Goal: Contribute content: Contribute content

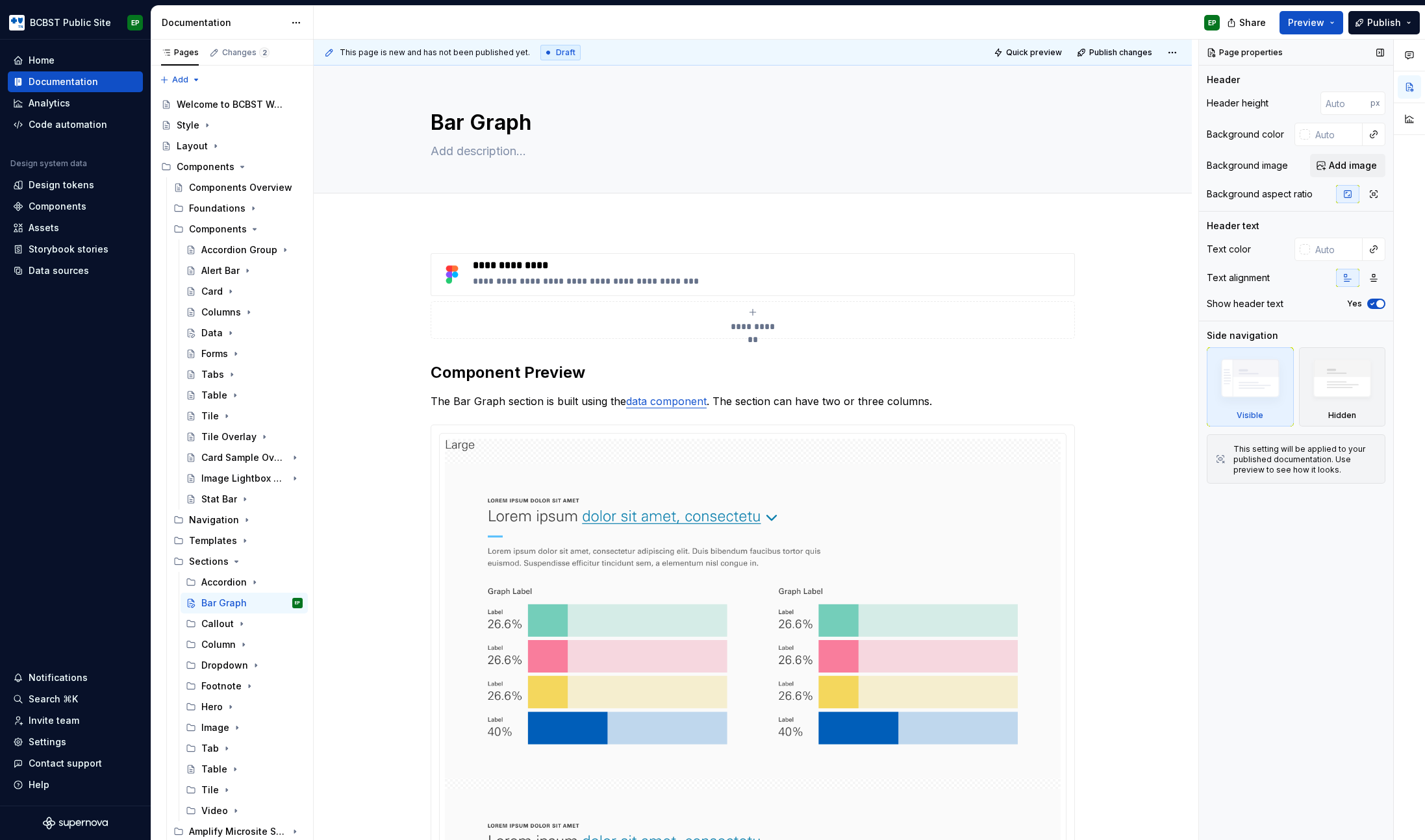
click at [1262, 558] on div "Page properties Header Header height px Background color Background image Add i…" at bounding box center [1297, 440] width 194 height 801
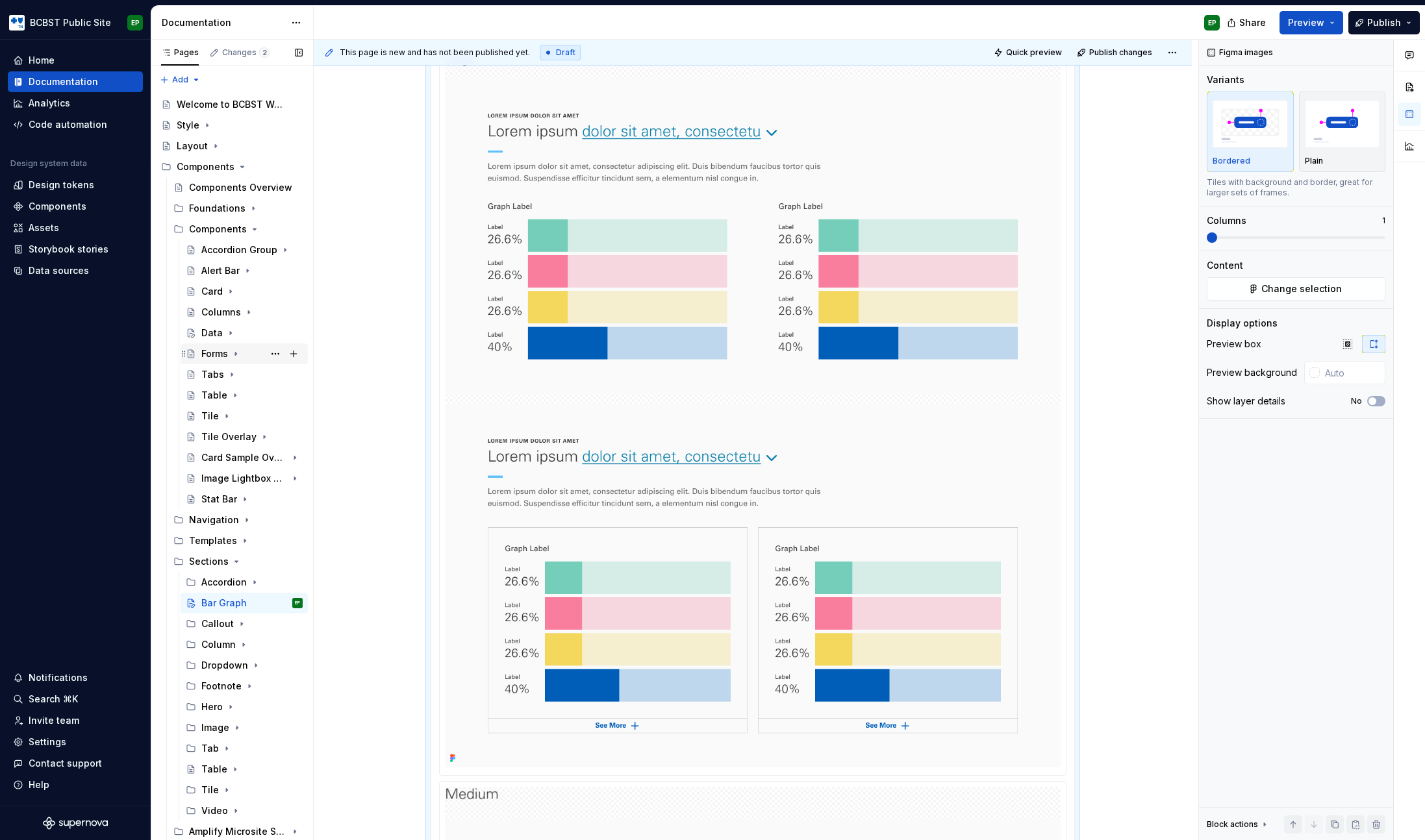
click at [235, 353] on icon "Page tree" at bounding box center [235, 353] width 11 height 11
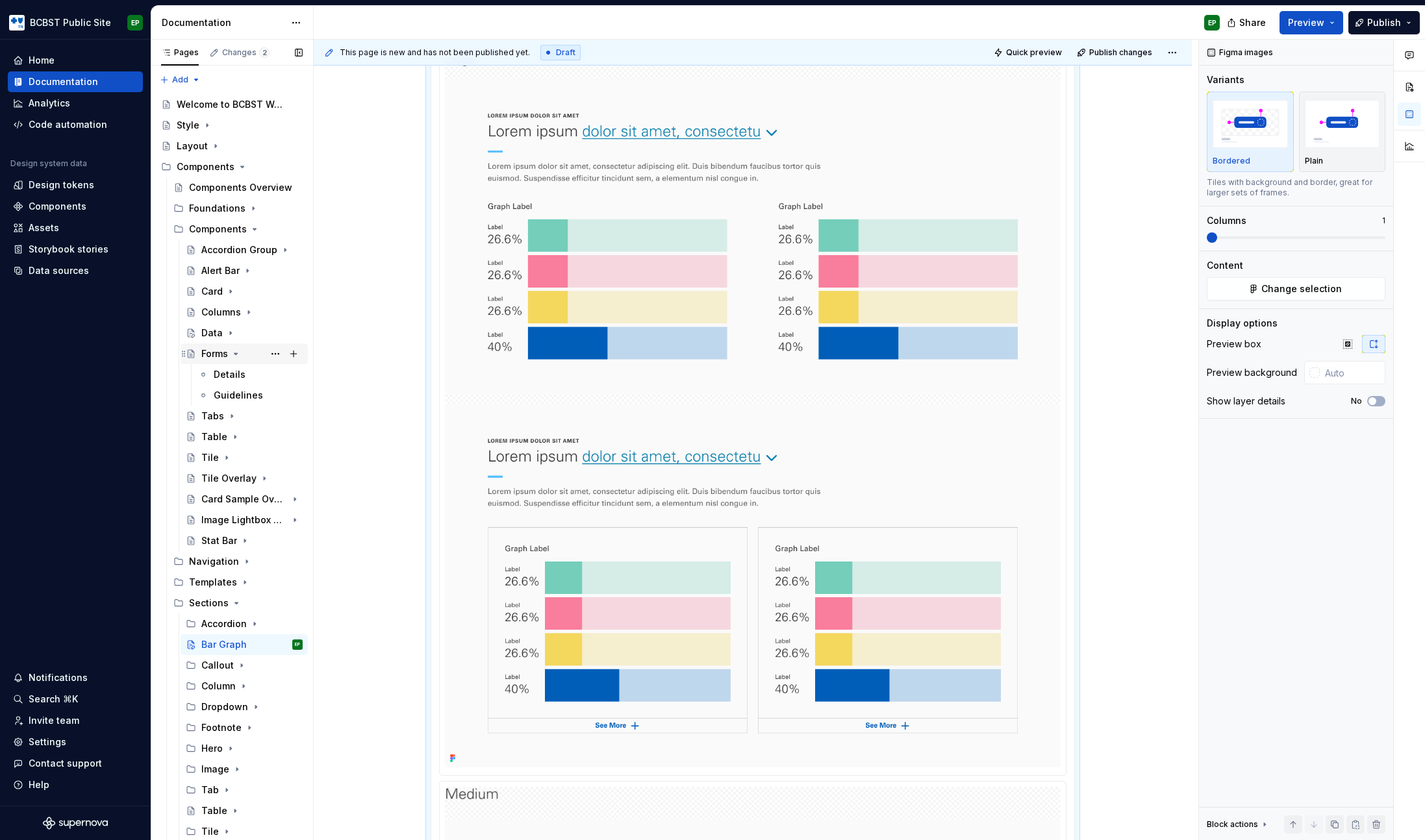
click at [235, 353] on icon "Page tree" at bounding box center [235, 353] width 3 height 1
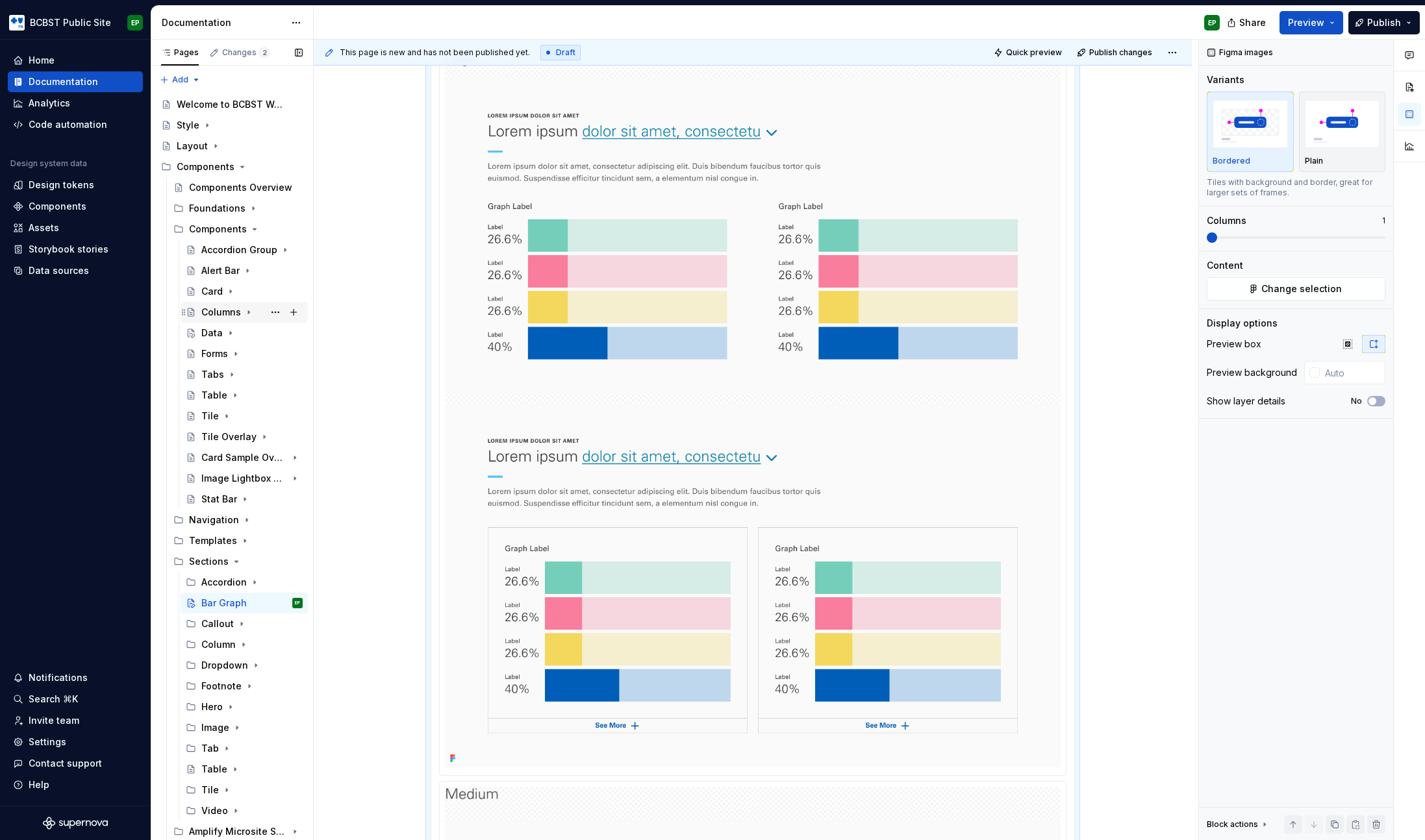
click at [244, 315] on icon "Page tree" at bounding box center [249, 312] width 11 height 11
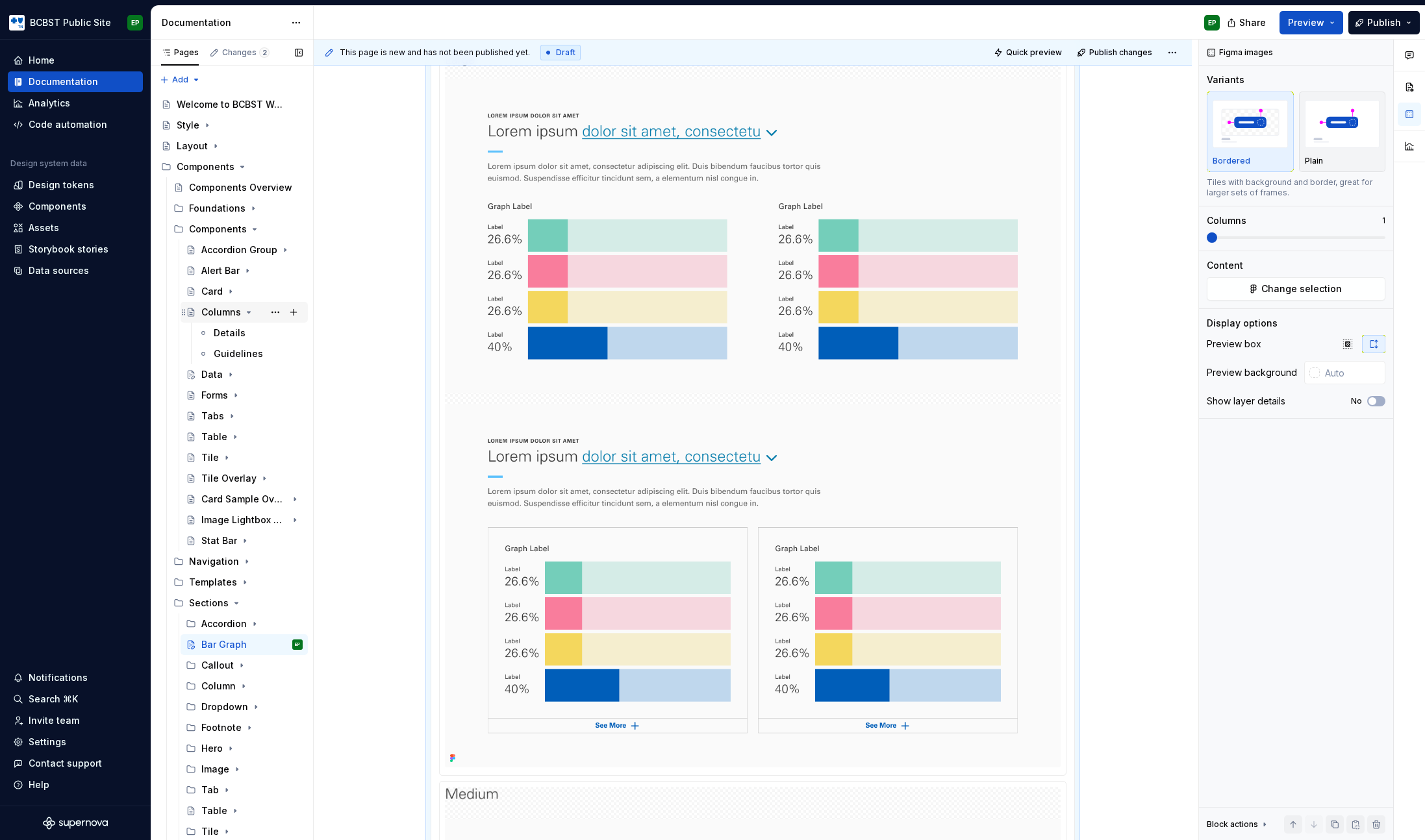
click at [221, 313] on div "Columns" at bounding box center [221, 312] width 40 height 13
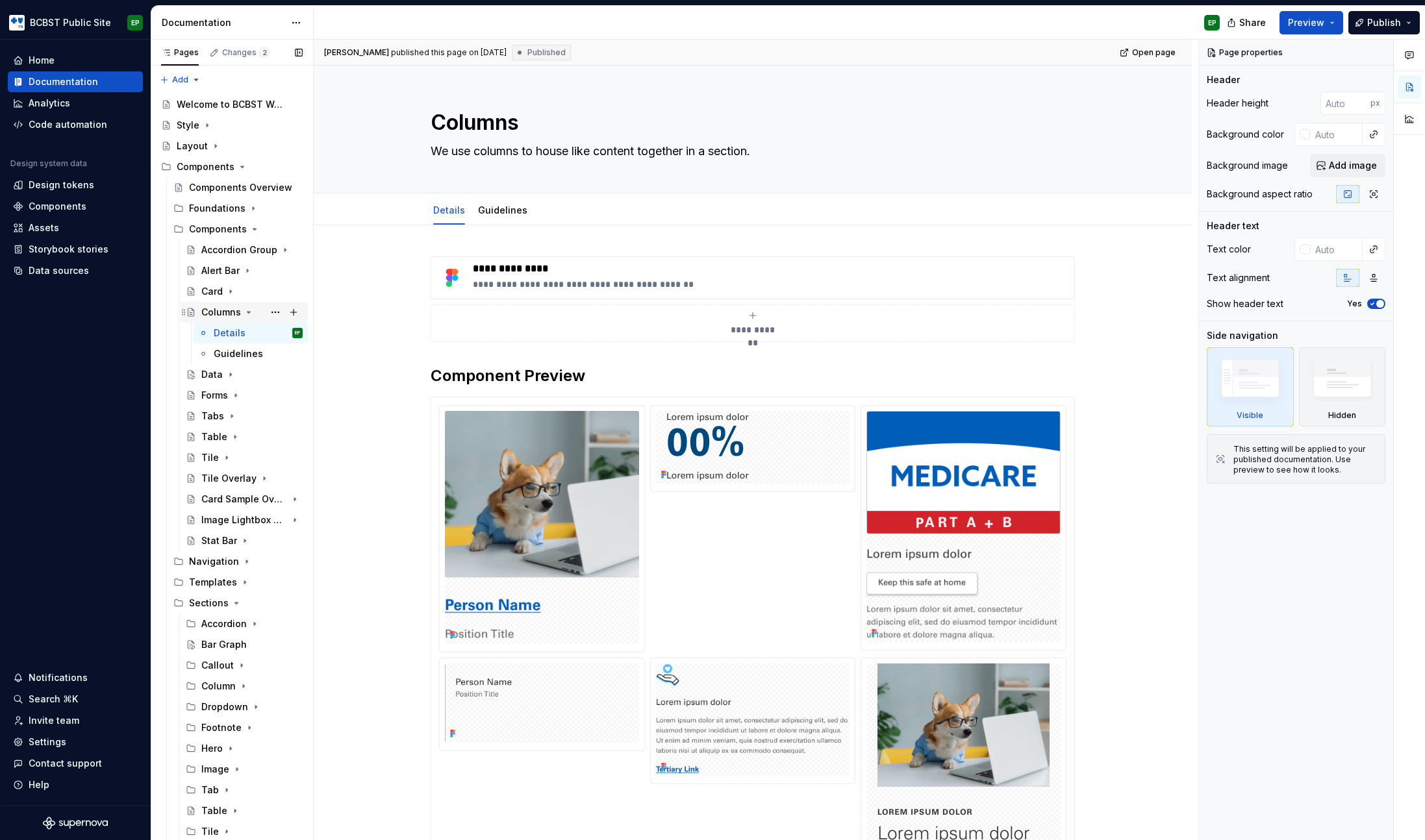
click at [244, 310] on icon "Page tree" at bounding box center [249, 312] width 11 height 11
click at [289, 230] on button "Page tree" at bounding box center [293, 229] width 18 height 18
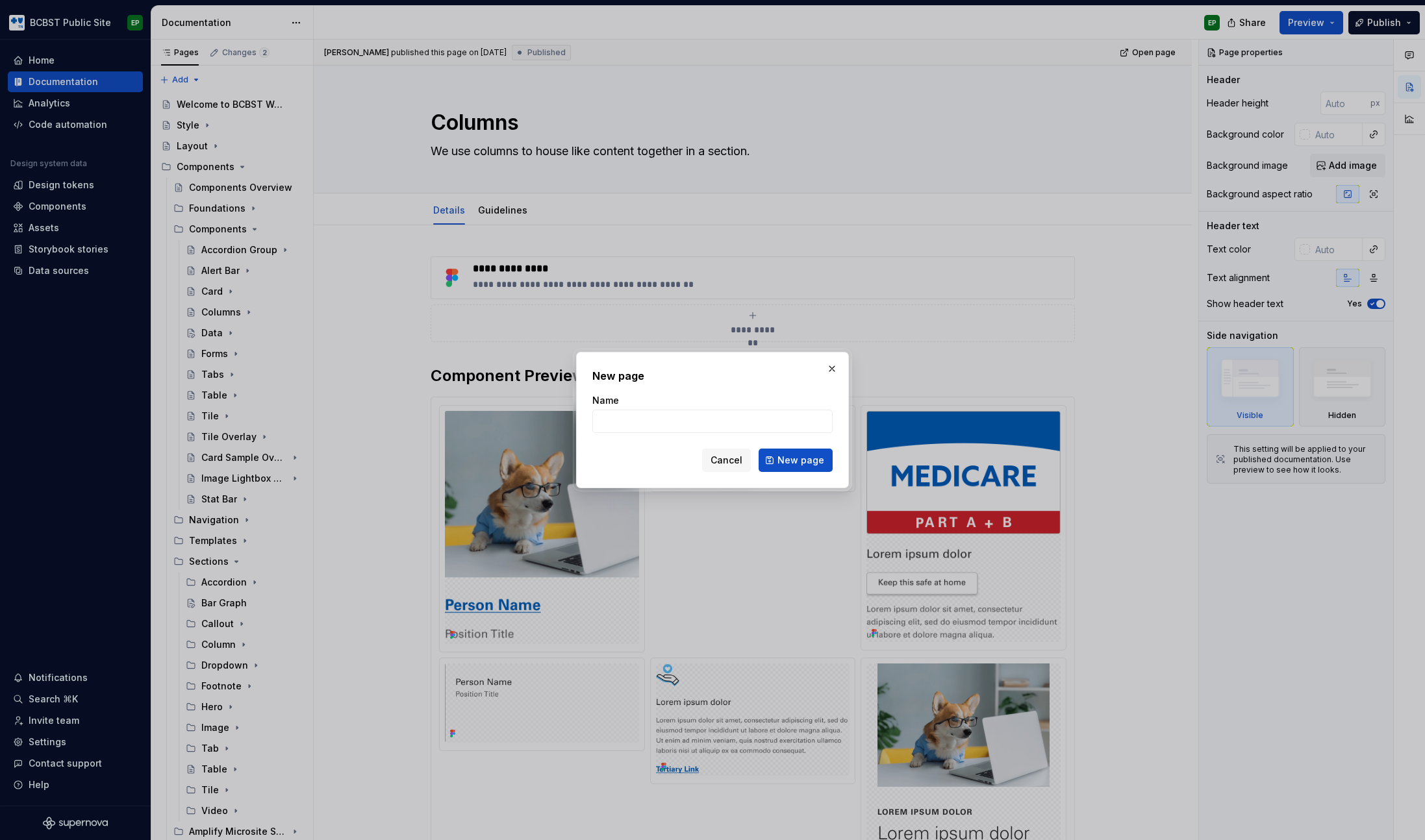
click at [728, 462] on span "Cancel" at bounding box center [727, 459] width 32 height 13
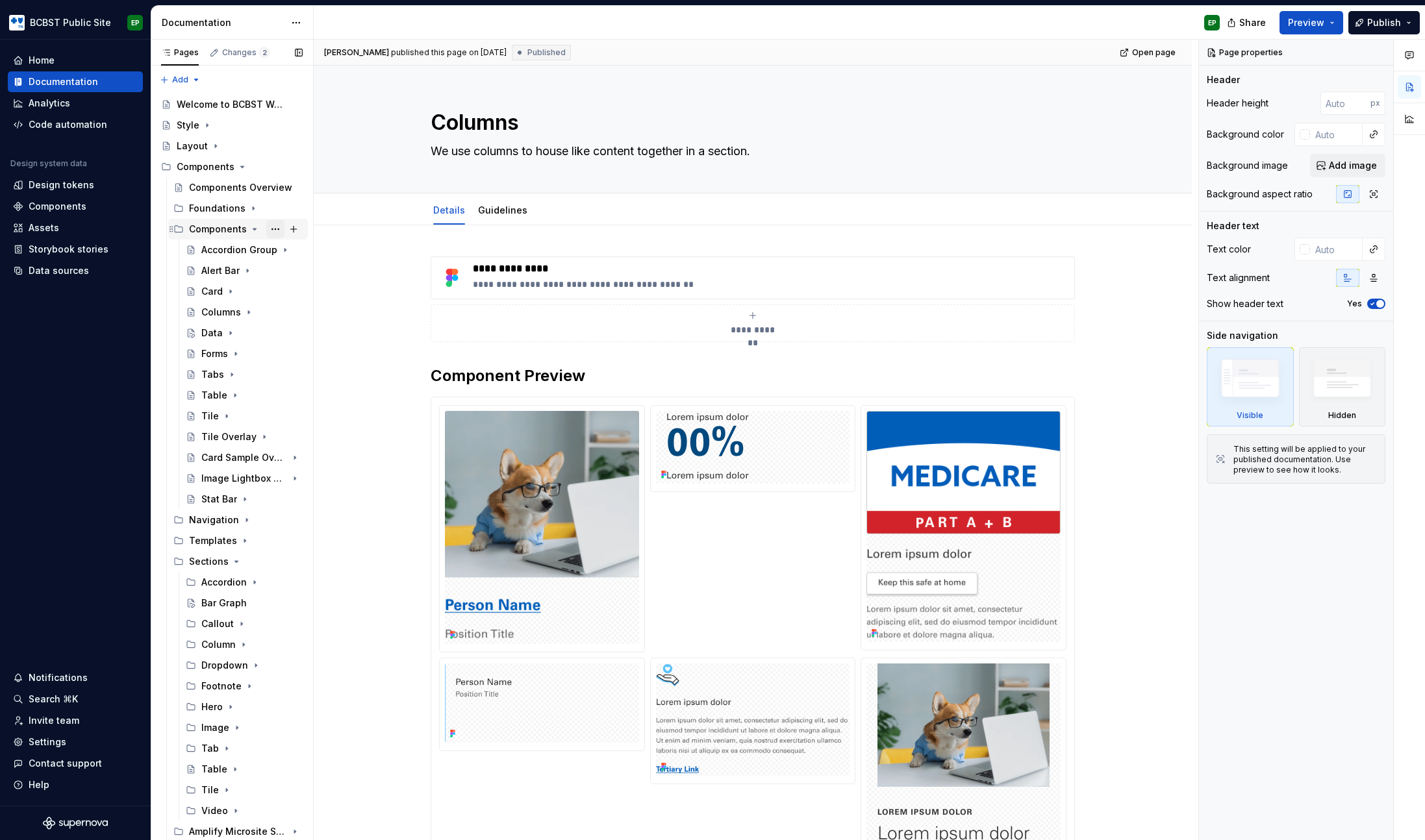
click at [272, 226] on button "Page tree" at bounding box center [275, 229] width 18 height 18
type textarea "*"
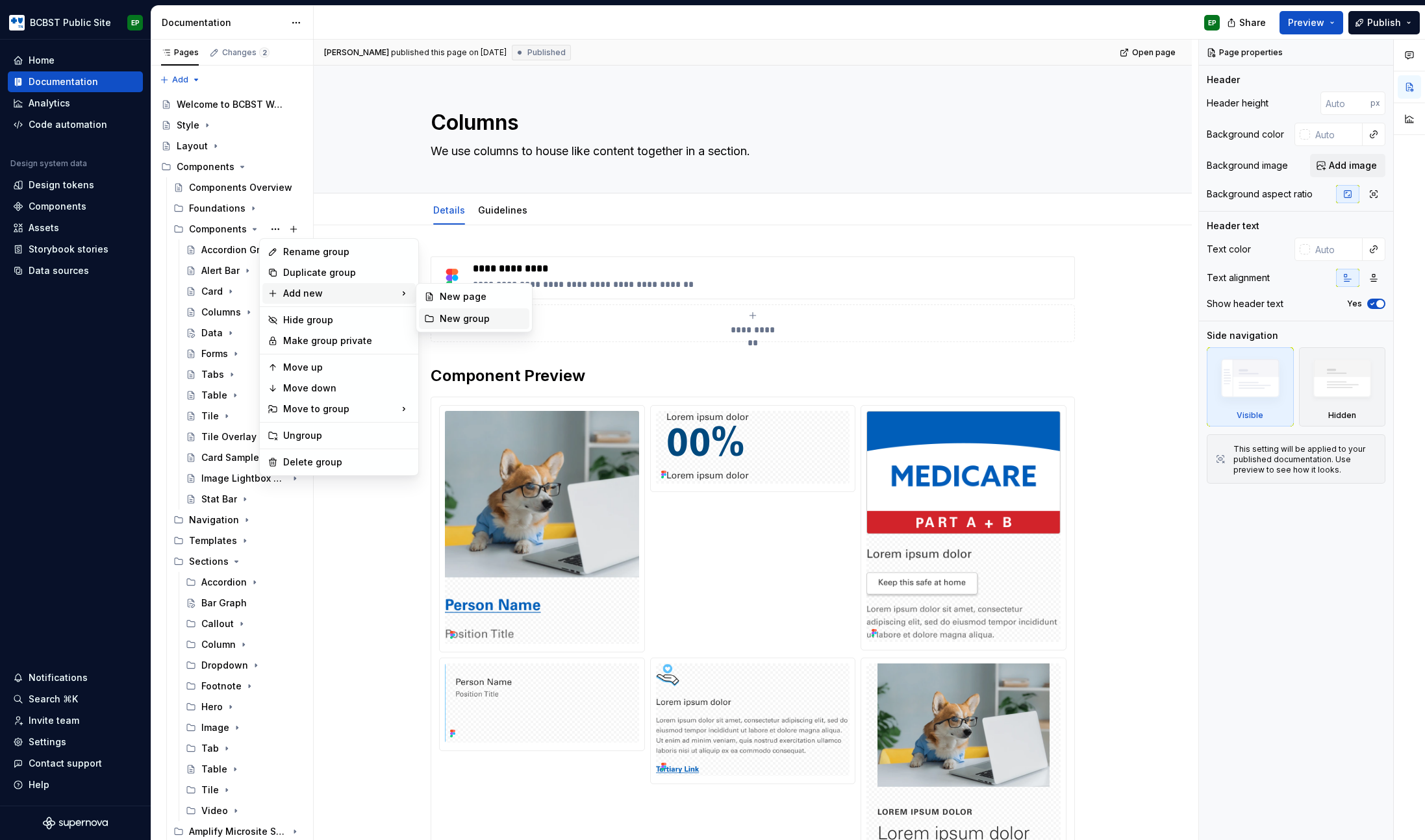
click at [465, 320] on div "New group" at bounding box center [482, 319] width 85 height 13
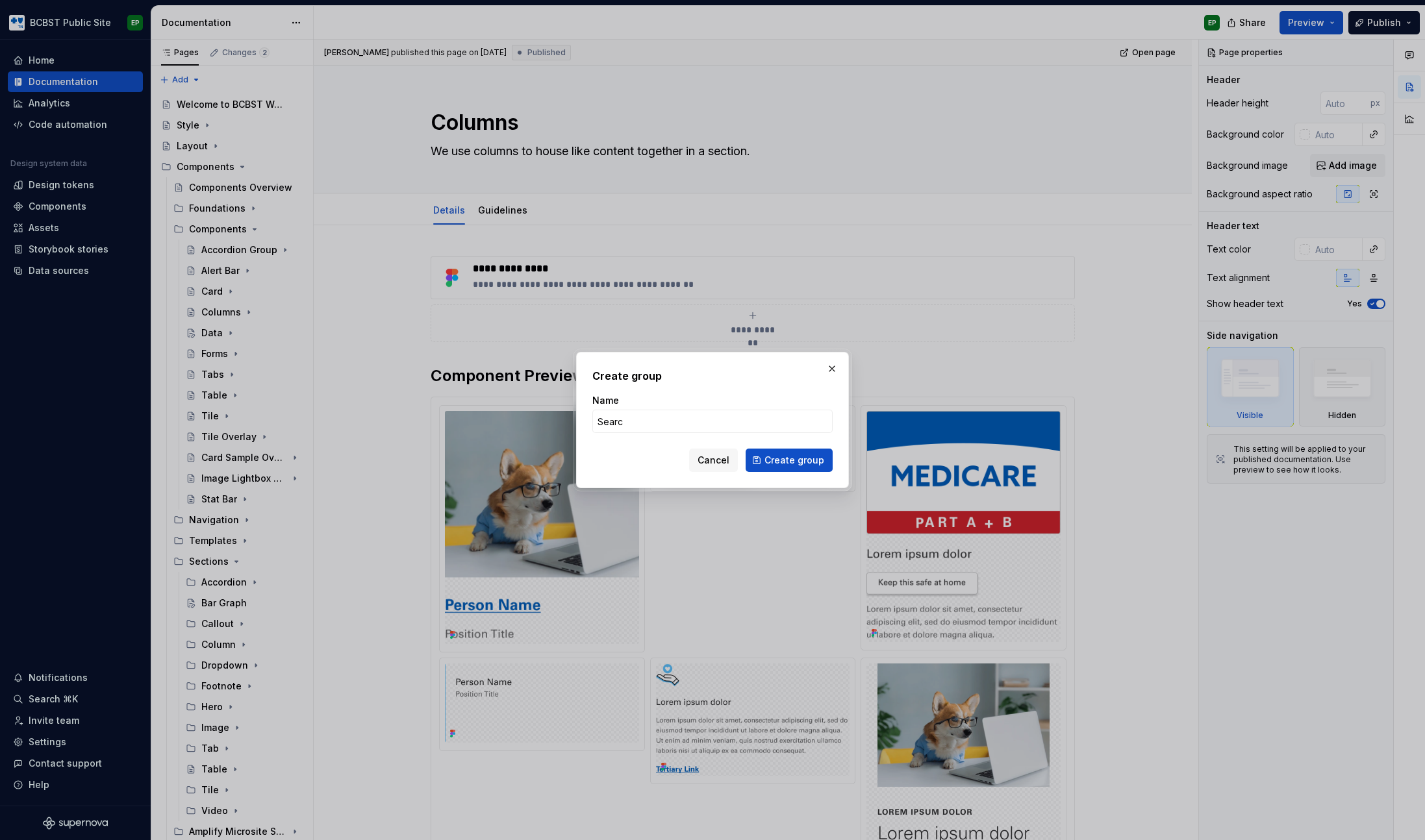
type input "Search"
click button "Create group" at bounding box center [790, 460] width 87 height 23
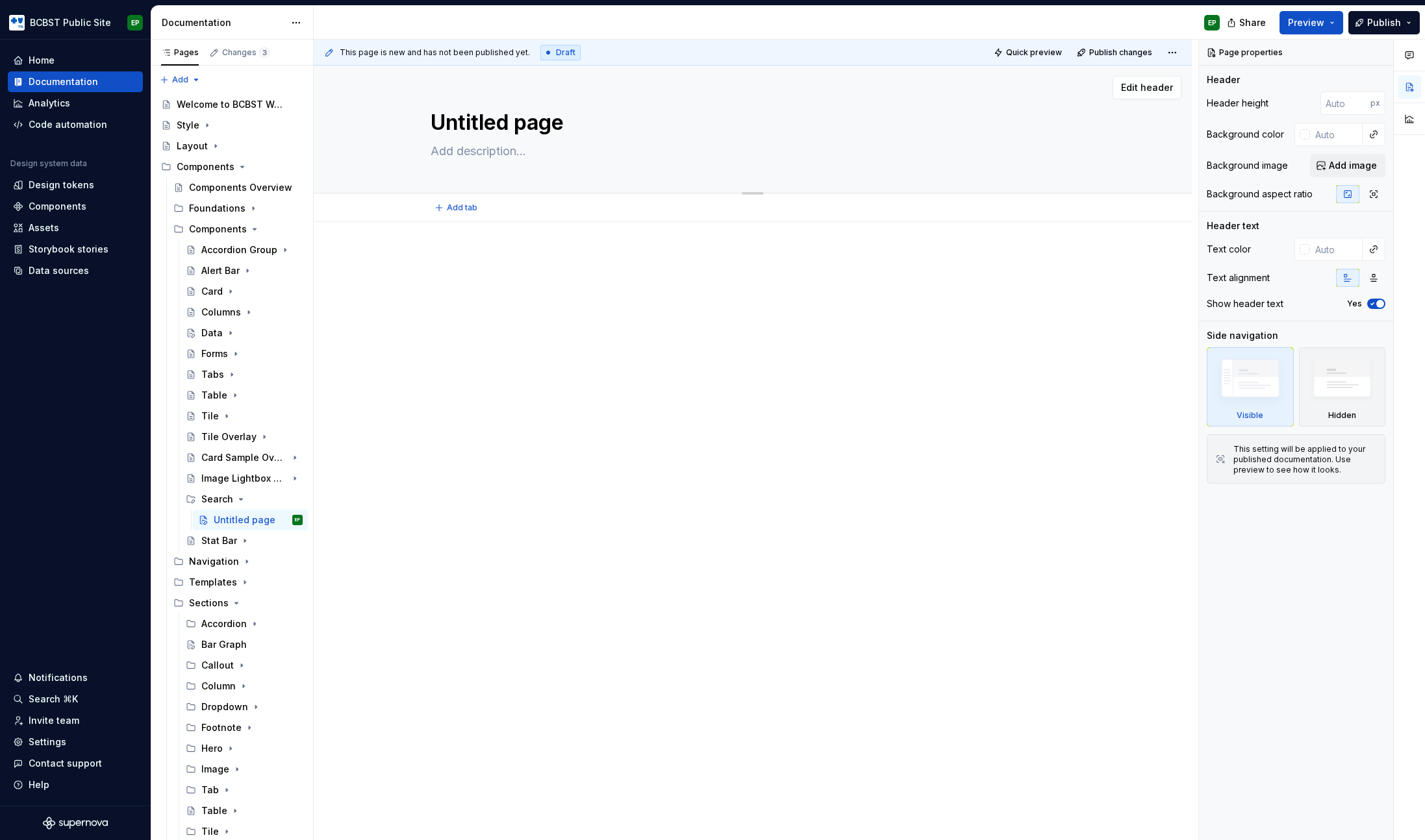
click at [571, 123] on textarea "Untitled page" at bounding box center [750, 122] width 644 height 31
type textarea "*"
type textarea "B"
type textarea "*"
type textarea "Ba"
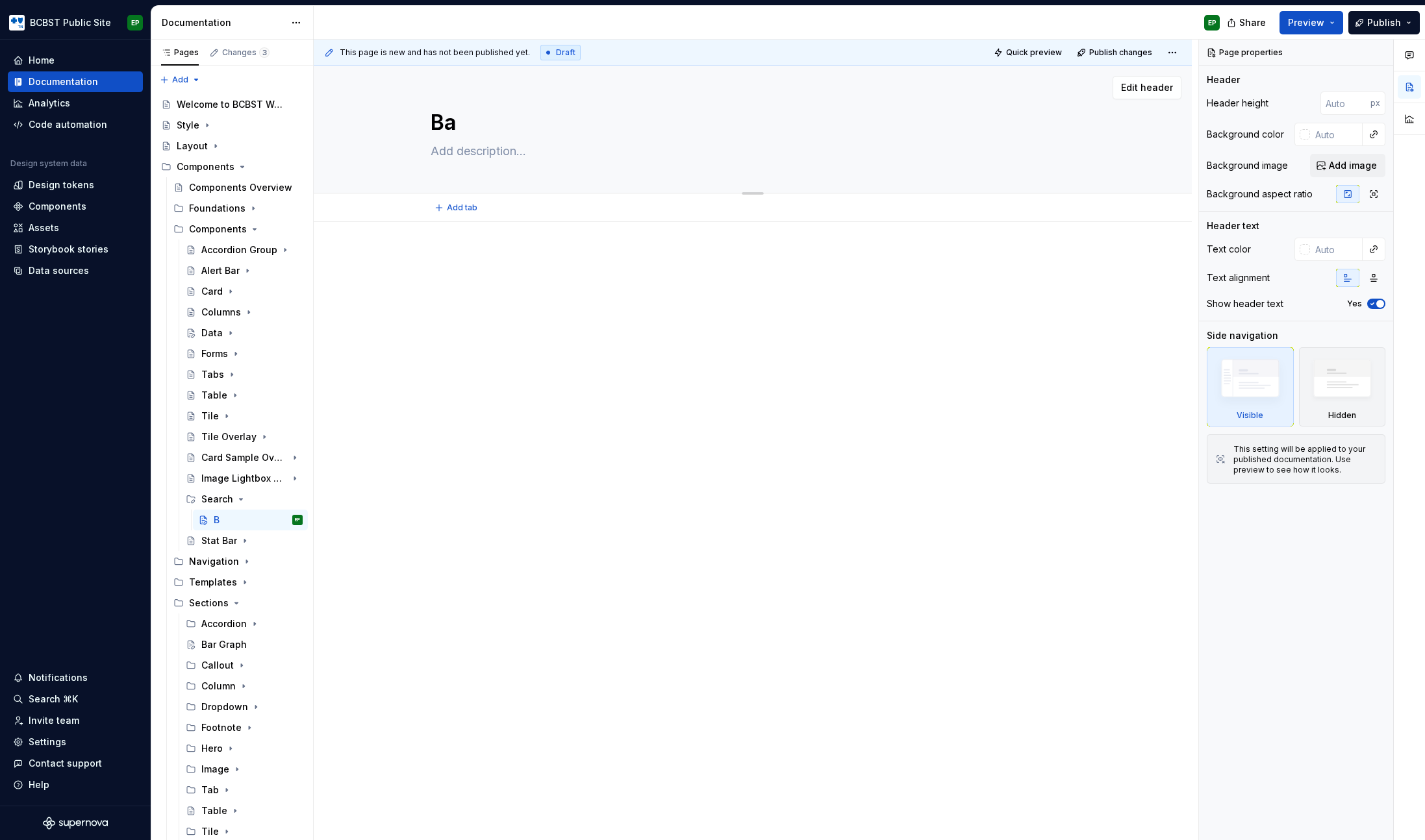
type textarea "*"
type textarea "Ban"
type textarea "*"
type textarea "Bann"
type textarea "*"
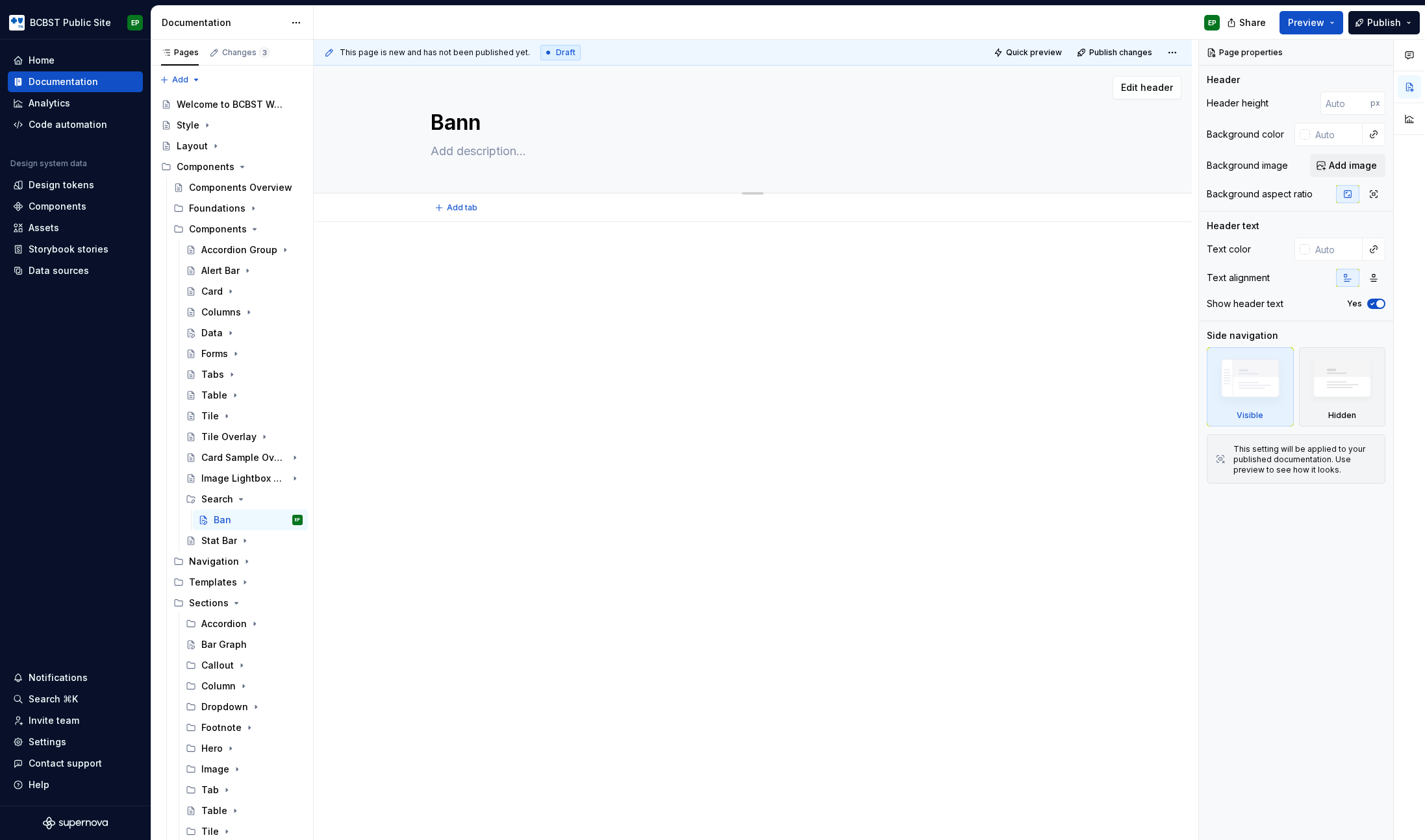
type textarea "Banne"
type textarea "*"
type textarea "Banner"
type textarea "*"
type textarea "Banner"
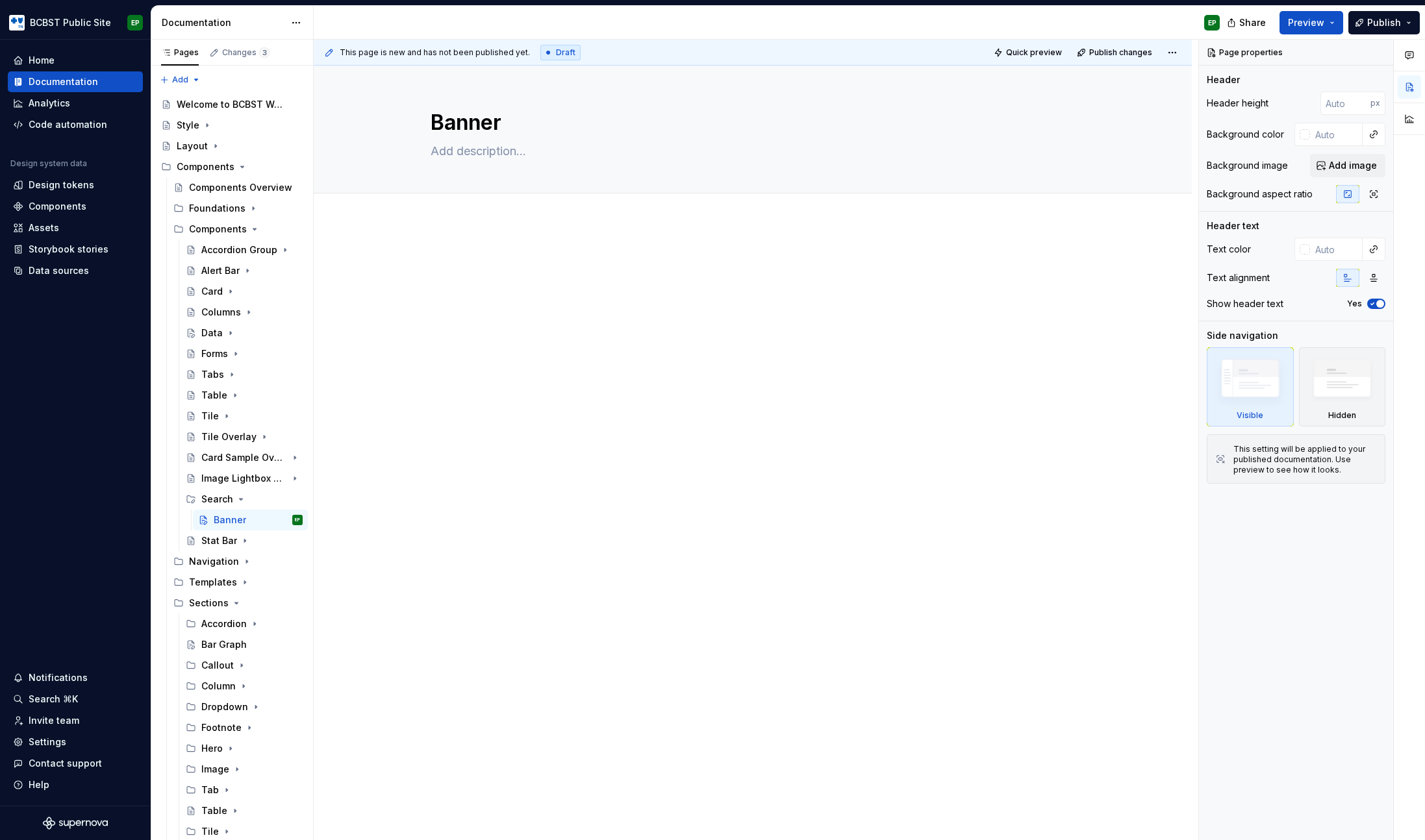
type textarea "*"
type textarea "Banner"
click at [495, 155] on textarea at bounding box center [750, 151] width 644 height 20
type textarea "*"
type textarea "S"
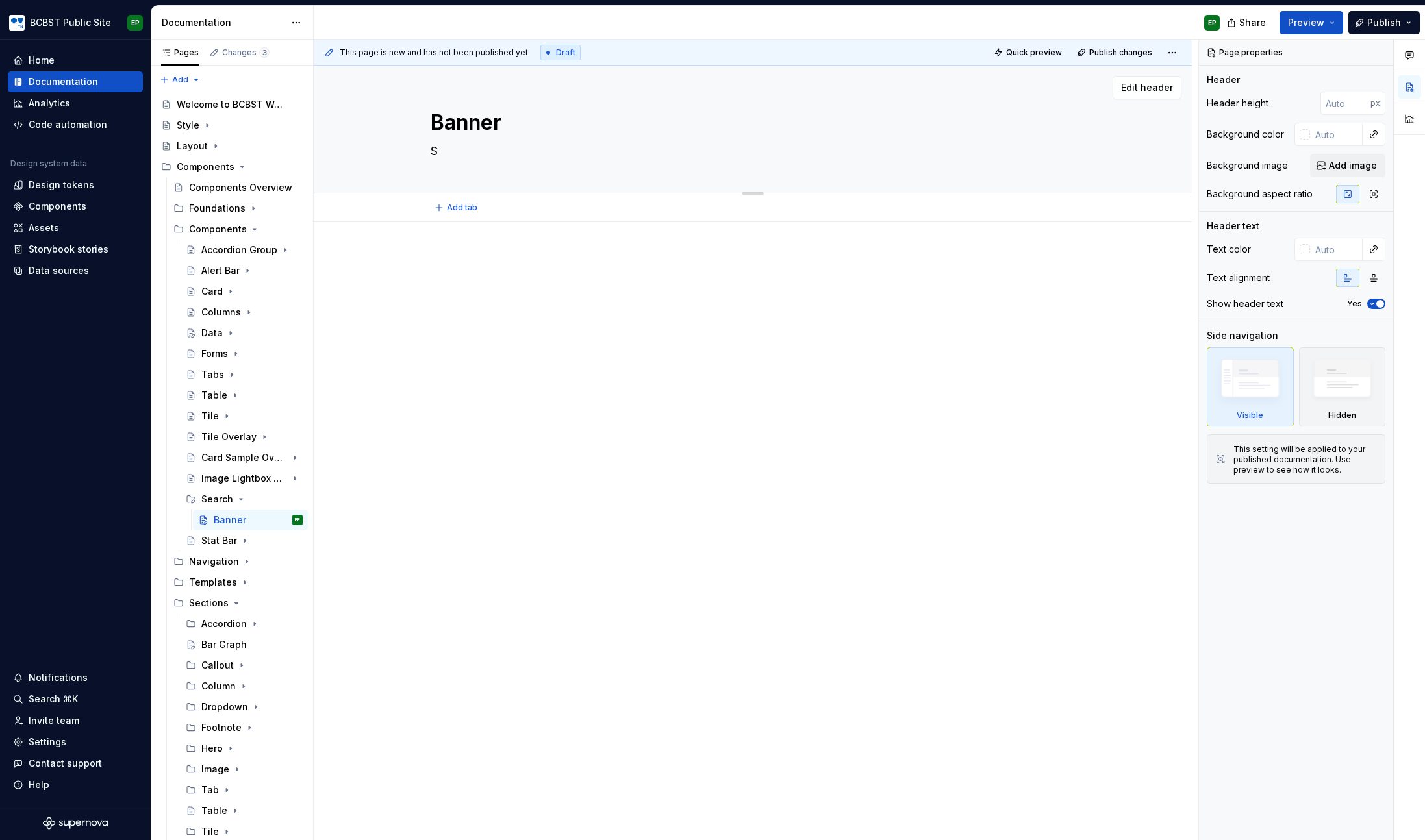
type textarea "*"
type textarea "Se"
type textarea "*"
type textarea "Sea"
type textarea "*"
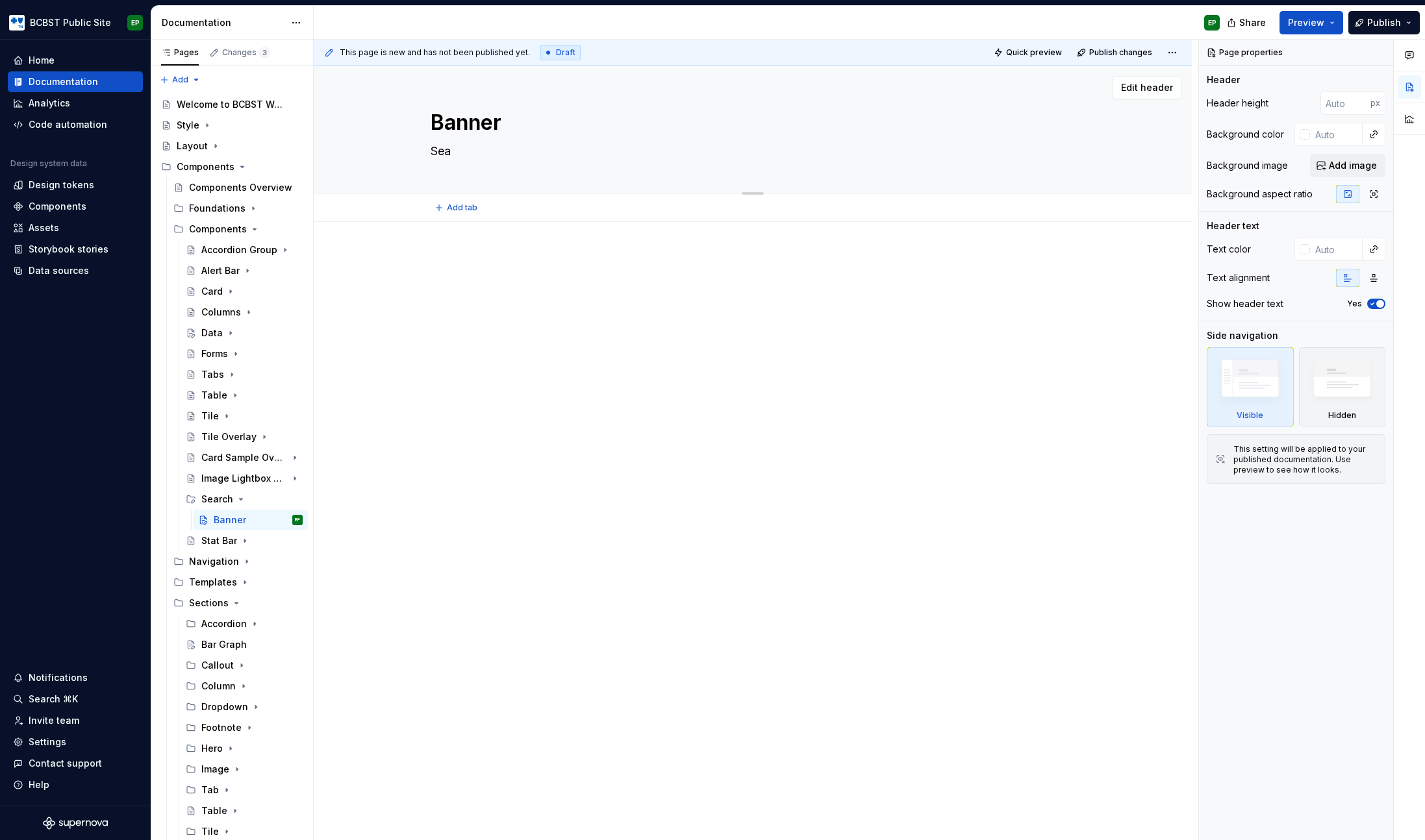
type textarea "Sear"
type textarea "*"
type textarea "Searc"
type textarea "*"
type textarea "Search"
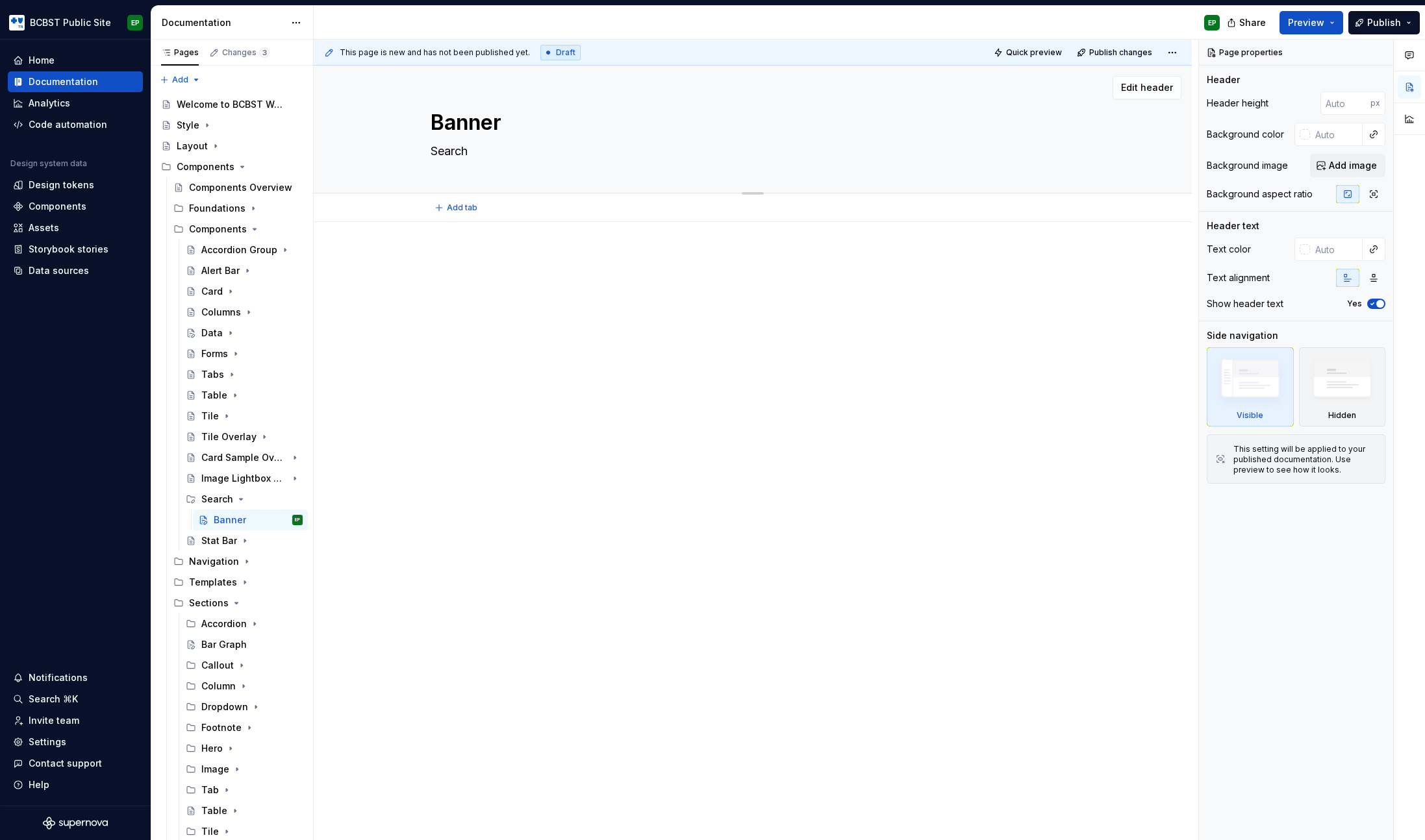
type textarea "*"
type textarea "Search"
type textarea "*"
type textarea "Search c"
type textarea "*"
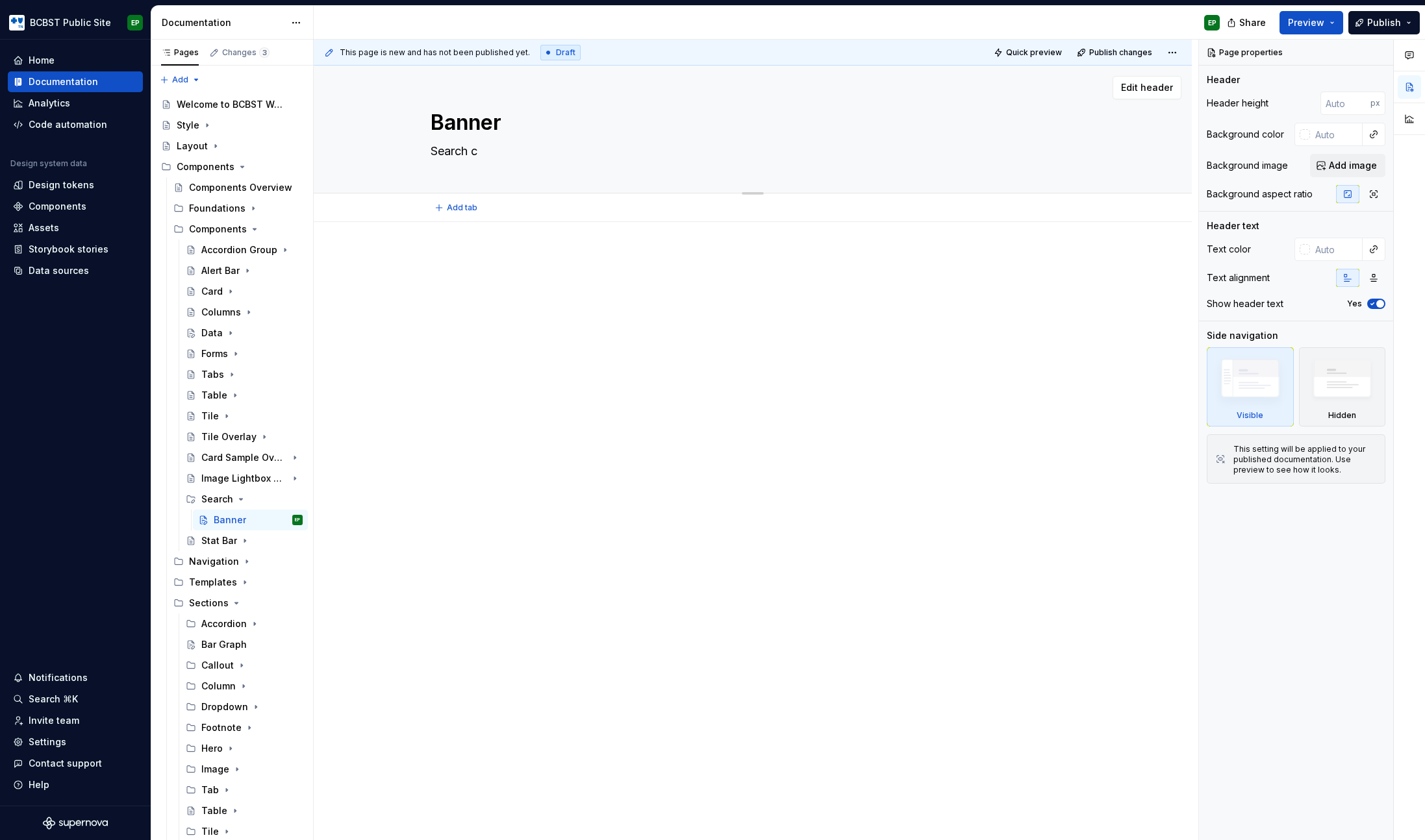
type textarea "Search co"
type textarea "*"
type textarea "Search com"
type textarea "*"
type textarea "Search comp"
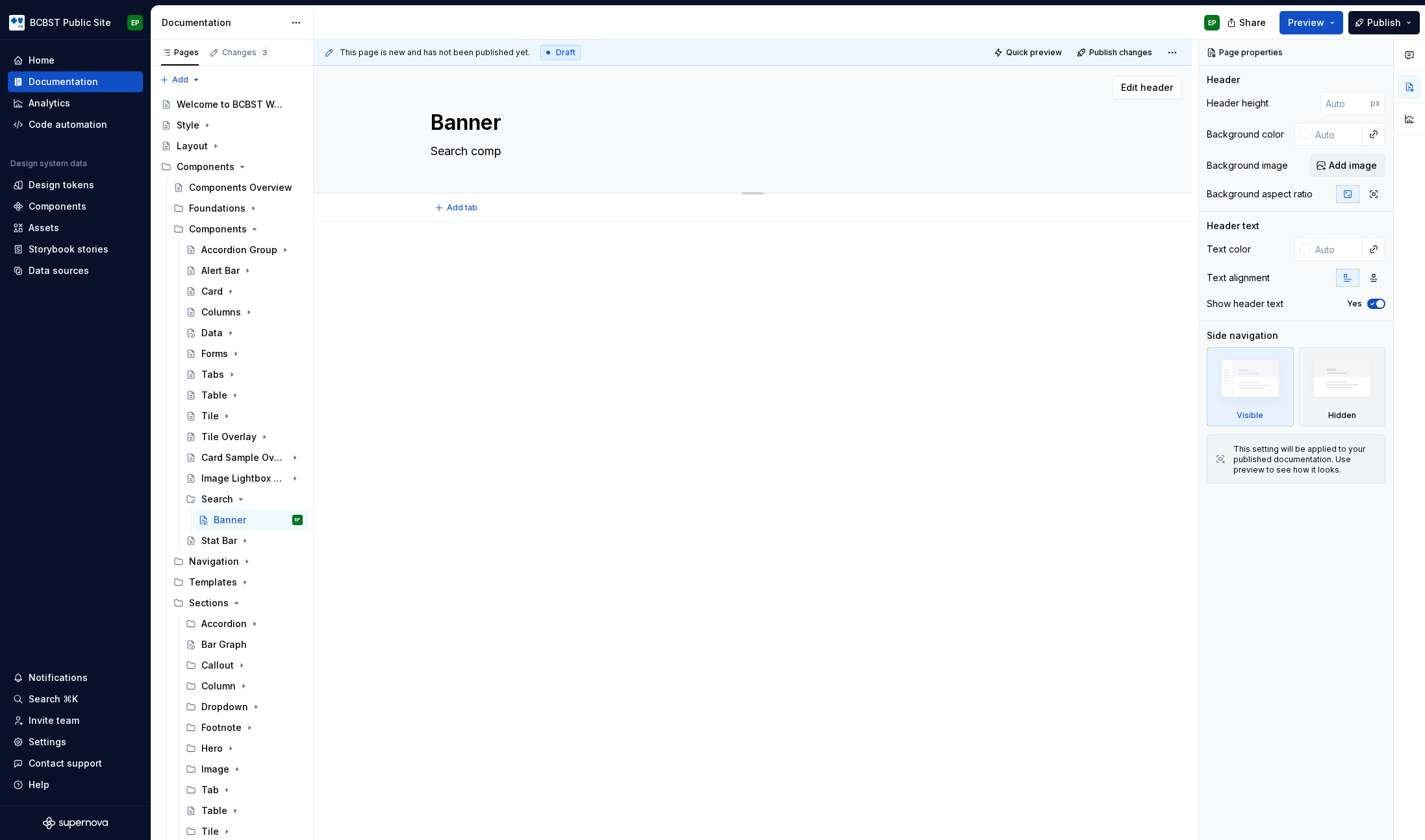
type textarea "*"
type textarea "Search compo"
type textarea "*"
type textarea "Search compon"
type textarea "*"
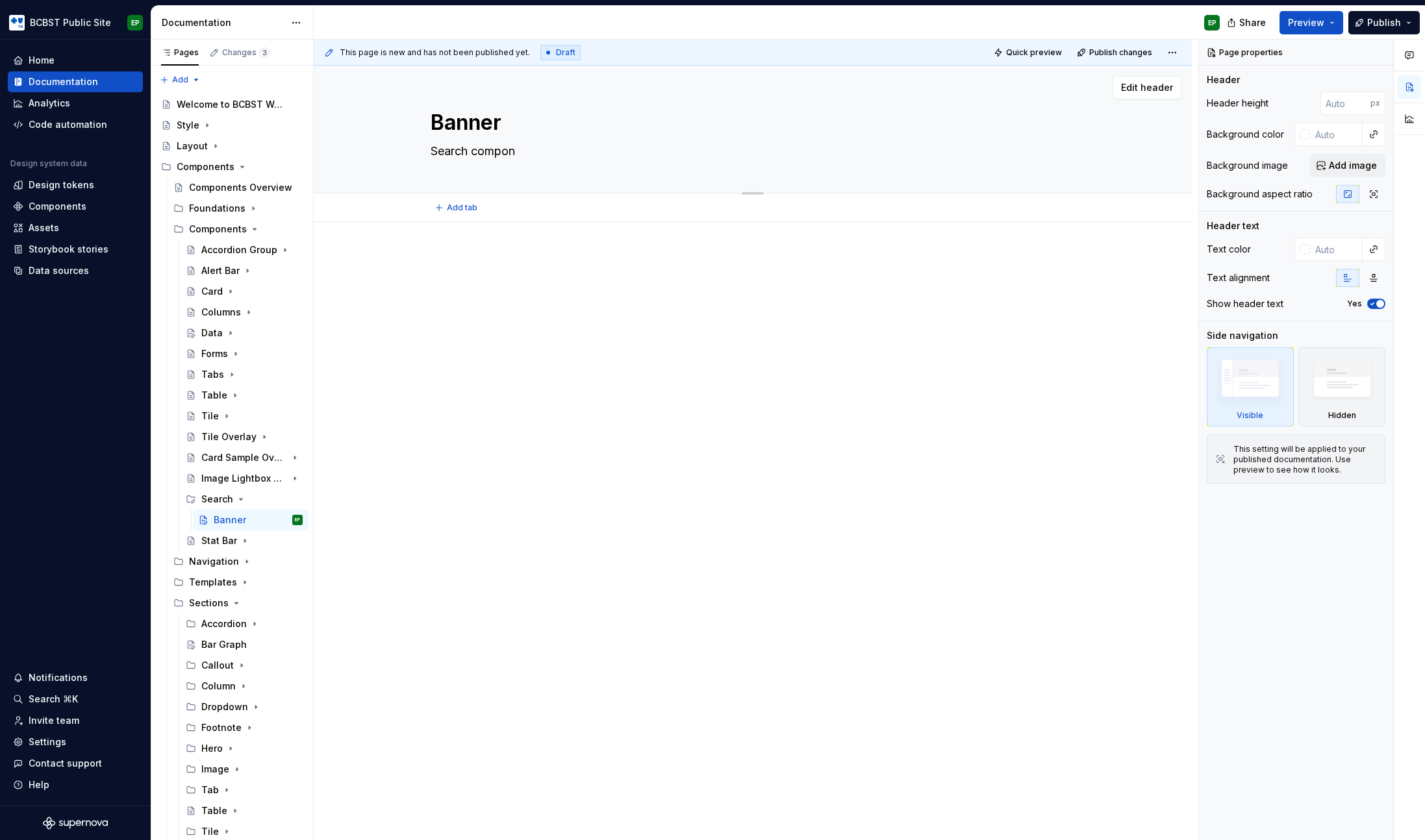
type textarea "Search compone"
type textarea "*"
type textarea "Search componen"
type textarea "*"
type textarea "Search component"
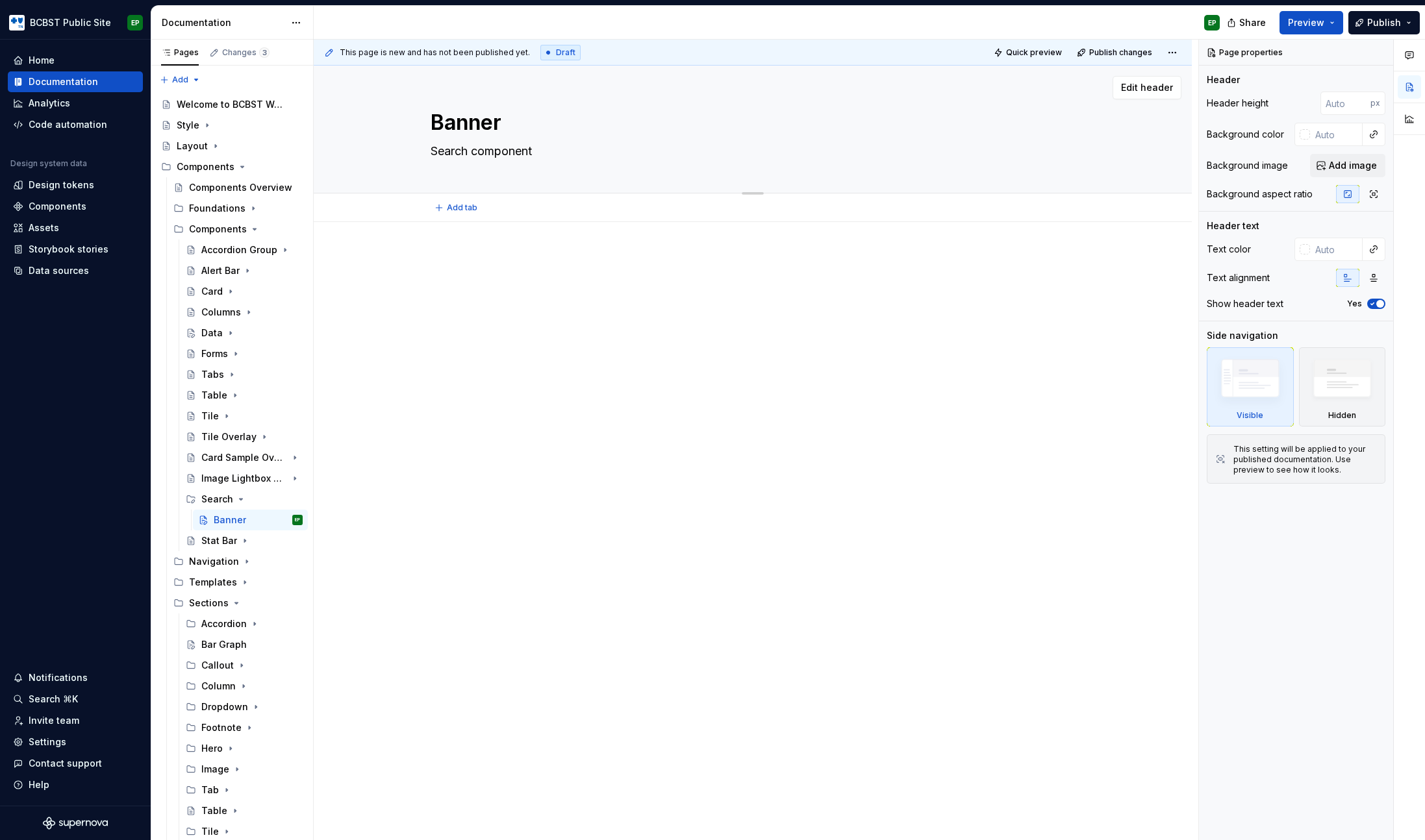
type textarea "*"
type textarea "Search components"
type textarea "*"
type textarea "Search components a"
type textarea "*"
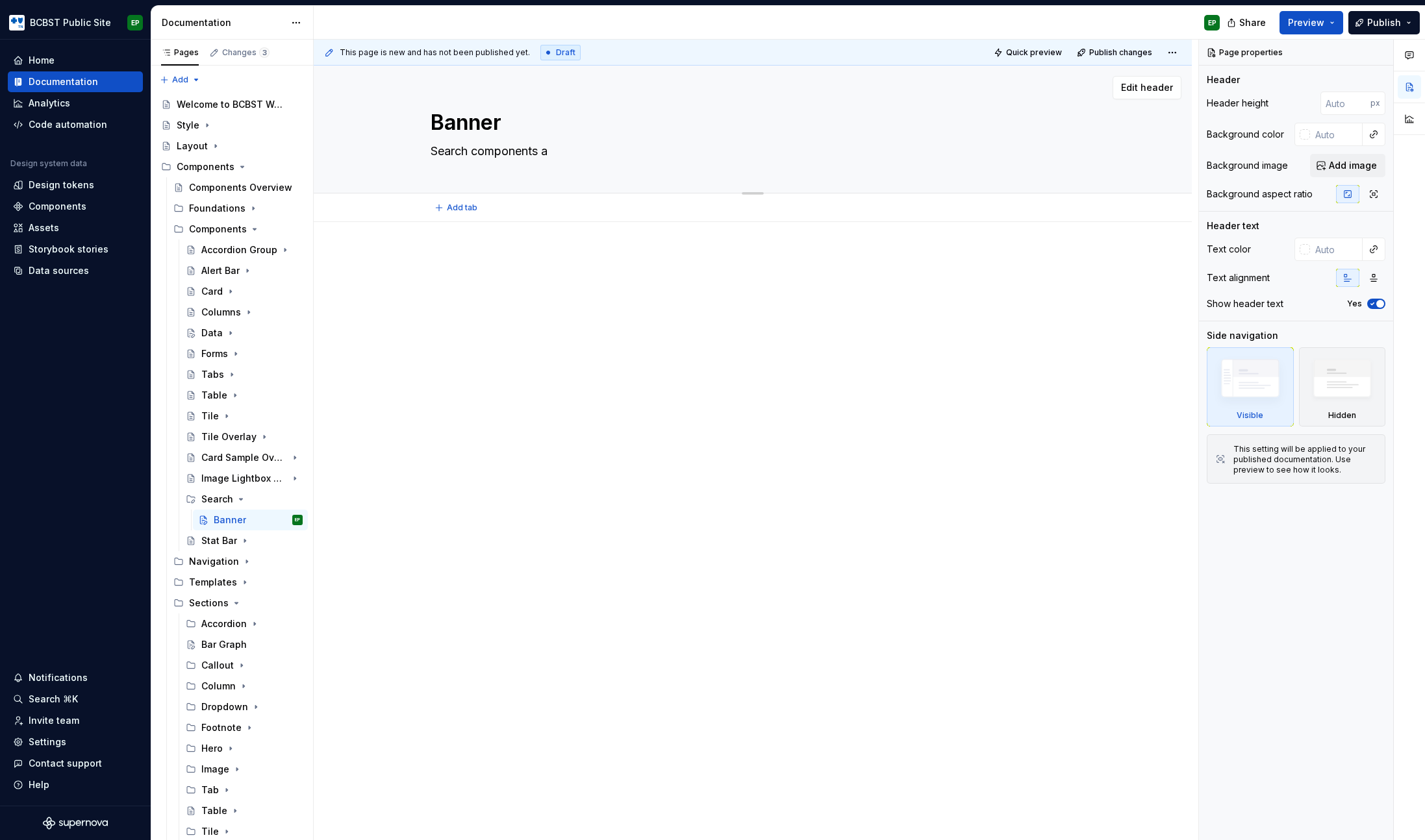
type textarea "Search components ar"
type textarea "*"
type textarea "Search components are"
type textarea "*"
type textarea "Search components are"
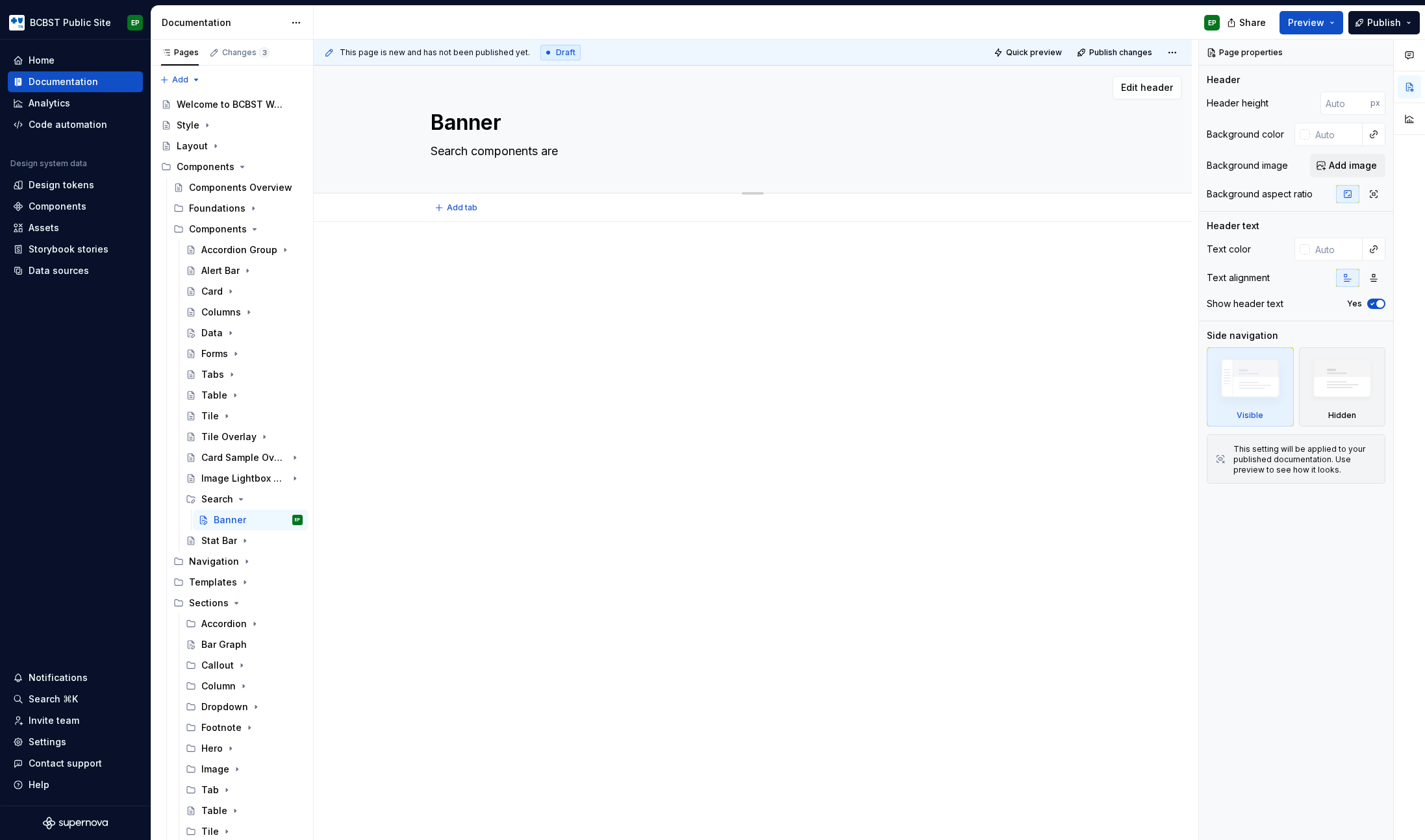
type textarea "*"
type textarea "Search components are u"
type textarea "*"
type textarea "Search components are us"
type textarea "*"
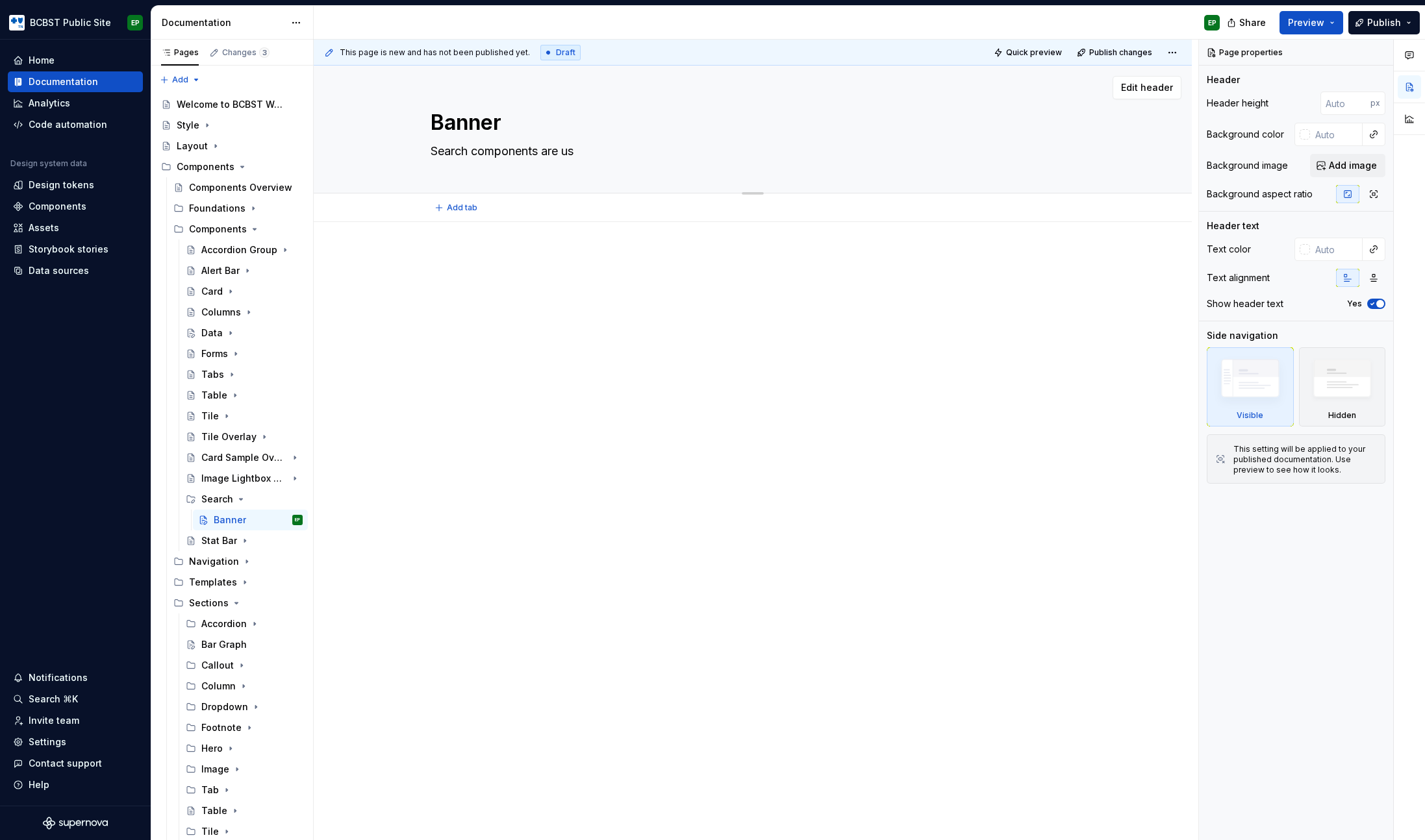
type textarea "Search components are use"
type textarea "*"
type textarea "Search components are used"
type textarea "*"
type textarea "Search components are used"
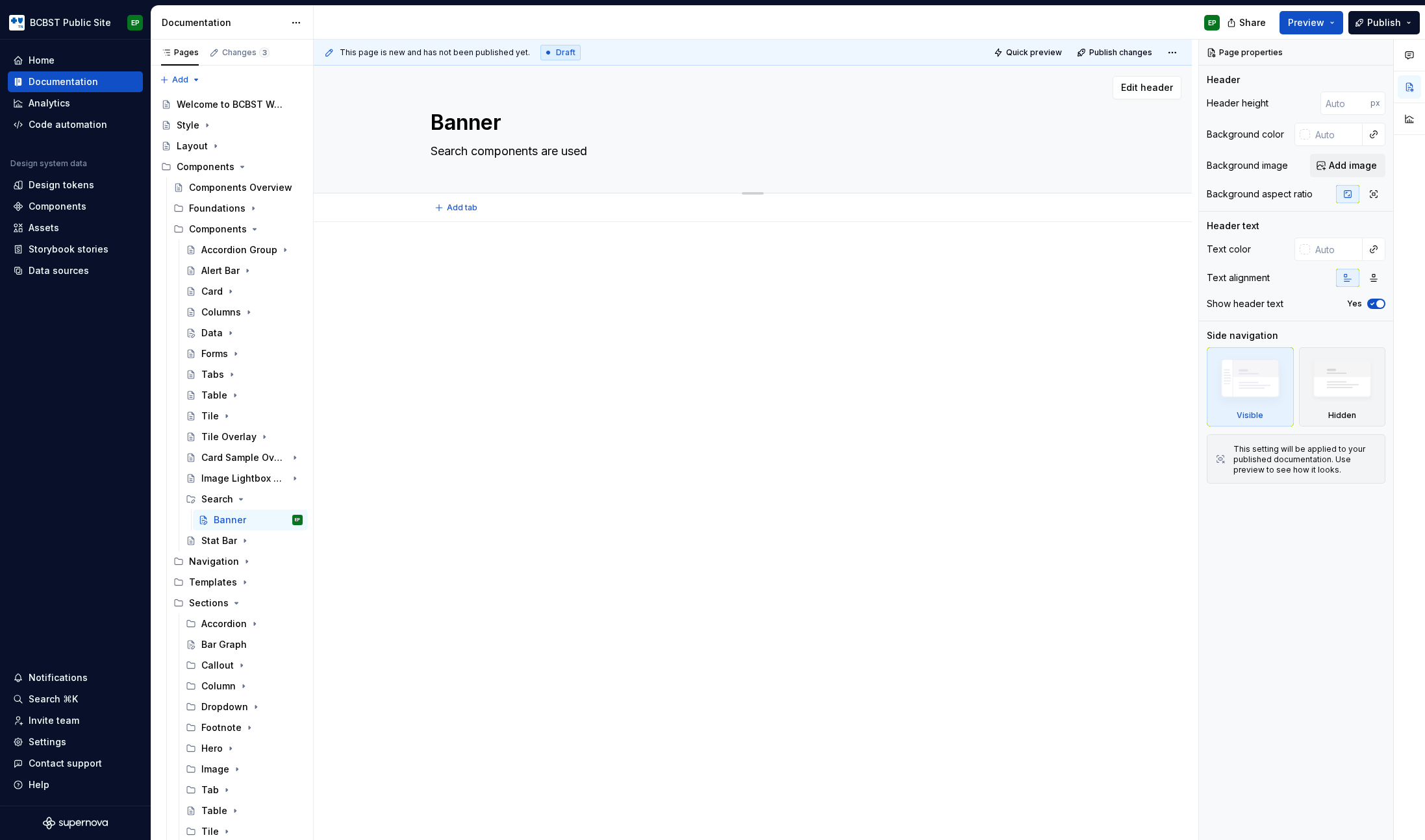
type textarea "*"
type textarea "Search components are used a"
type textarea "*"
type textarea "Search components are used as"
type textarea "*"
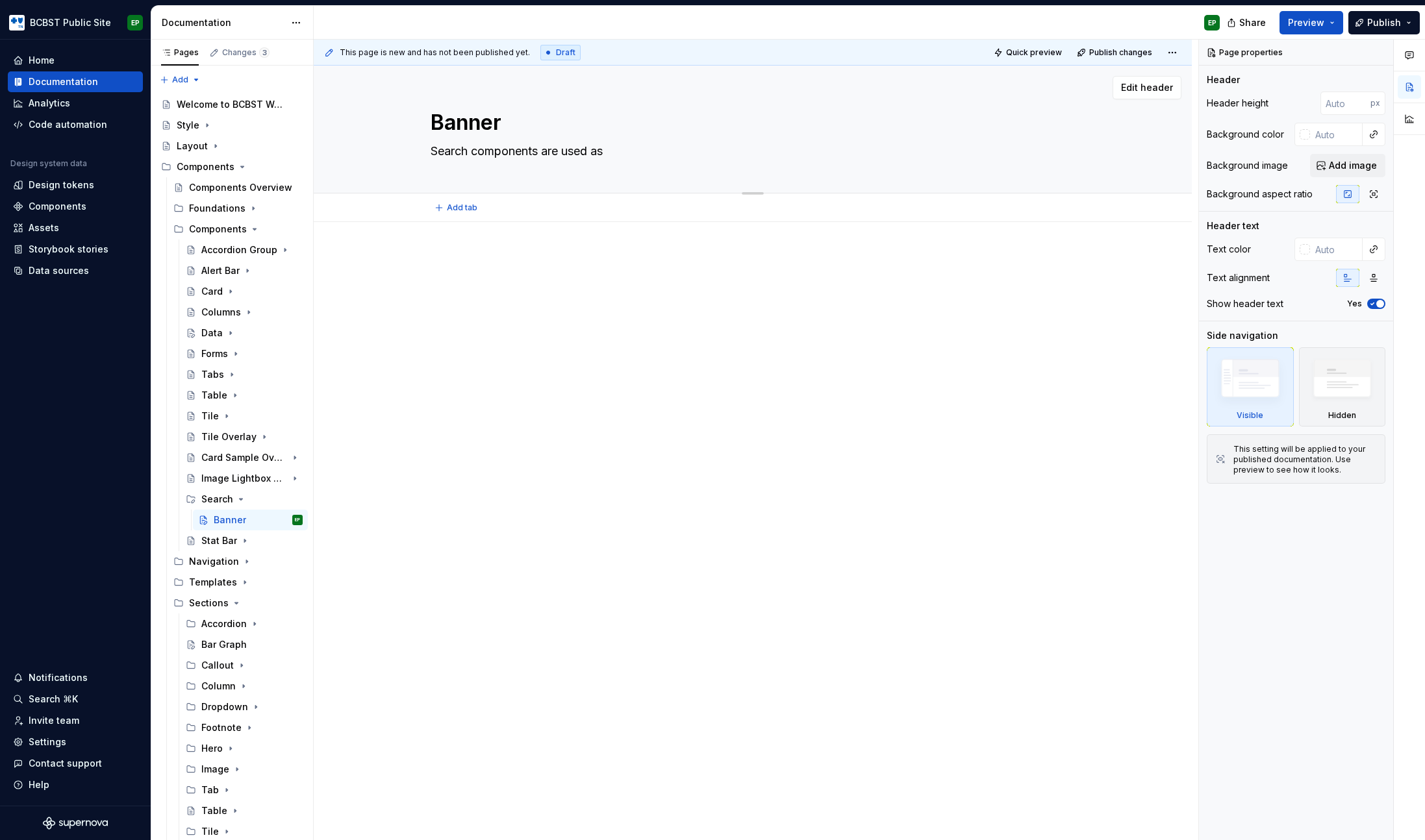
type textarea "Search components are used as p"
type textarea "*"
type textarea "Search components are used as pa"
type textarea "*"
type textarea "Search components are used as par"
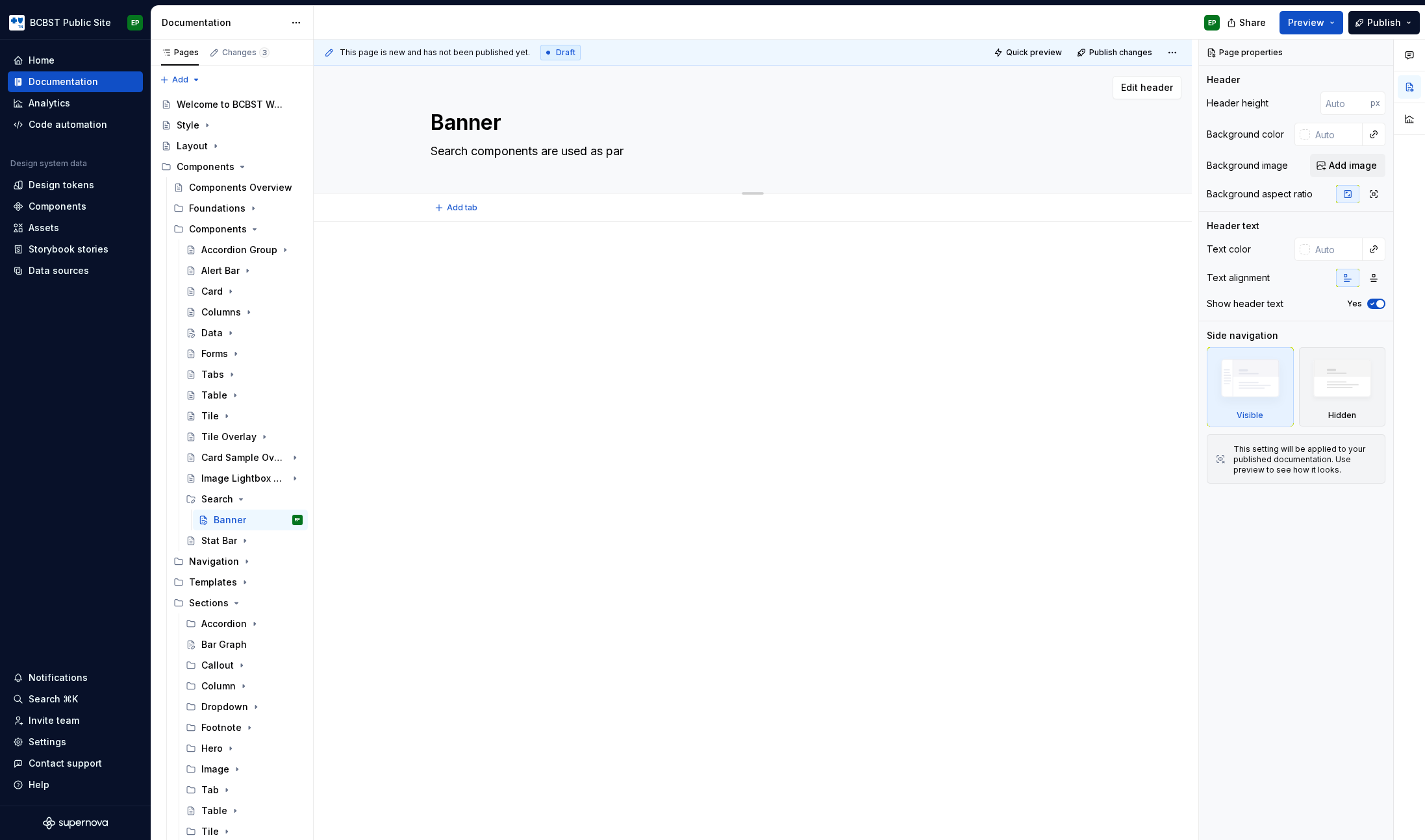
type textarea "*"
type textarea "Search components are used as part"
type textarea "*"
type textarea "Search components are used as part"
type textarea "*"
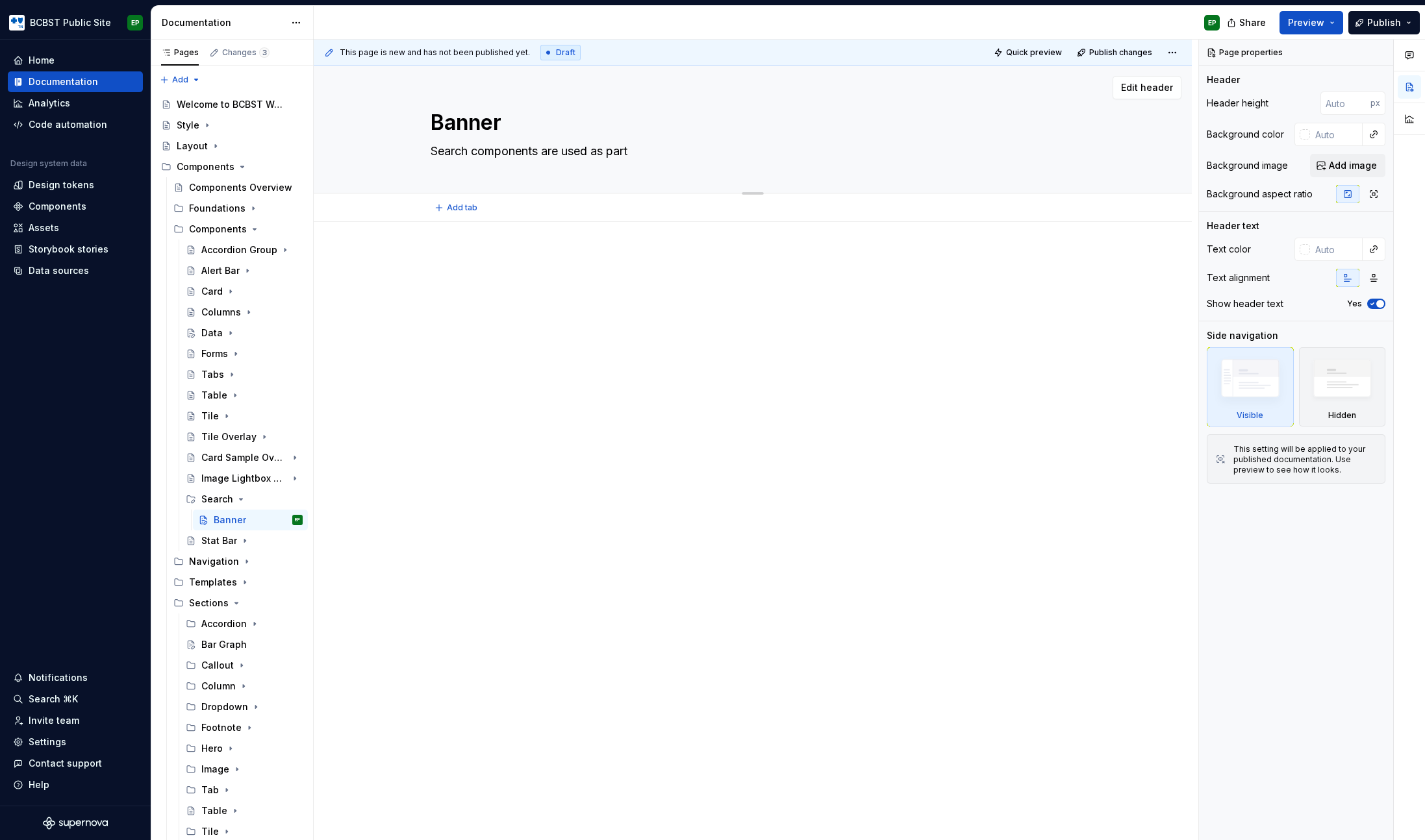
type textarea "Search components are used as part o"
type textarea "*"
type textarea "Search components are used as part of"
type textarea "*"
type textarea "Search components are used as part of"
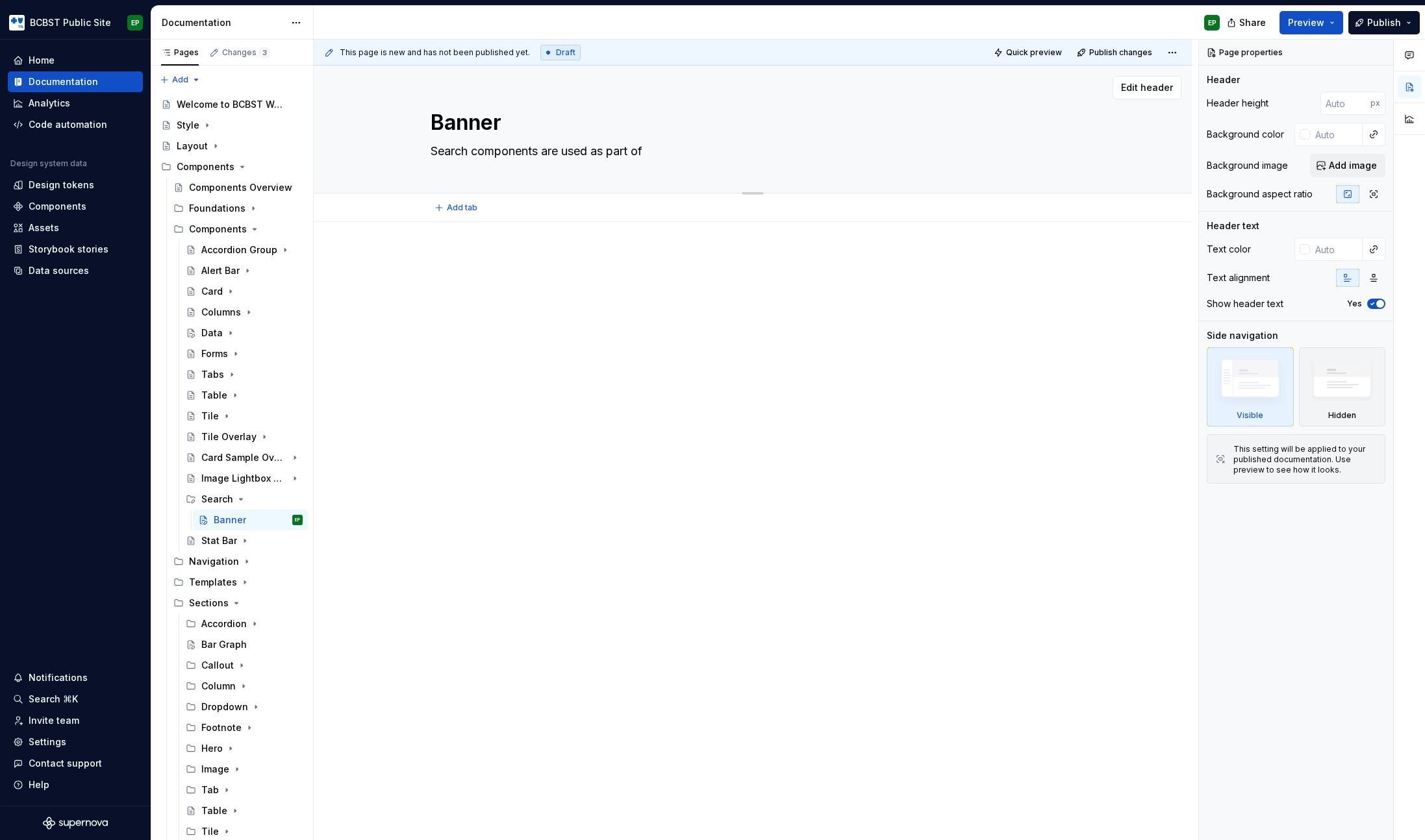
type textarea "*"
type textarea "Search components are used as part of t"
type textarea "*"
type textarea "Search components are used as part of th"
type textarea "*"
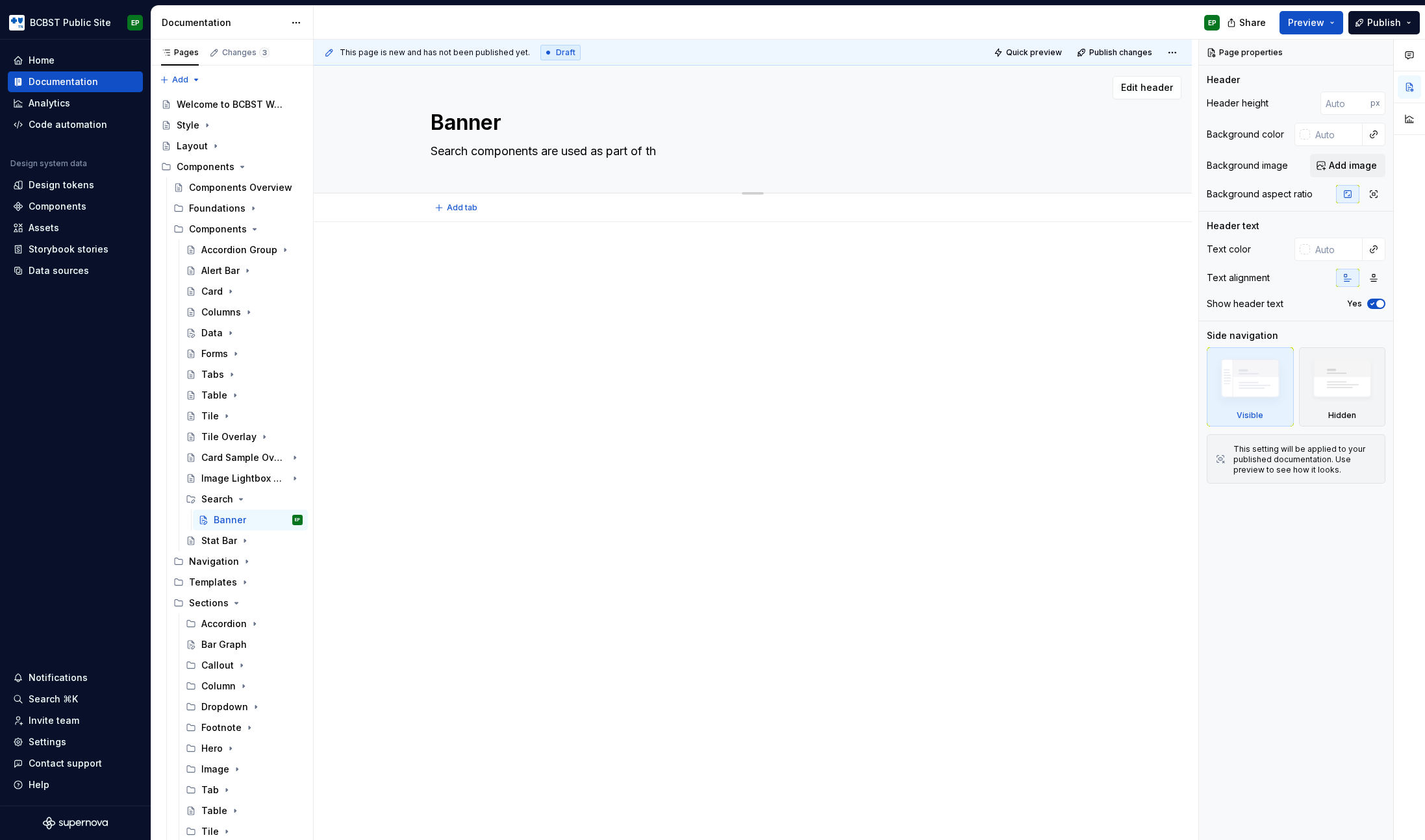
type textarea "Search components are used as part of the"
type textarea "*"
type textarea "Search components are used as part of the"
type textarea "*"
type textarea "Search components are used as part of the o"
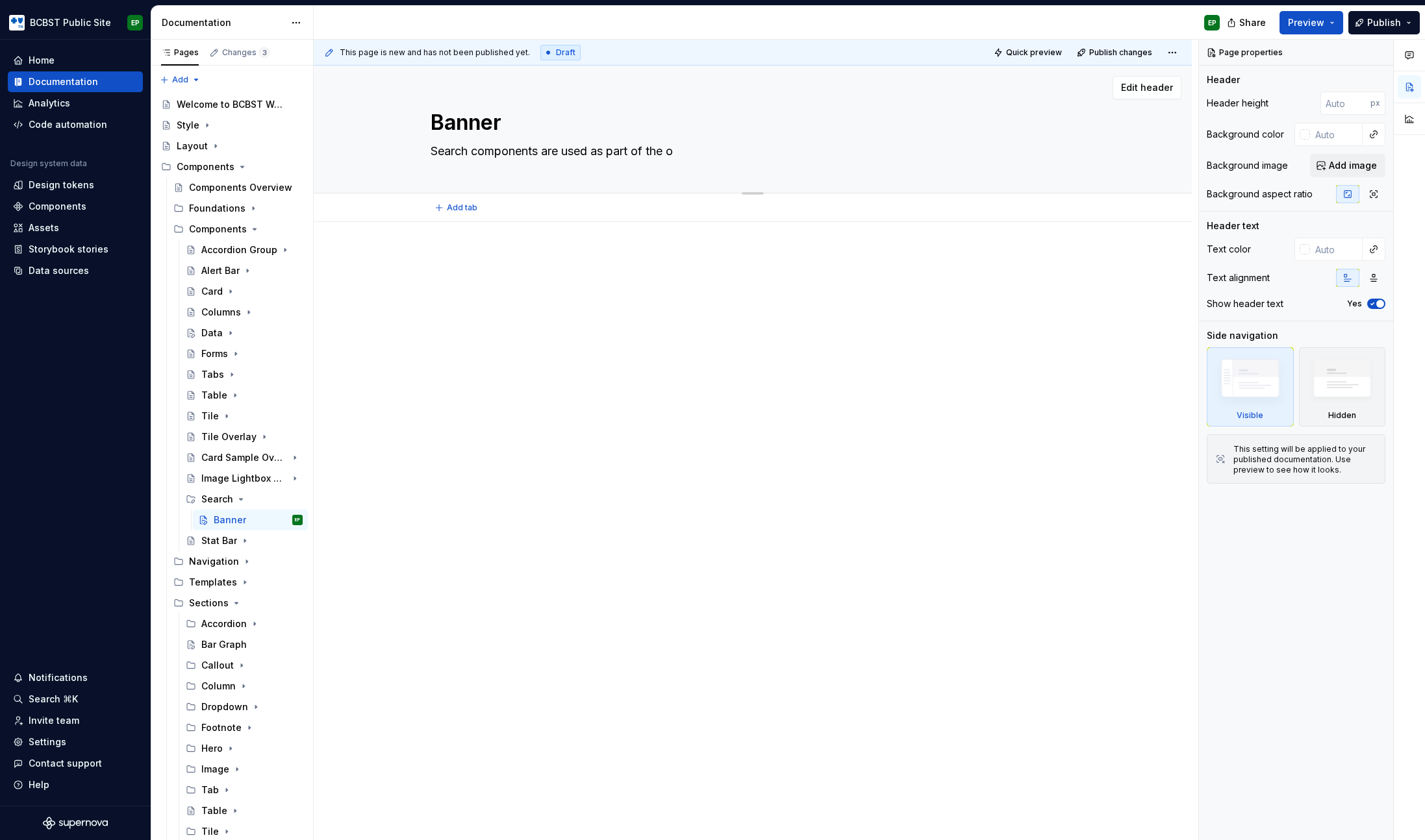
type textarea "*"
type textarea "Search components are used as part of the ov"
type textarea "*"
type textarea "Search components are used as part of the over"
type textarea "*"
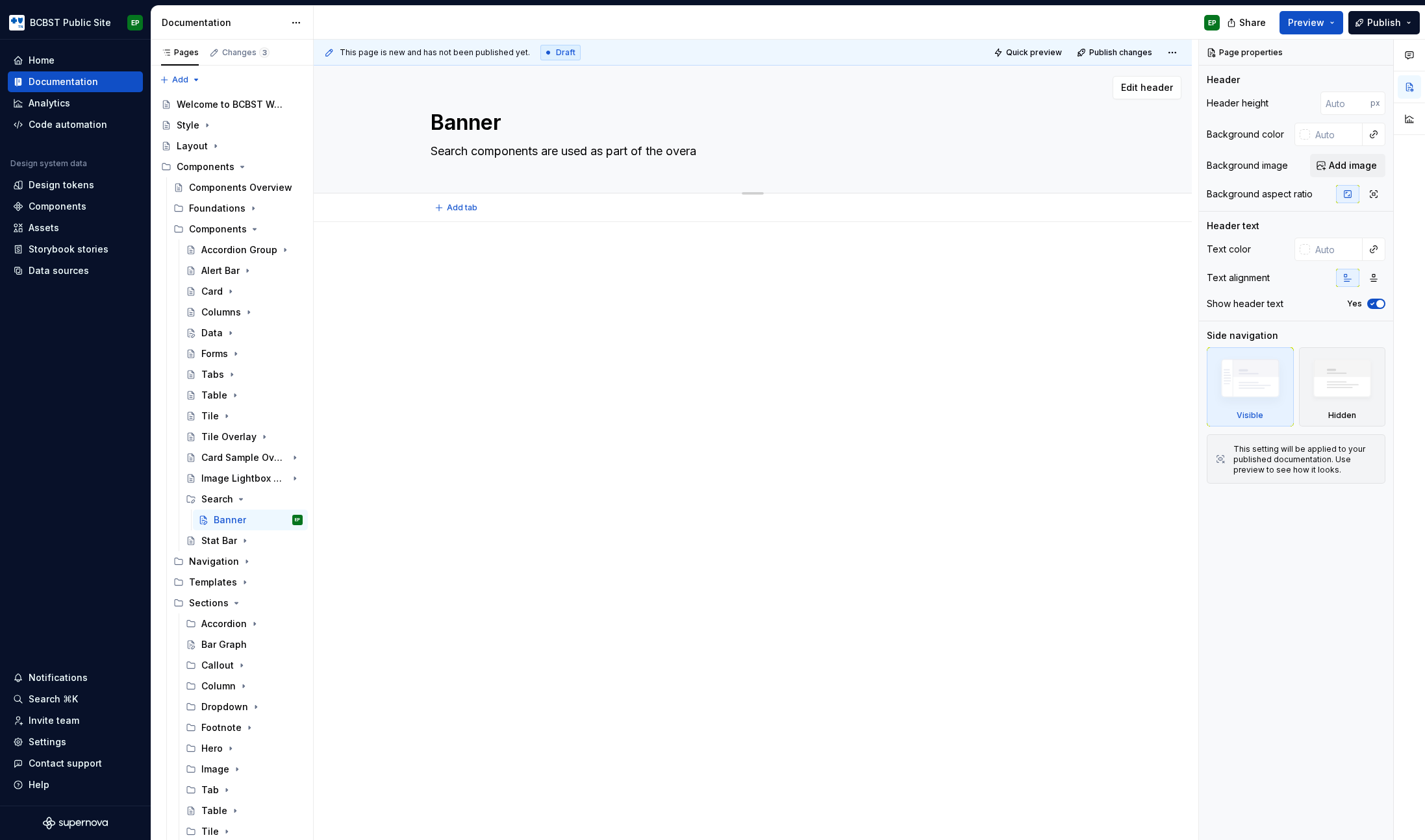
type textarea "Search components are used as part of the overal"
type textarea "*"
type textarea "Search components are used as part of the overall"
type textarea "*"
type textarea "Search components are used as part of the overall"
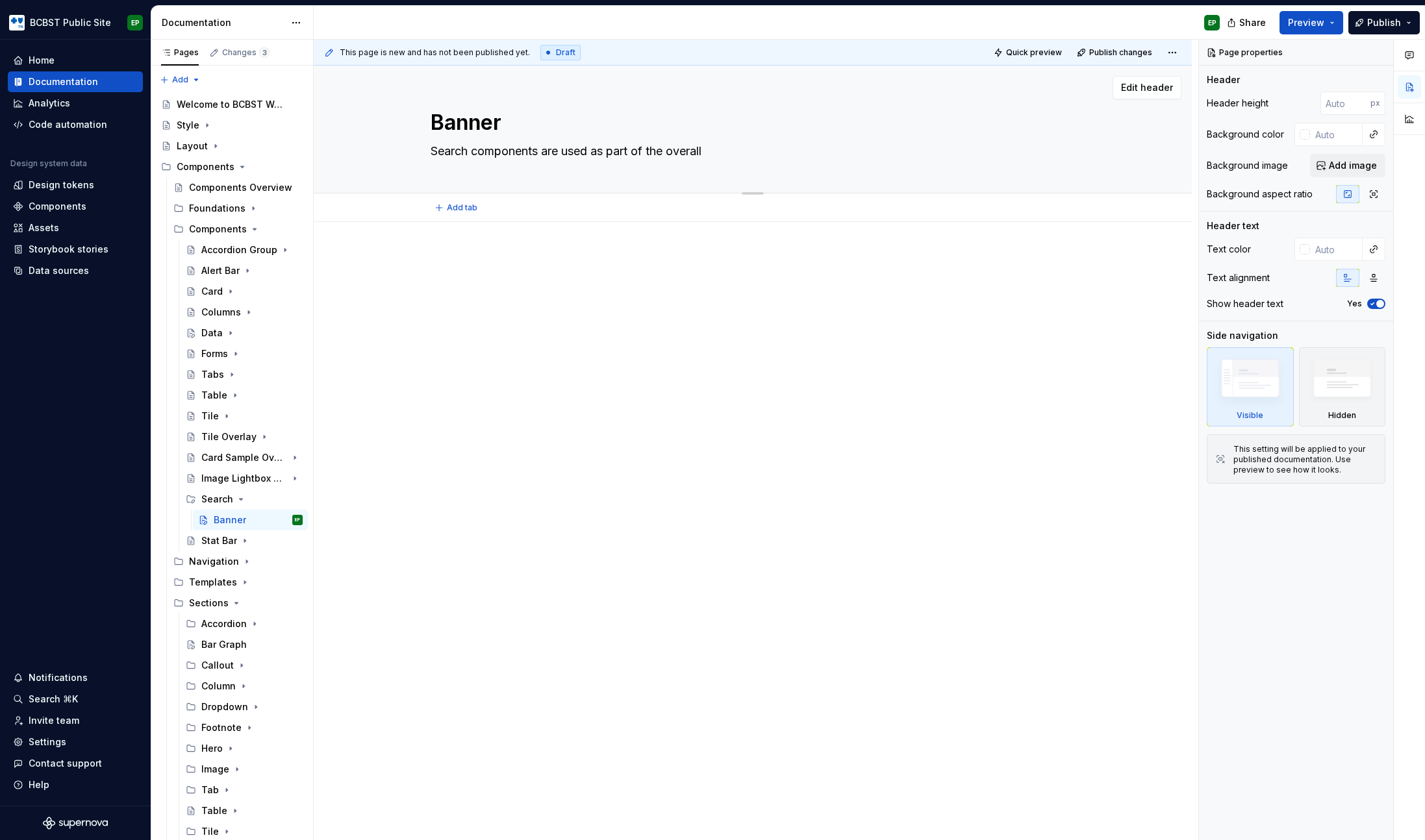
type textarea "*"
type textarea "Search components are used as part of the overall s"
type textarea "*"
type textarea "Search components are used as part of the overall se"
type textarea "*"
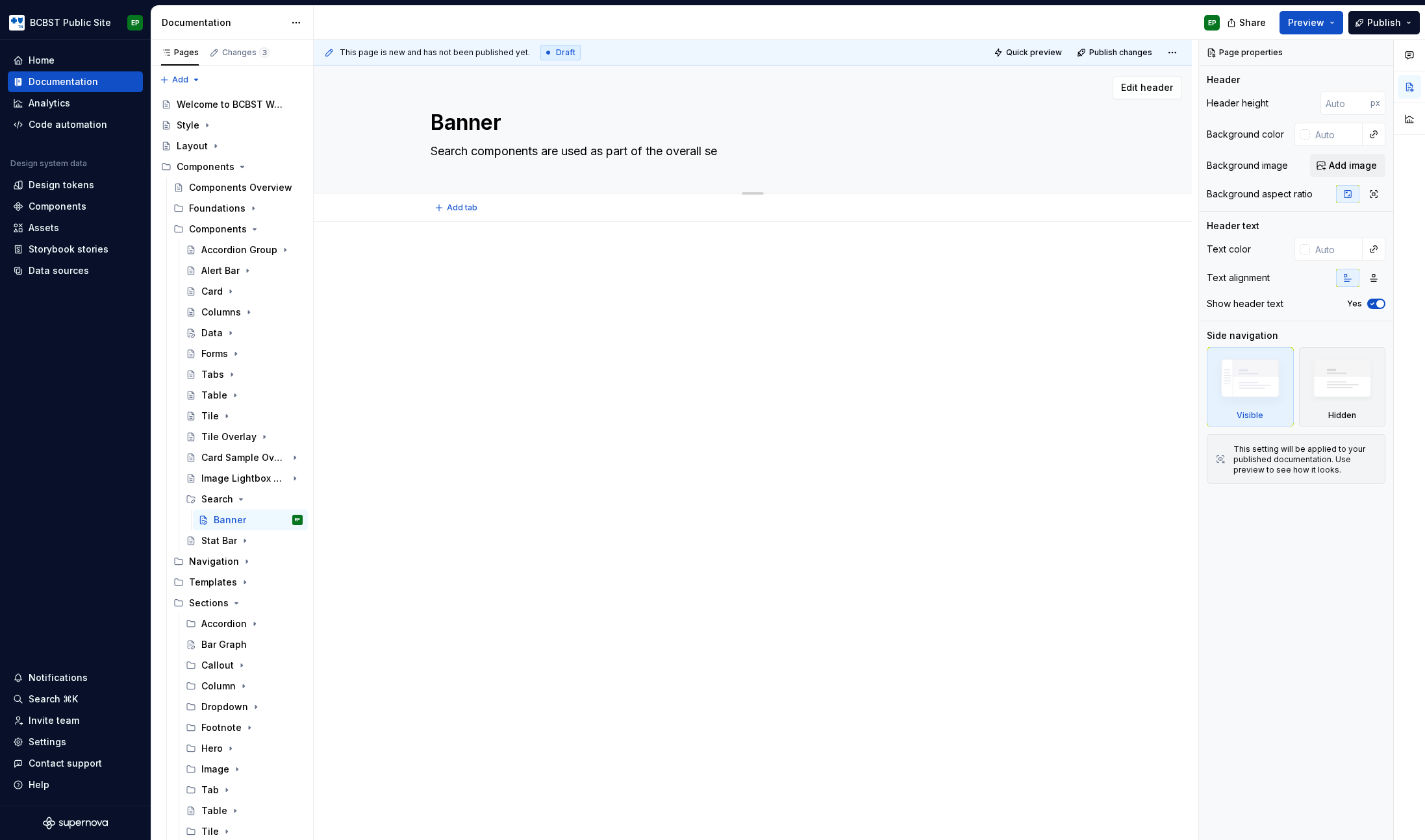
type textarea "Search components are used as part of the overall sea"
type textarea "*"
type textarea "Search components are used as part of the overall sear"
type textarea "*"
type textarea "Search components are used as part of the overall searc"
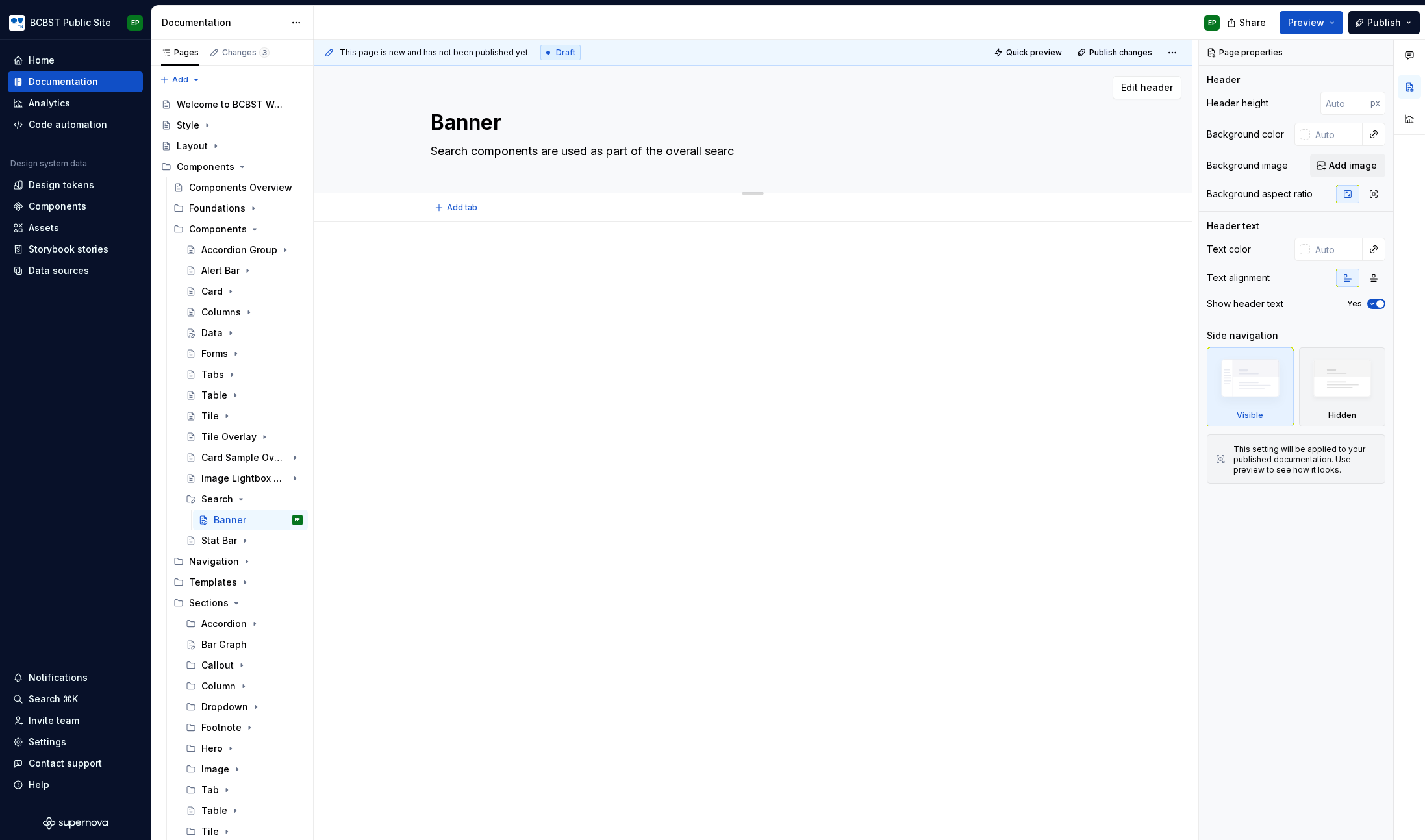
type textarea "*"
type textarea "Search components are used as part of the overall search"
type textarea "*"
type textarea "Search components are used as part of the overall search"
type textarea "*"
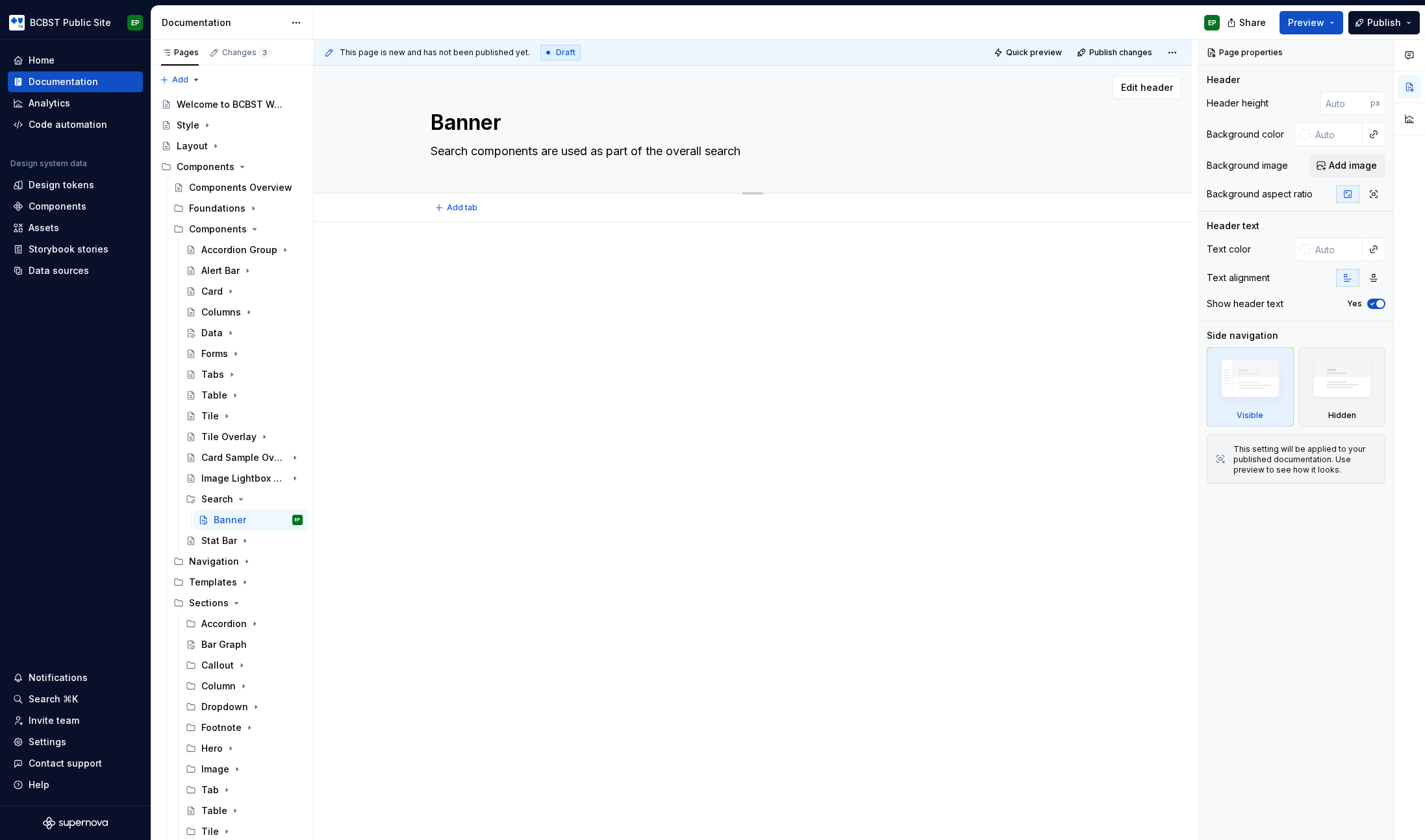
type textarea "Search components are used as part of the overall search s"
type textarea "*"
type textarea "Search components are used as part of the overall search se"
type textarea "*"
type textarea "Search components are used as part of the overall search sec"
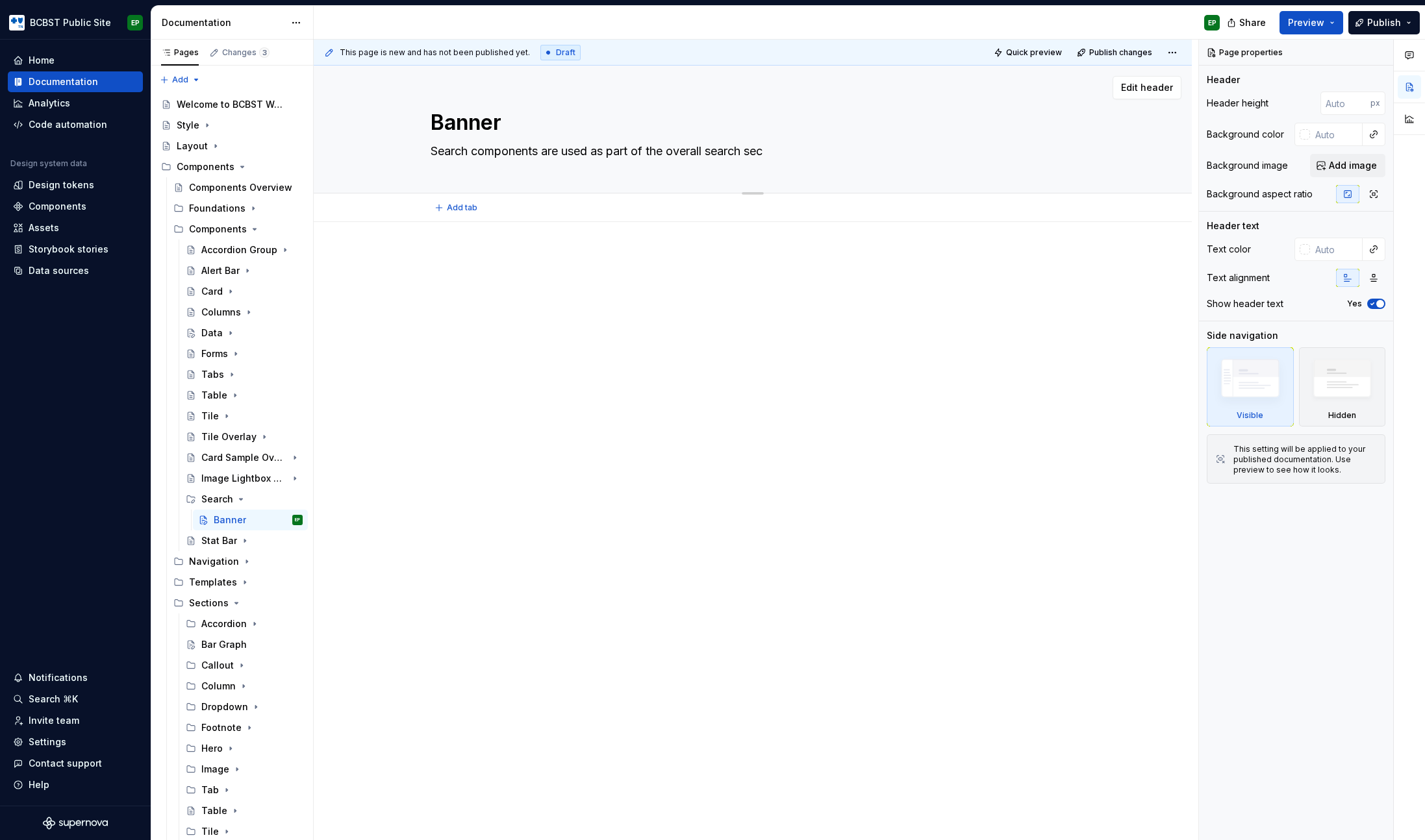
type textarea "*"
type textarea "Search components are used as part of the overall search sect"
type textarea "*"
type textarea "Search components are used as part of the overall search secti"
type textarea "*"
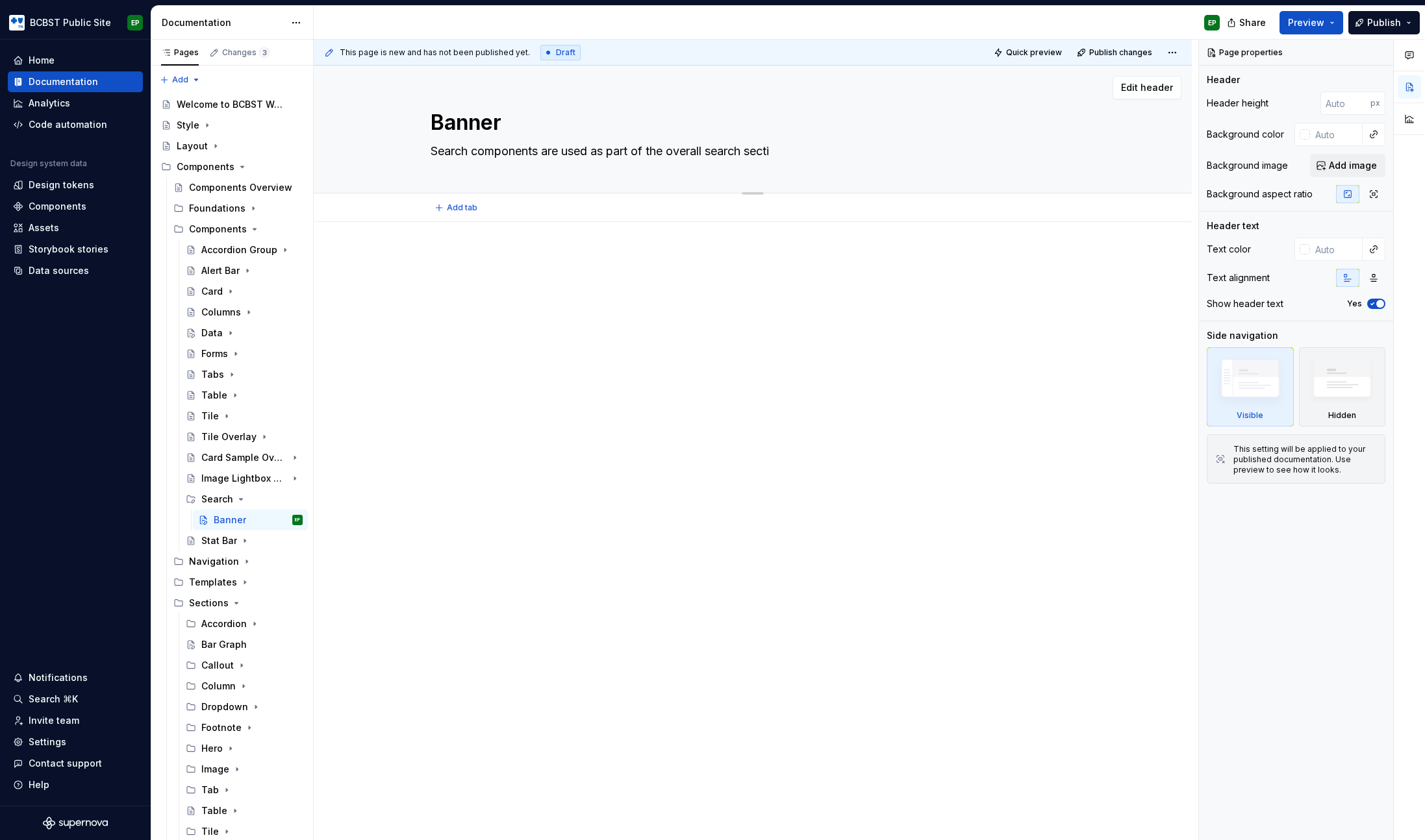
type textarea "Search components are used as part of the overall search sectio"
type textarea "*"
type textarea "Search components are used as part of the overall search section"
type textarea "*"
type textarea "Search components are used as part of the overall search section"
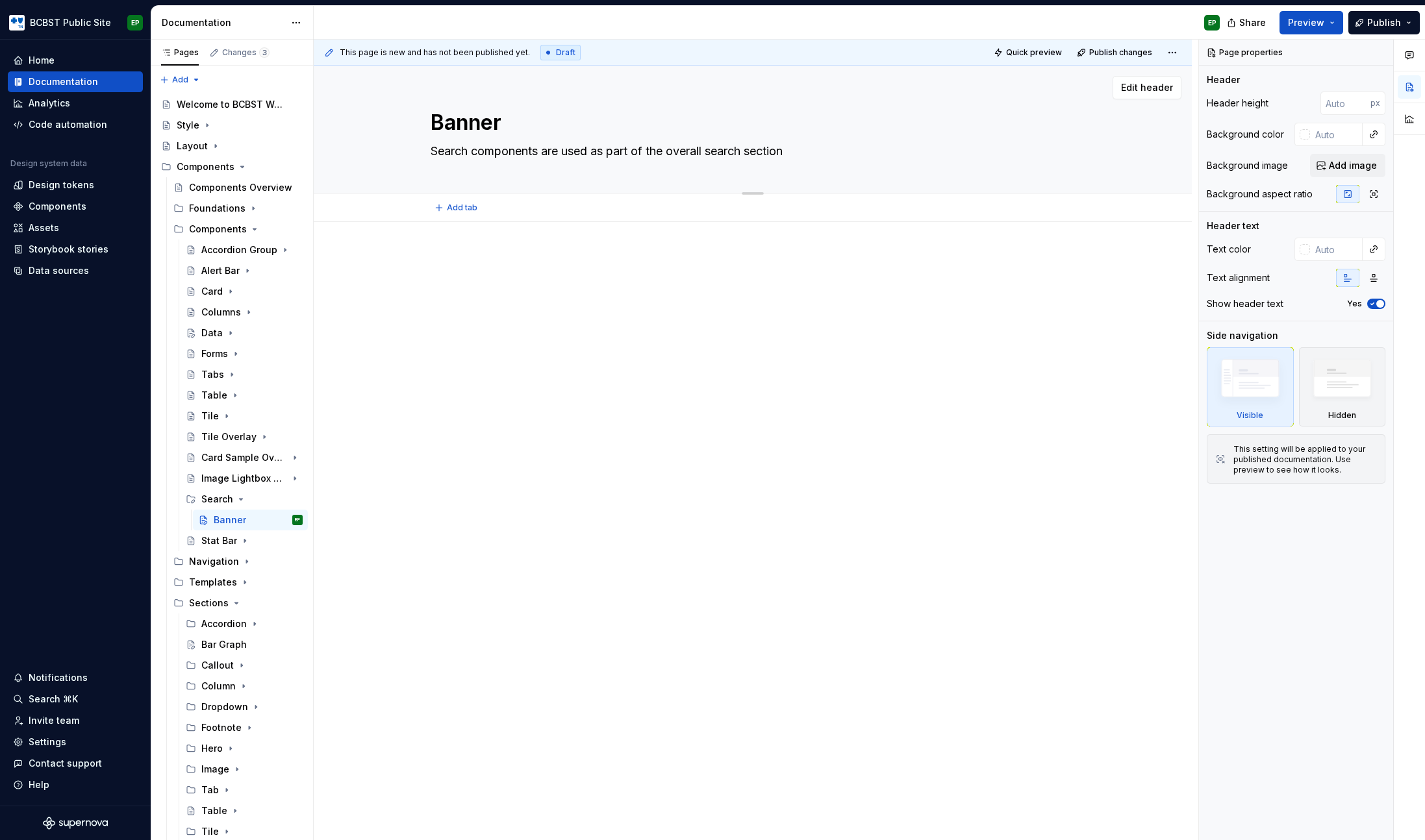
type textarea "*"
type textarea "Search components are used as part of the overall search section a"
type textarea "*"
type textarea "Search components are used as part of the overall search section an"
type textarea "*"
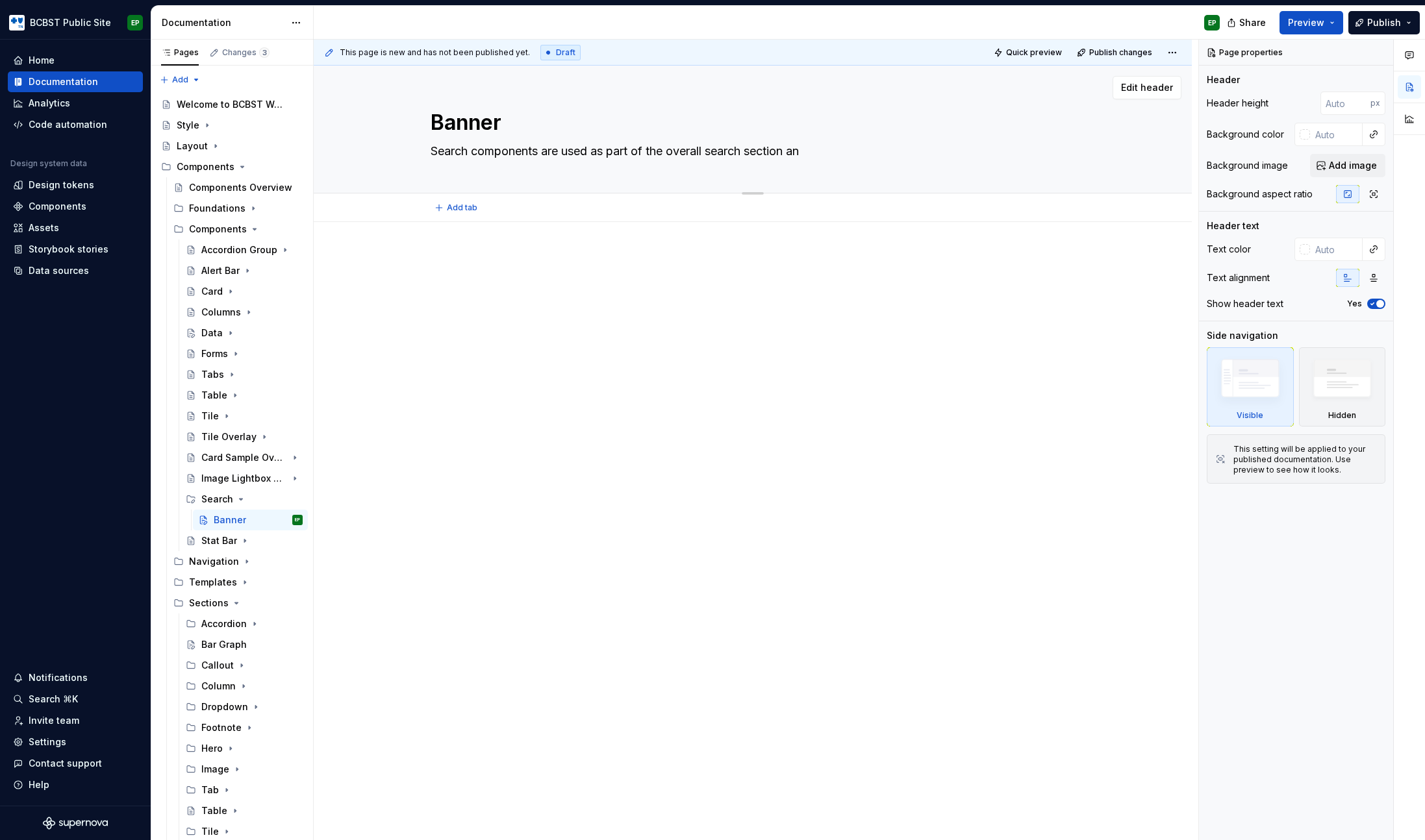
type textarea "Search components are used as part of the overall search section and"
type textarea "*"
type textarea "Search components are used as part of the overall search section and"
type textarea "*"
type textarea "Search components are used as part of the overall search section and s"
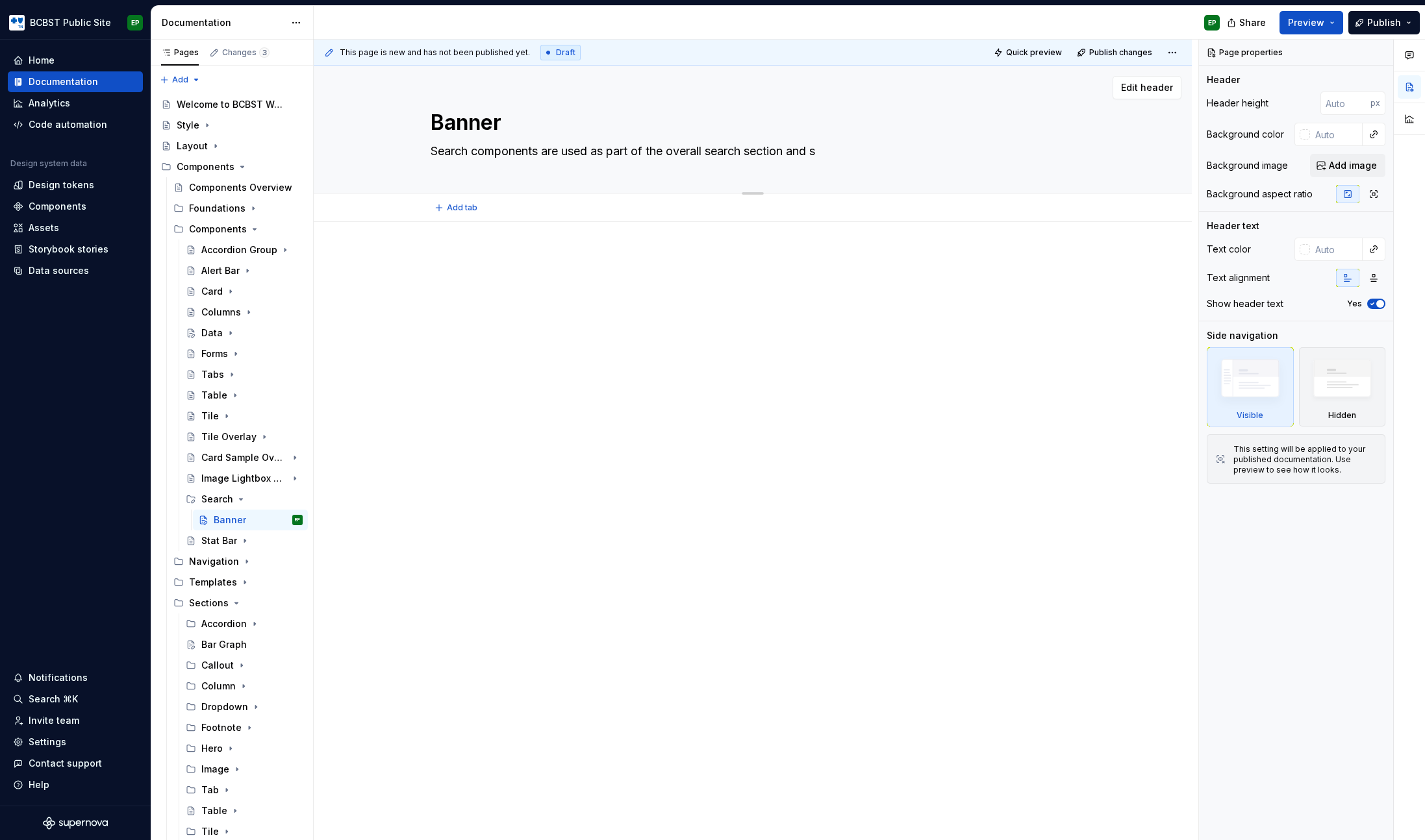
type textarea "*"
type textarea "Search components are used as part of the overall search section and se"
type textarea "*"
type textarea "Search components are used as part of the overall search section and sea"
type textarea "*"
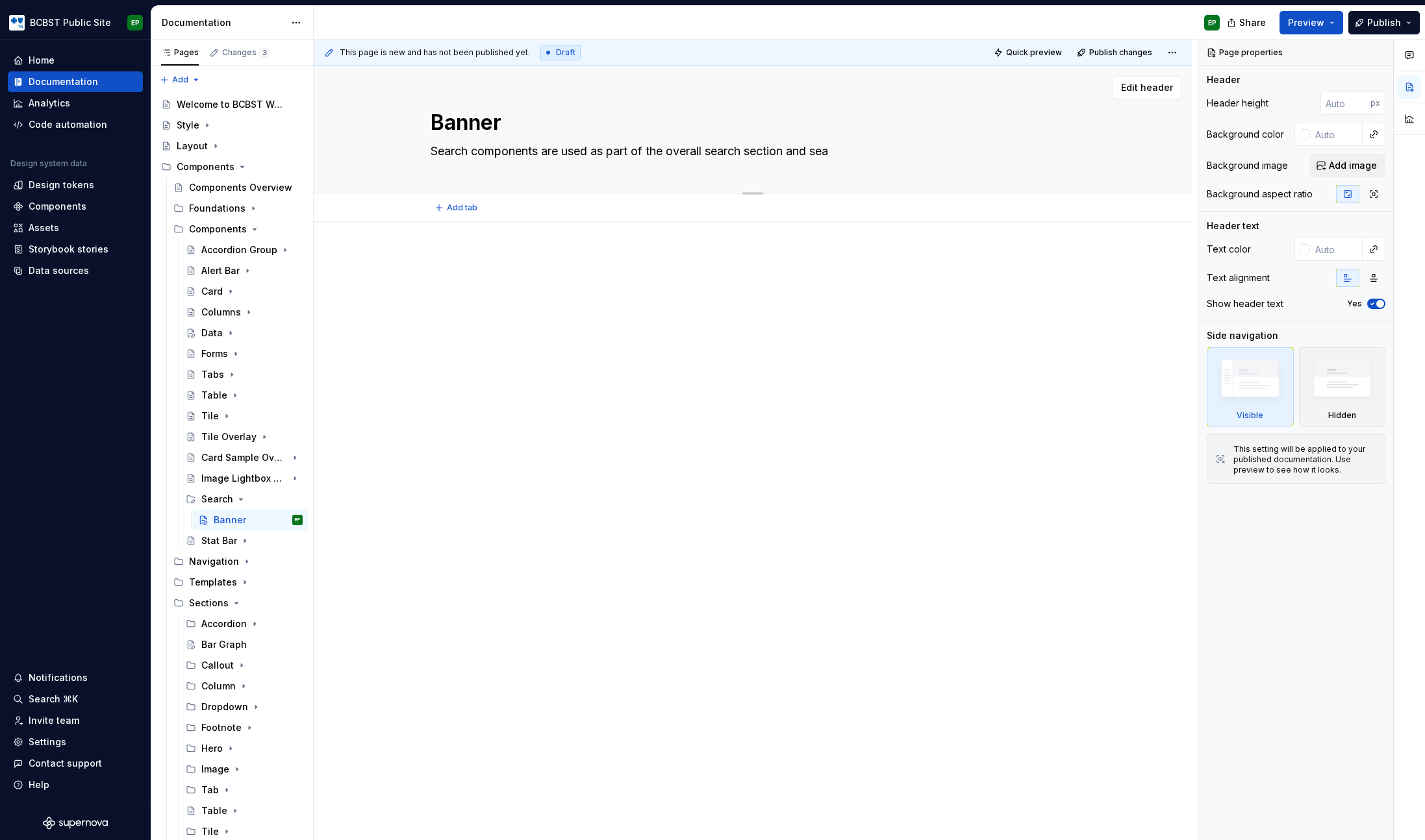
type textarea "Search components are used as part of the overall search section and sear"
type textarea "*"
type textarea "Search components are used as part of the overall search section and search"
type textarea "*"
type textarea "Search components are used as part of the overall search section and search e"
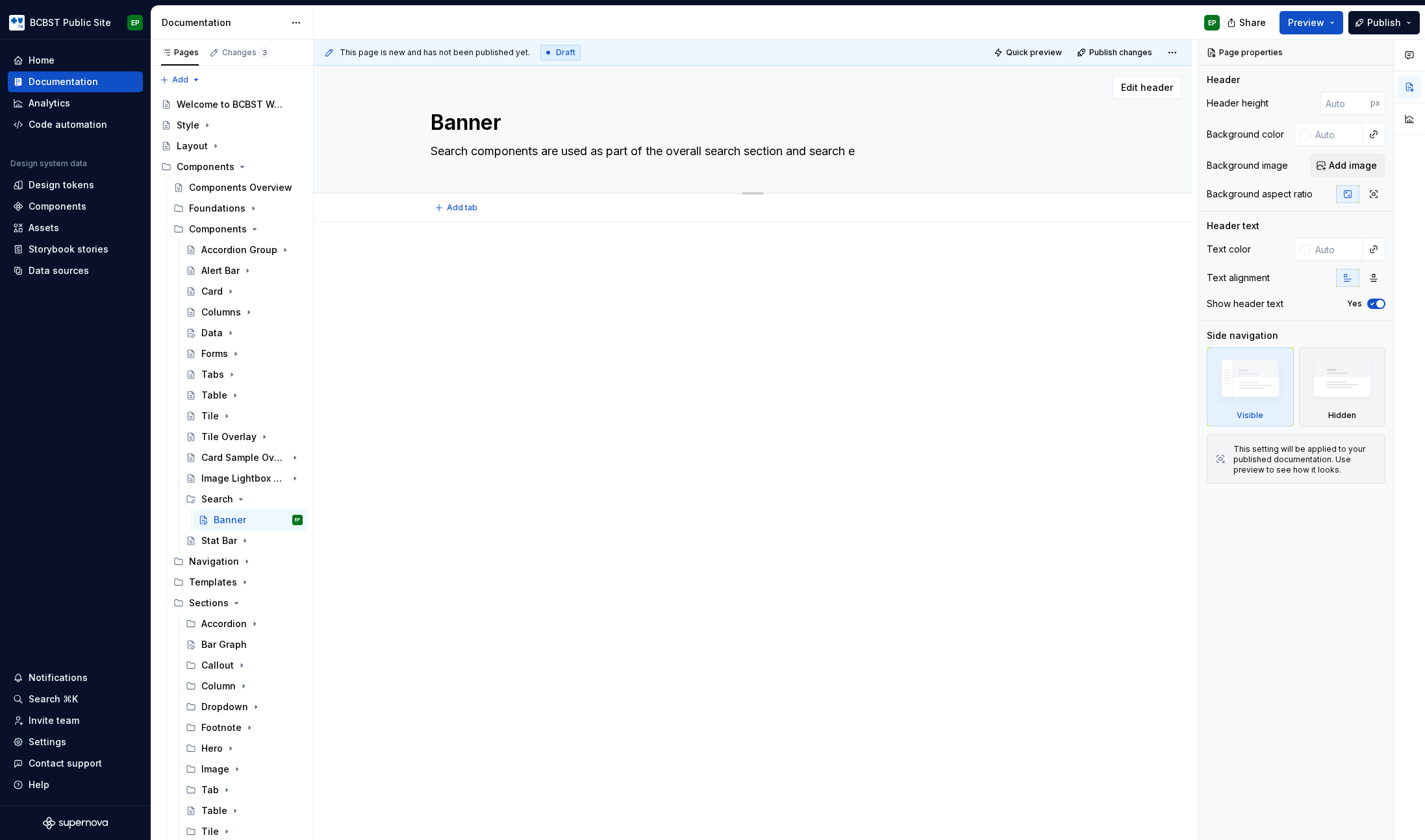
type textarea "*"
type textarea "Search components are used as part of the overall search section and search ex"
type textarea "*"
type textarea "Search components are used as part of the overall search section and search exp"
type textarea "*"
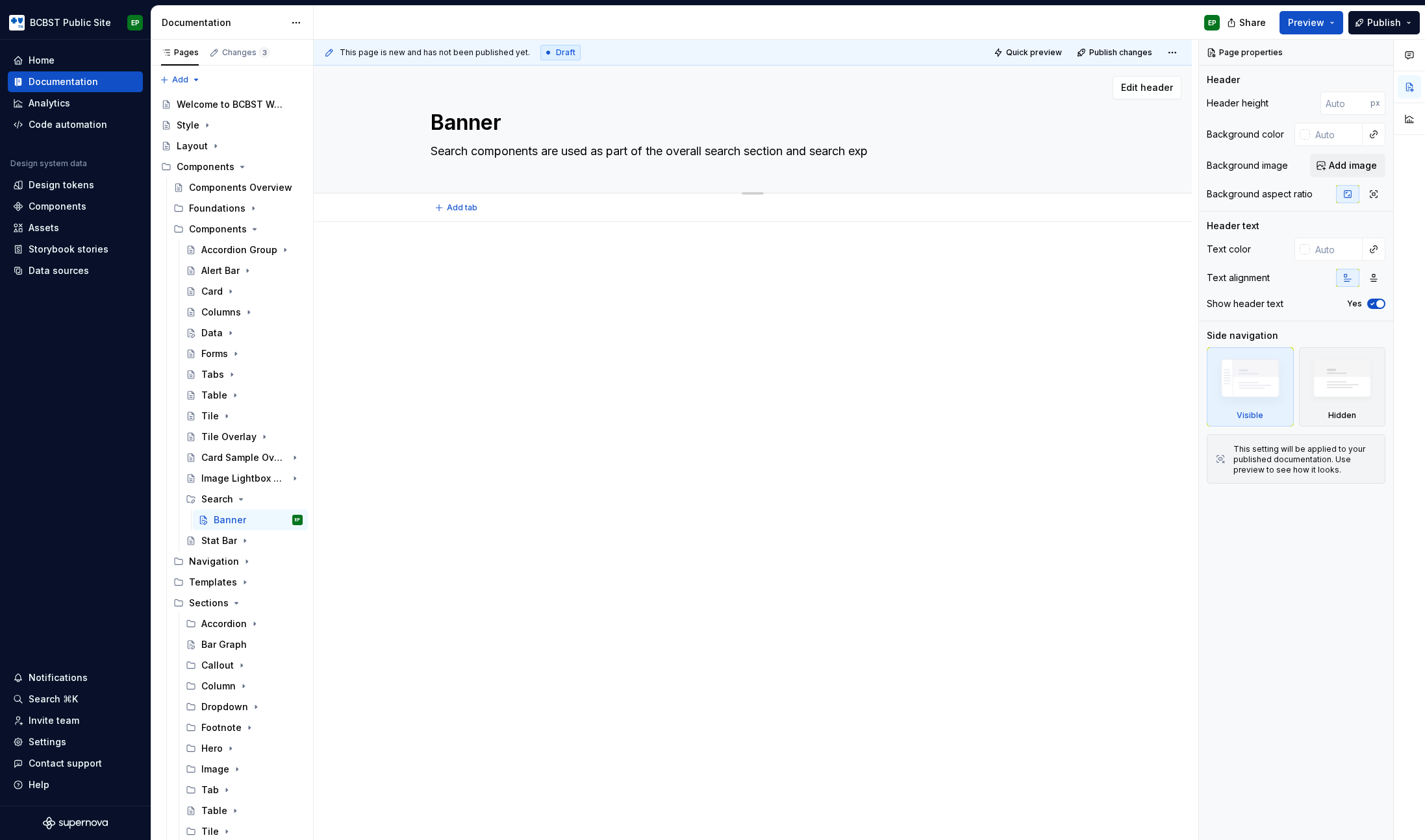
type textarea "Search components are used as part of the overall search section and search expe"
type textarea "*"
type textarea "Search components are used as part of the overall search section and search exp…"
type textarea "*"
type textarea "Search components are used as part of the overall search section and search exp…"
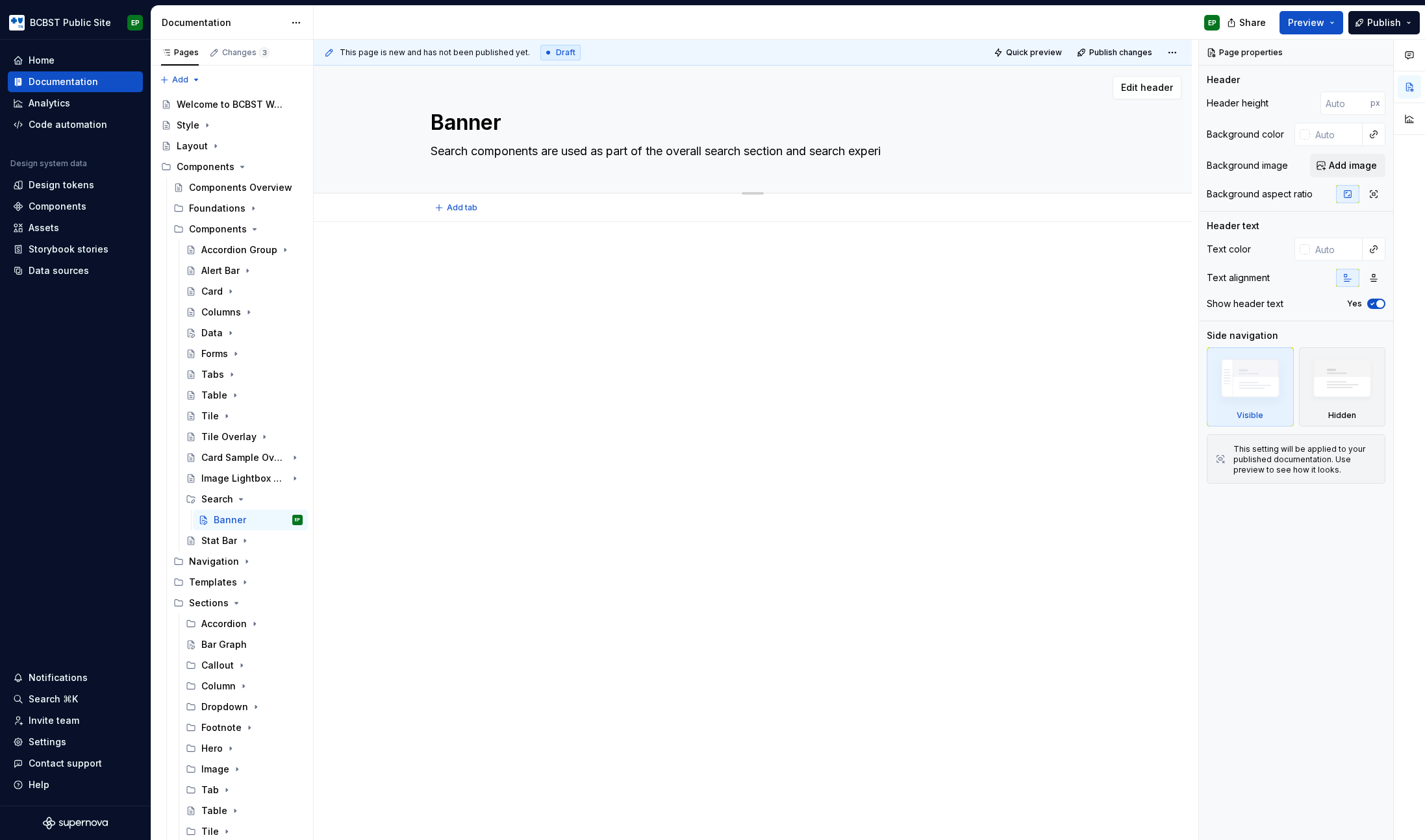
type textarea "*"
type textarea "Search components are used as part of the overall search section and search exp…"
type textarea "*"
type textarea "Search components are used as part of the overall search section and search exp…"
type textarea "*"
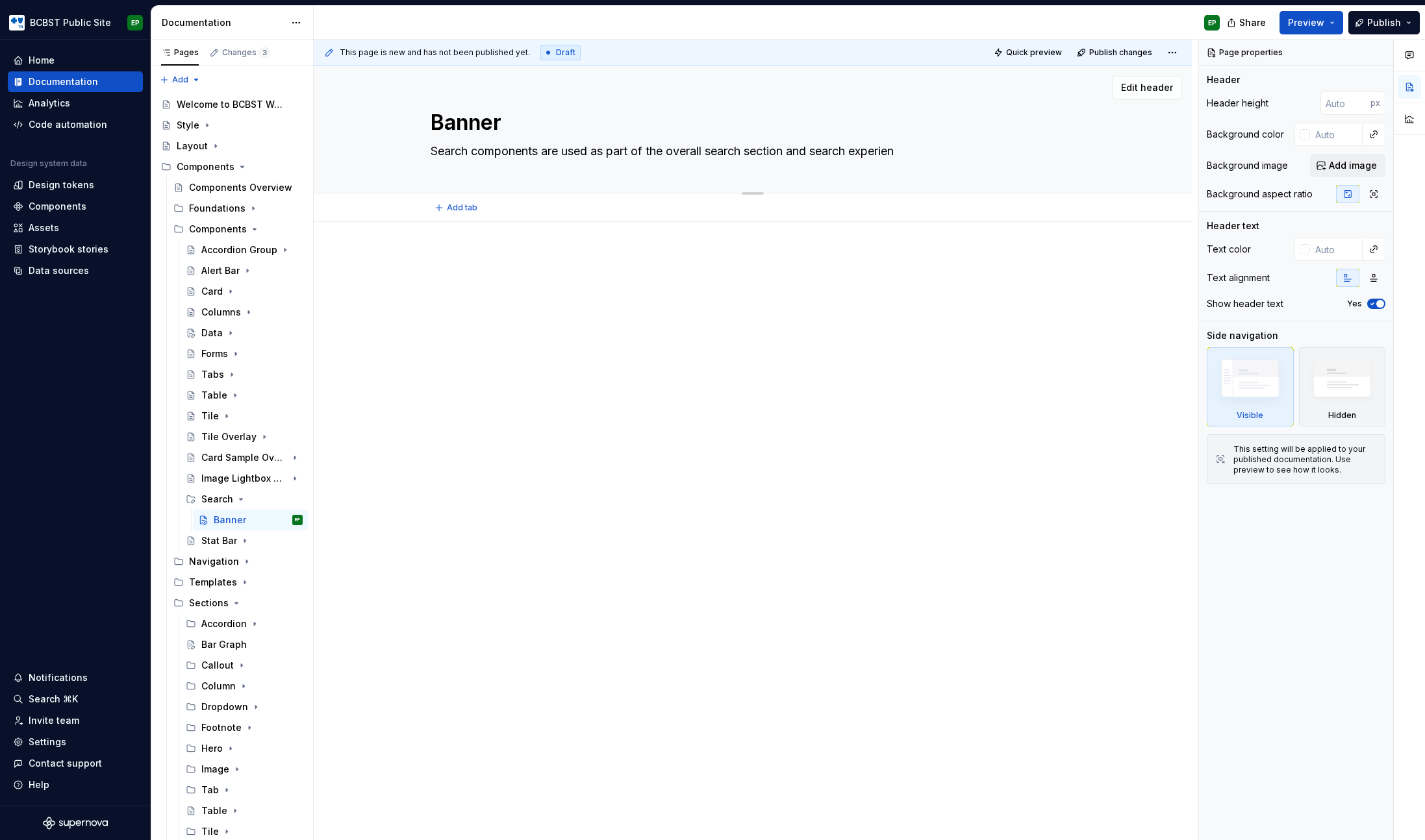
type textarea "Search components are used as part of the overall search section and search exp…"
type textarea "*"
type textarea "Search components are used as part of the overall search section and search exp…"
type textarea "*"
type textarea "Search components are used as part of the overall search section and search exp…"
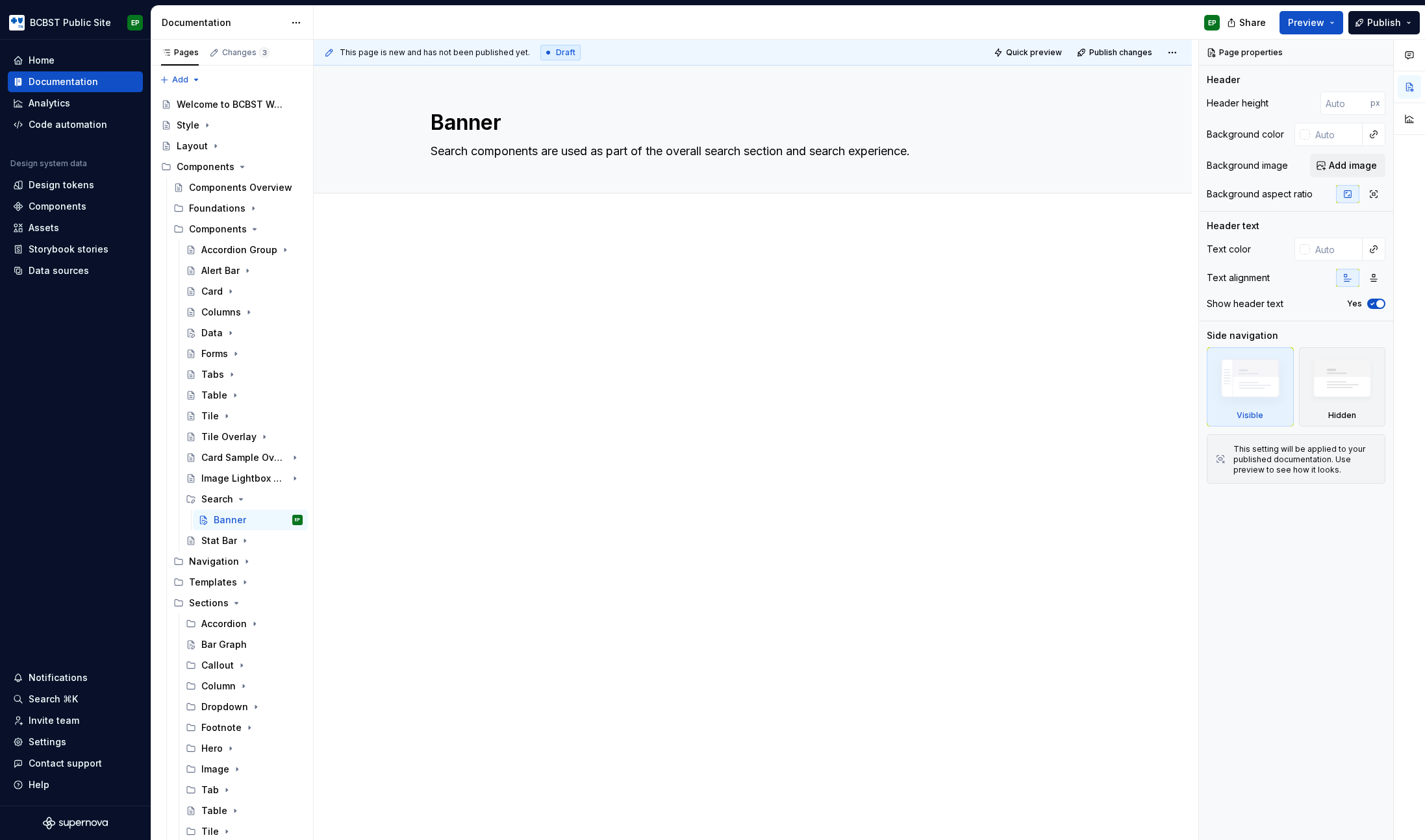
type textarea "*"
type textarea "Search components are used as part of the overall search section and search exp…"
click at [514, 444] on div at bounding box center [753, 396] width 878 height 348
type textarea "*"
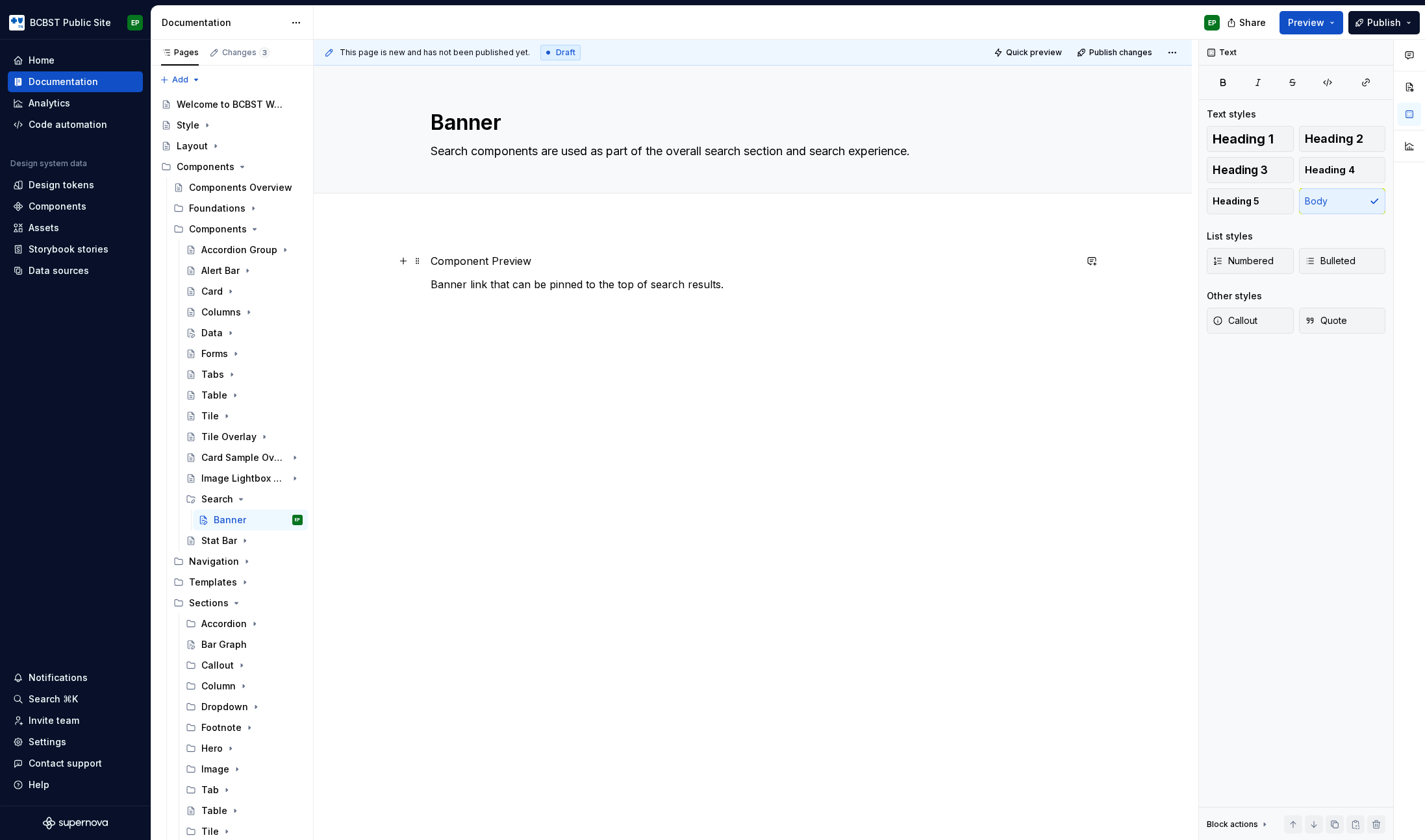
click at [538, 261] on p "Component Preview" at bounding box center [752, 261] width 644 height 16
click at [1372, 140] on button "Heading 2" at bounding box center [1343, 139] width 87 height 26
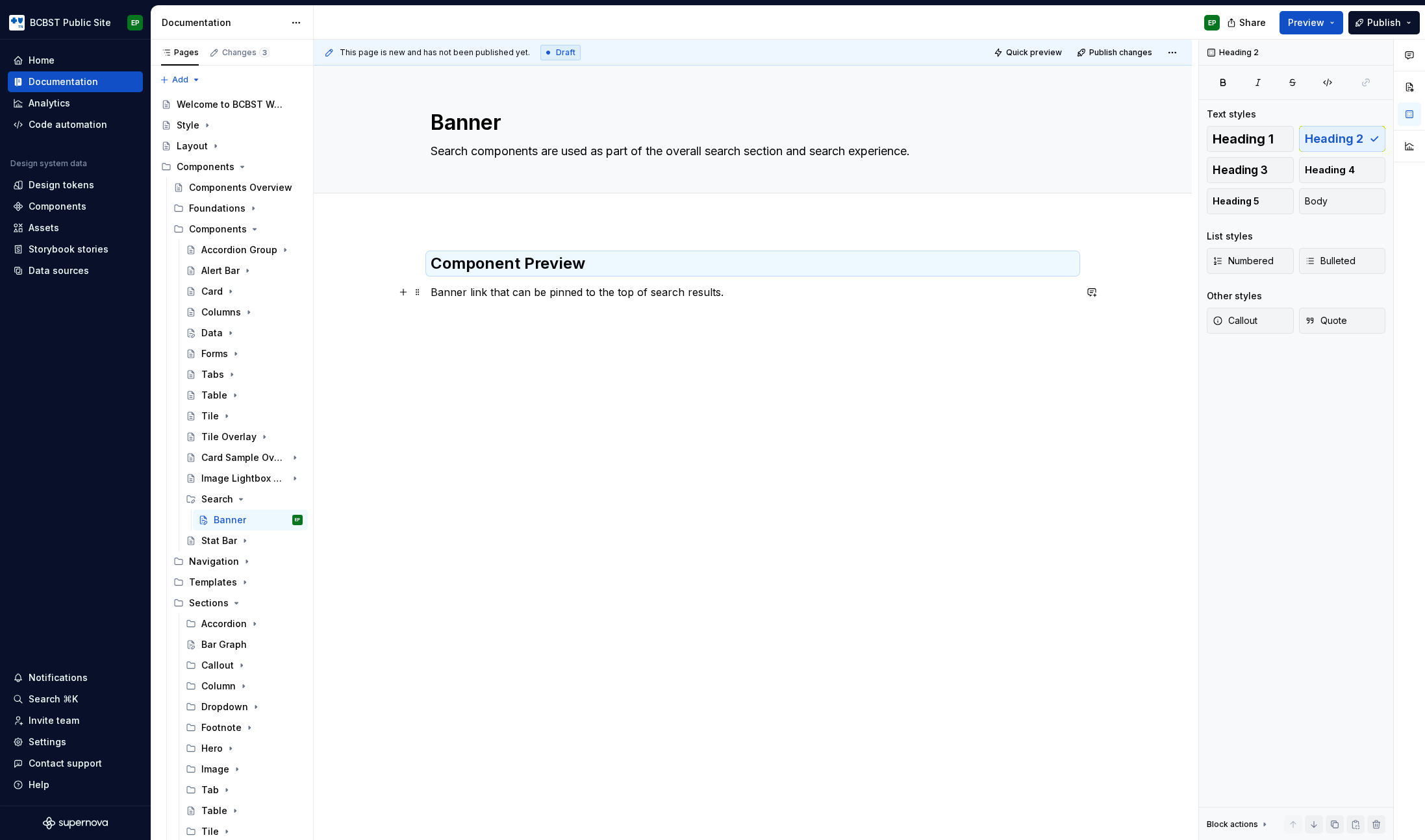
click at [464, 297] on p "Banner link that can be pinned to the top of search results." at bounding box center [752, 292] width 644 height 16
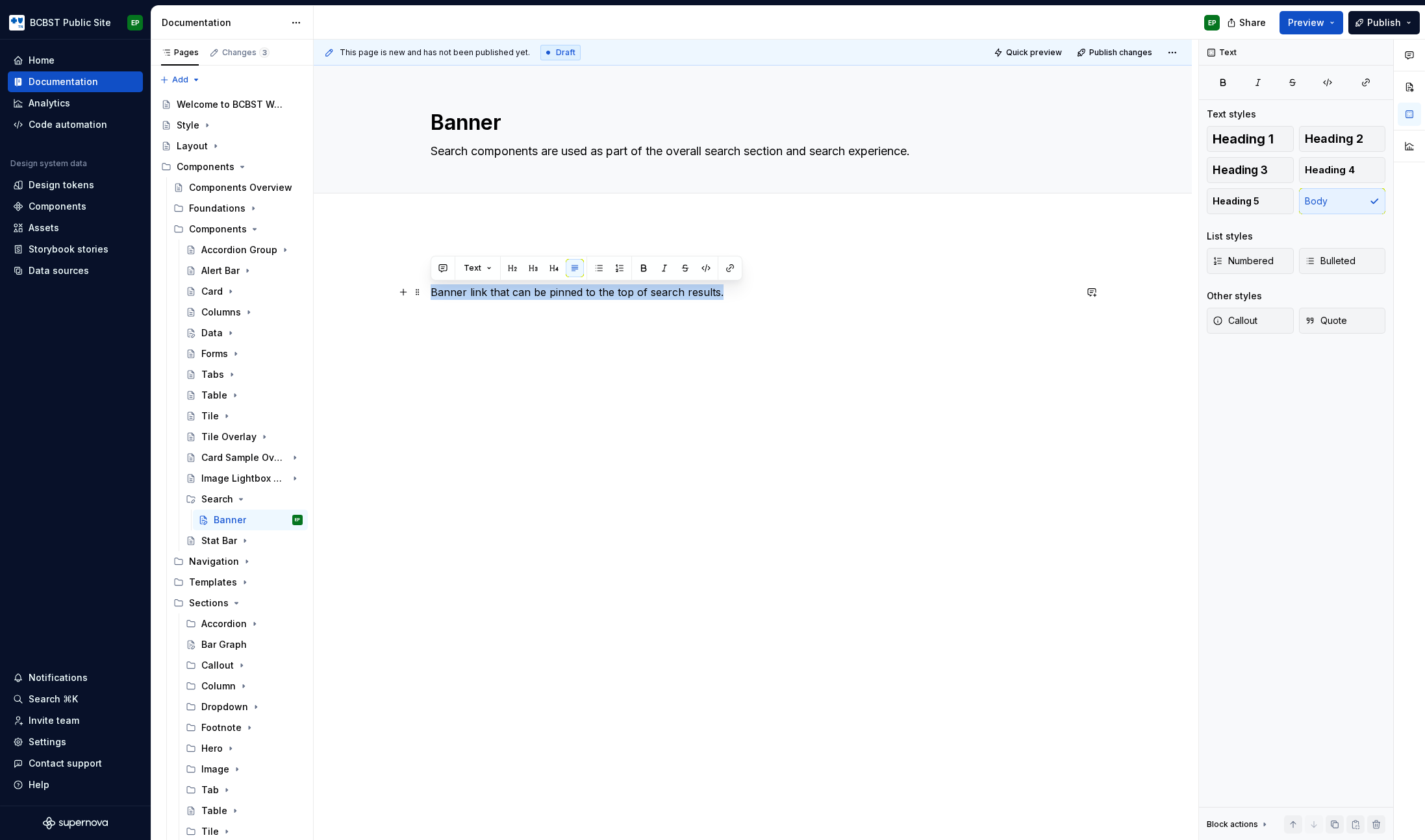
drag, startPoint x: 727, startPoint y: 292, endPoint x: 431, endPoint y: 294, distance: 296.0
click at [431, 294] on p "Banner link that can be pinned to the top of search results." at bounding box center [752, 292] width 644 height 16
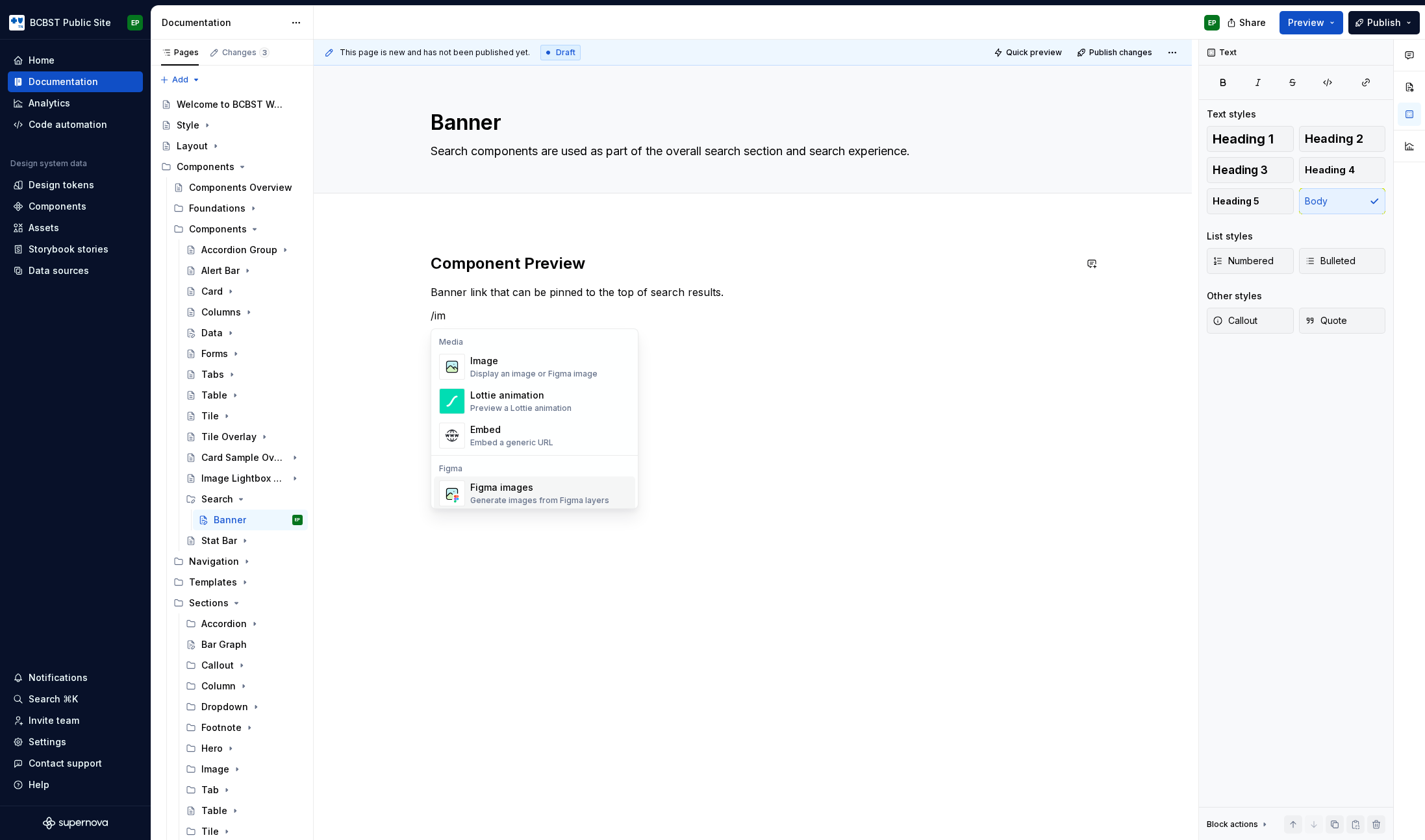
click at [514, 490] on div "Figma images" at bounding box center [539, 487] width 139 height 13
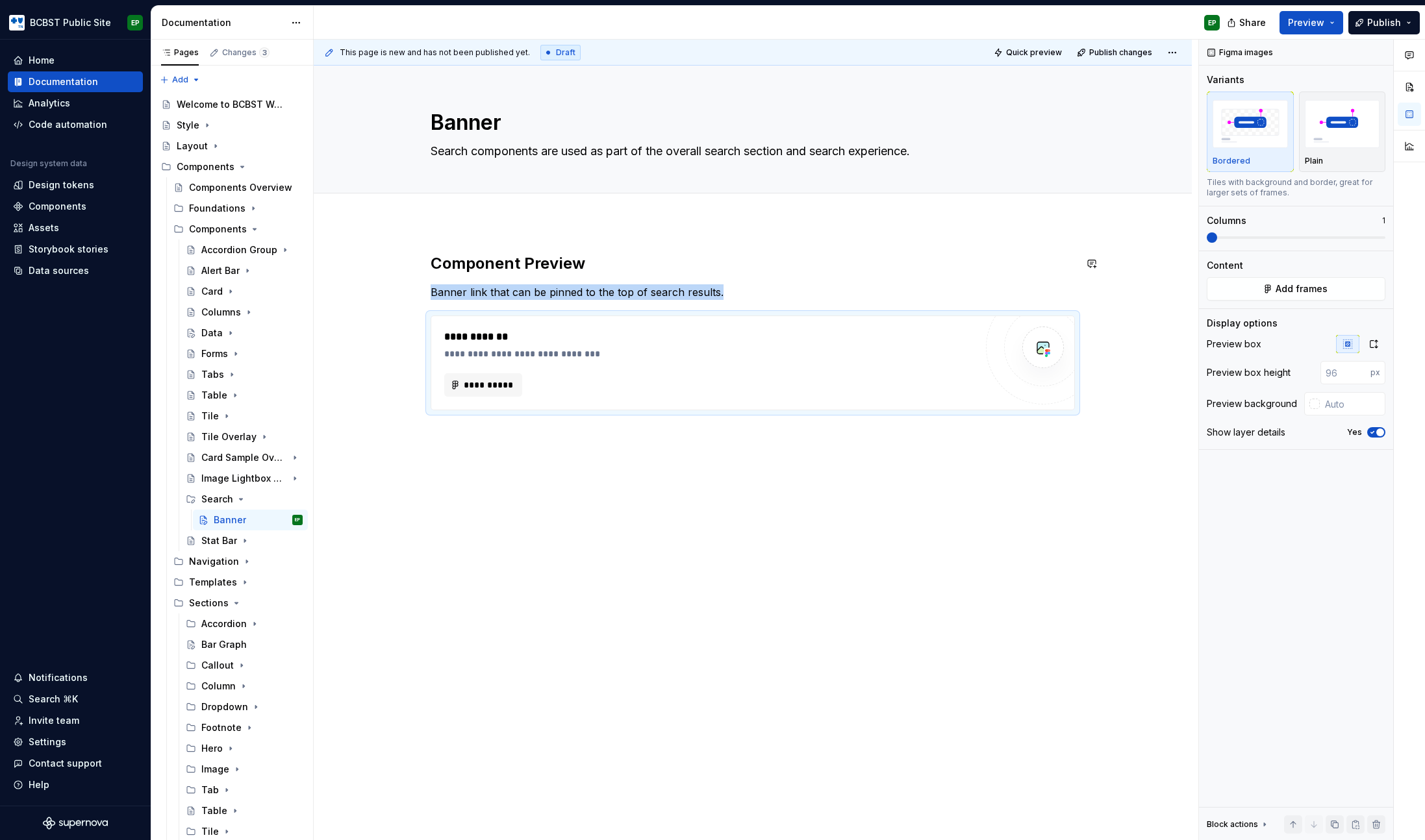
click at [541, 230] on div "**********" at bounding box center [753, 450] width 878 height 455
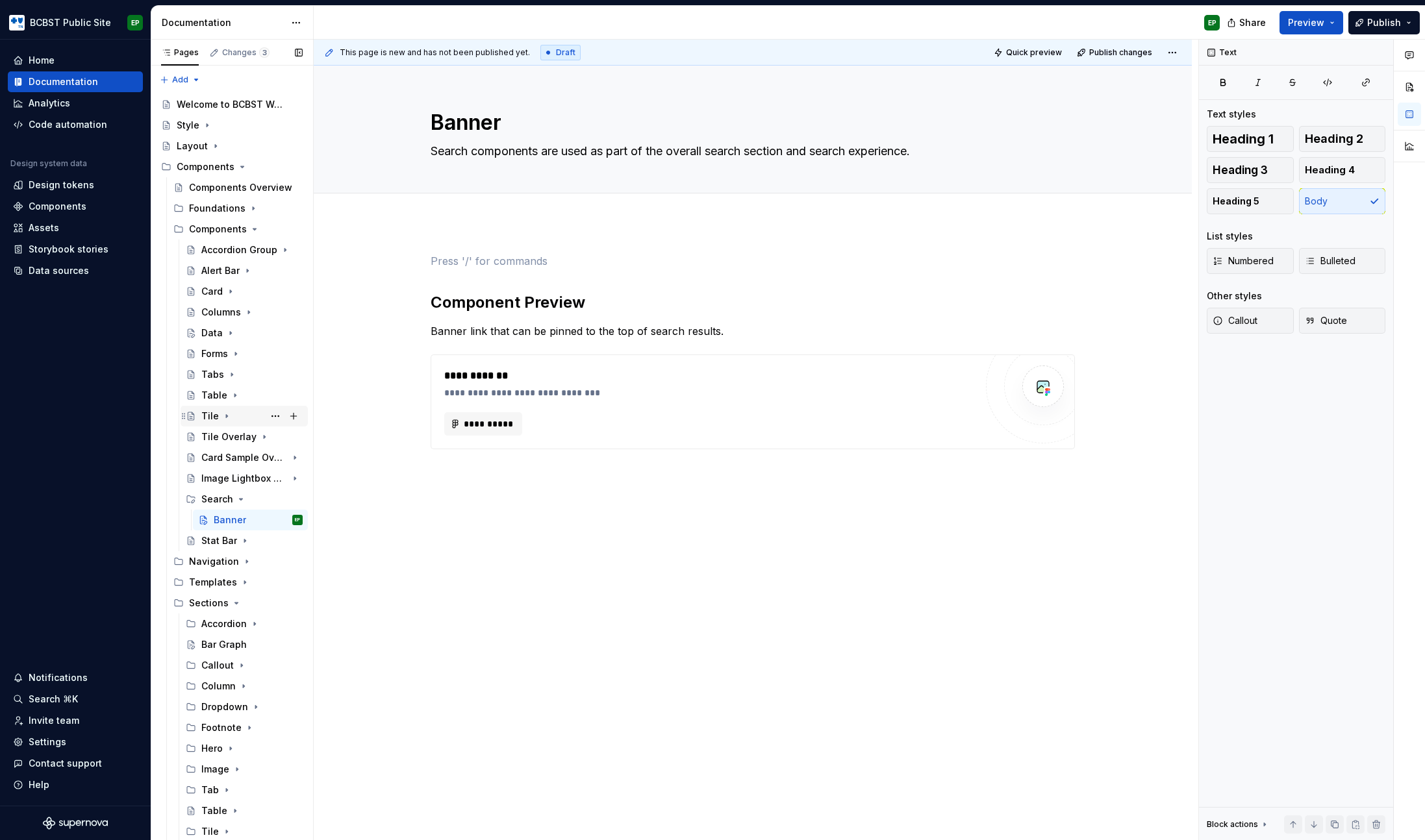
click at [205, 413] on div "Tile" at bounding box center [210, 416] width 17 height 13
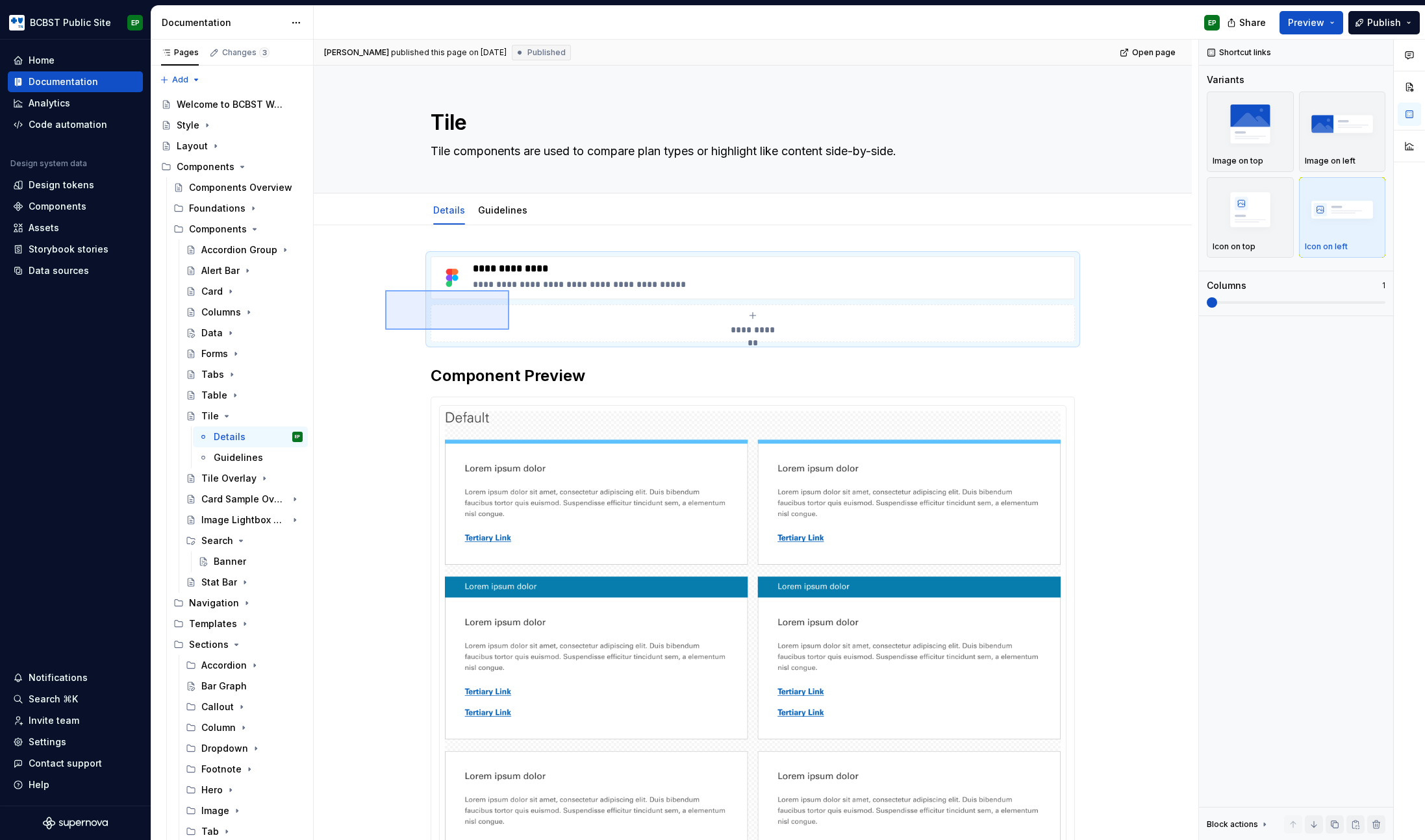
drag, startPoint x: 386, startPoint y: 290, endPoint x: 509, endPoint y: 330, distance: 129.3
click at [509, 330] on div "**********" at bounding box center [756, 440] width 885 height 801
click at [233, 554] on div "Banner" at bounding box center [258, 561] width 89 height 18
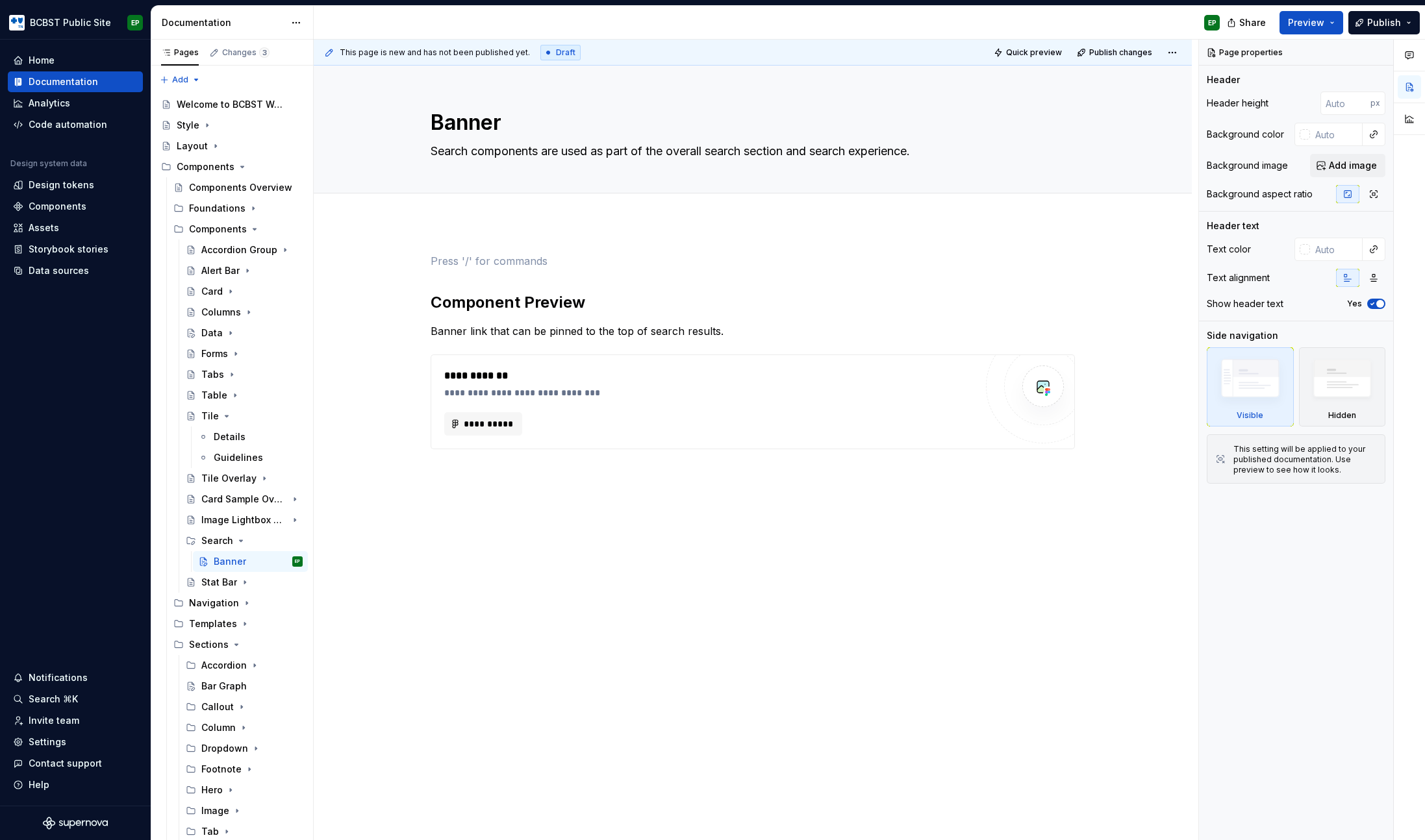
click at [517, 259] on p at bounding box center [752, 261] width 644 height 16
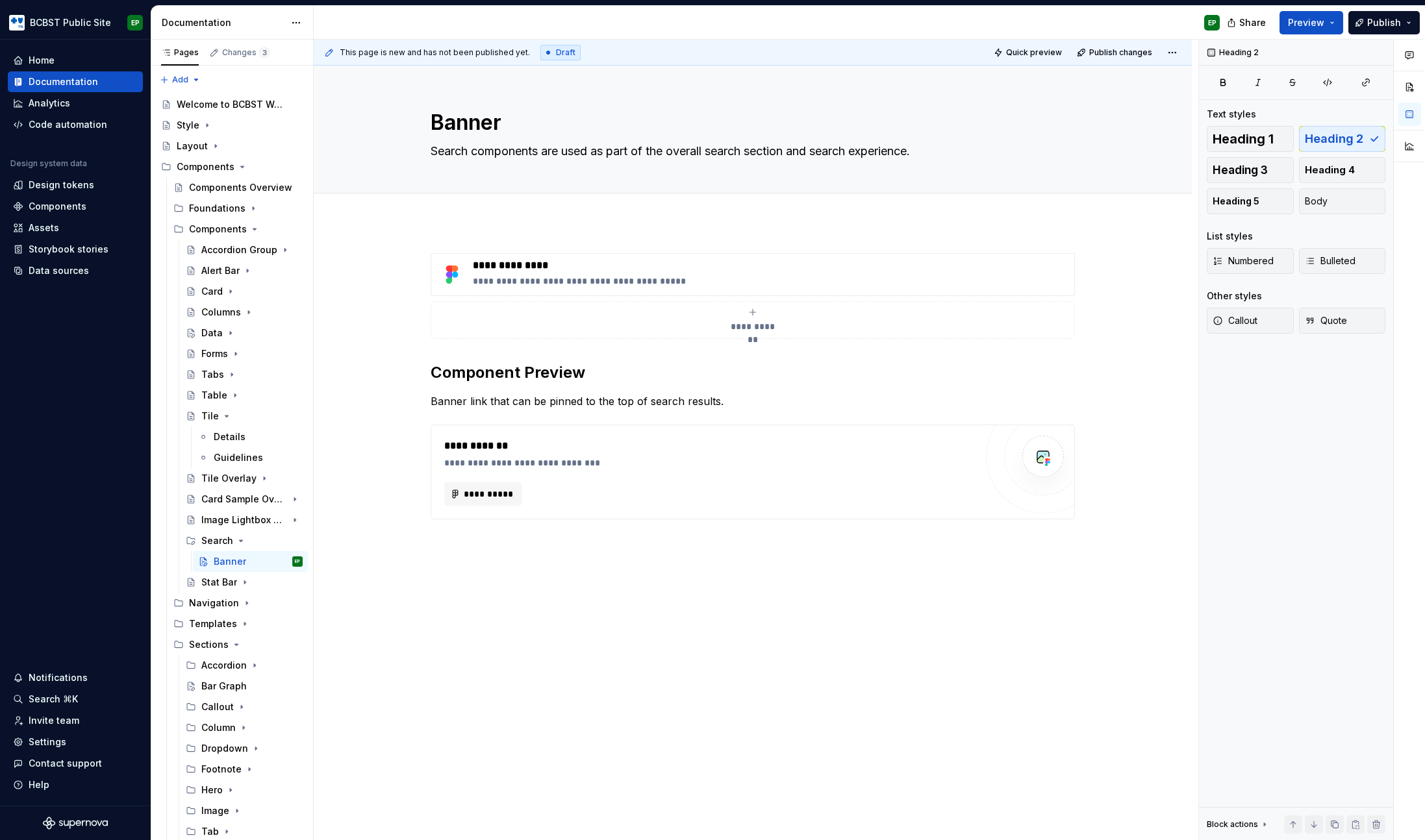
click at [465, 241] on div "**********" at bounding box center [753, 505] width 878 height 565
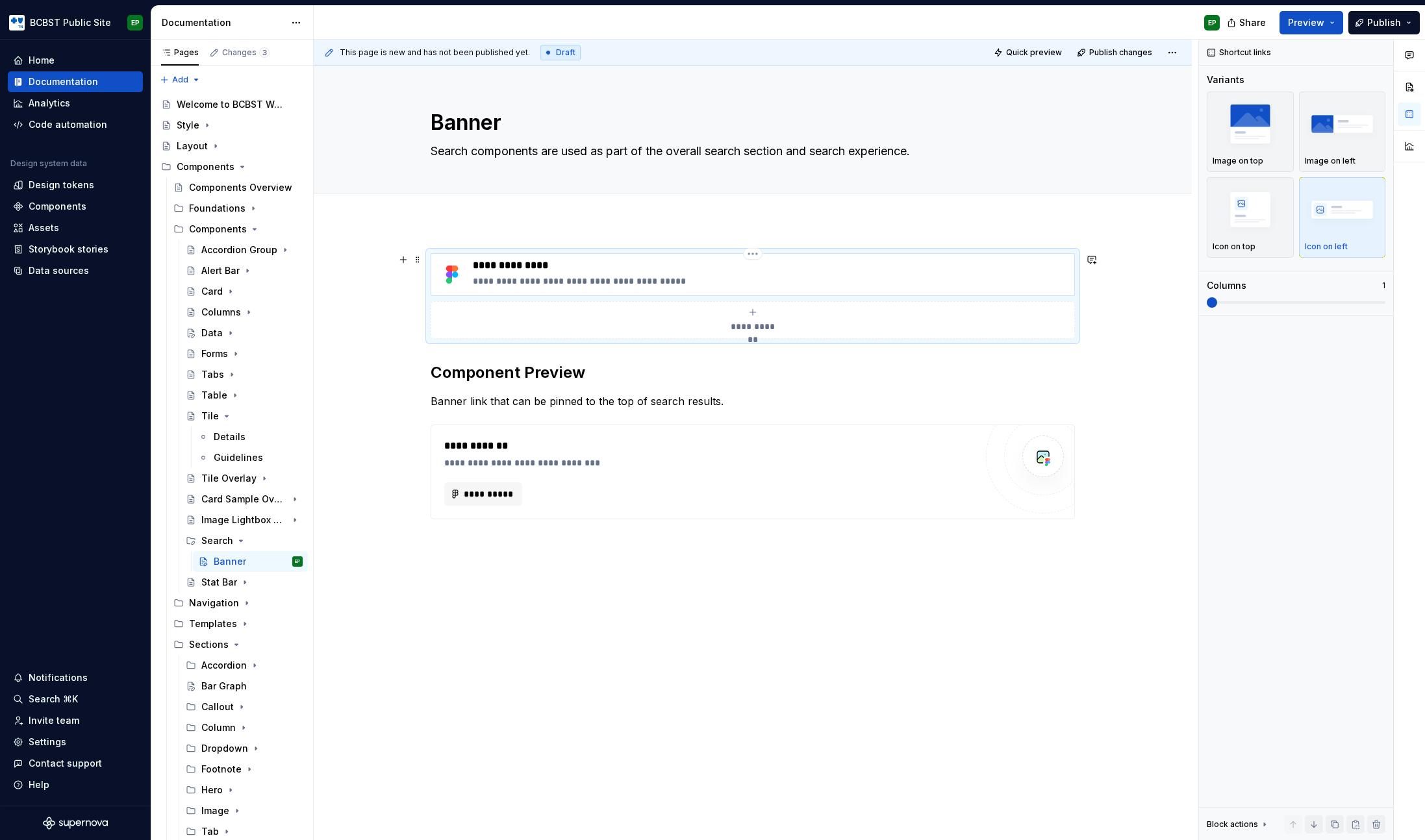
click at [524, 281] on p "**********" at bounding box center [771, 281] width 596 height 13
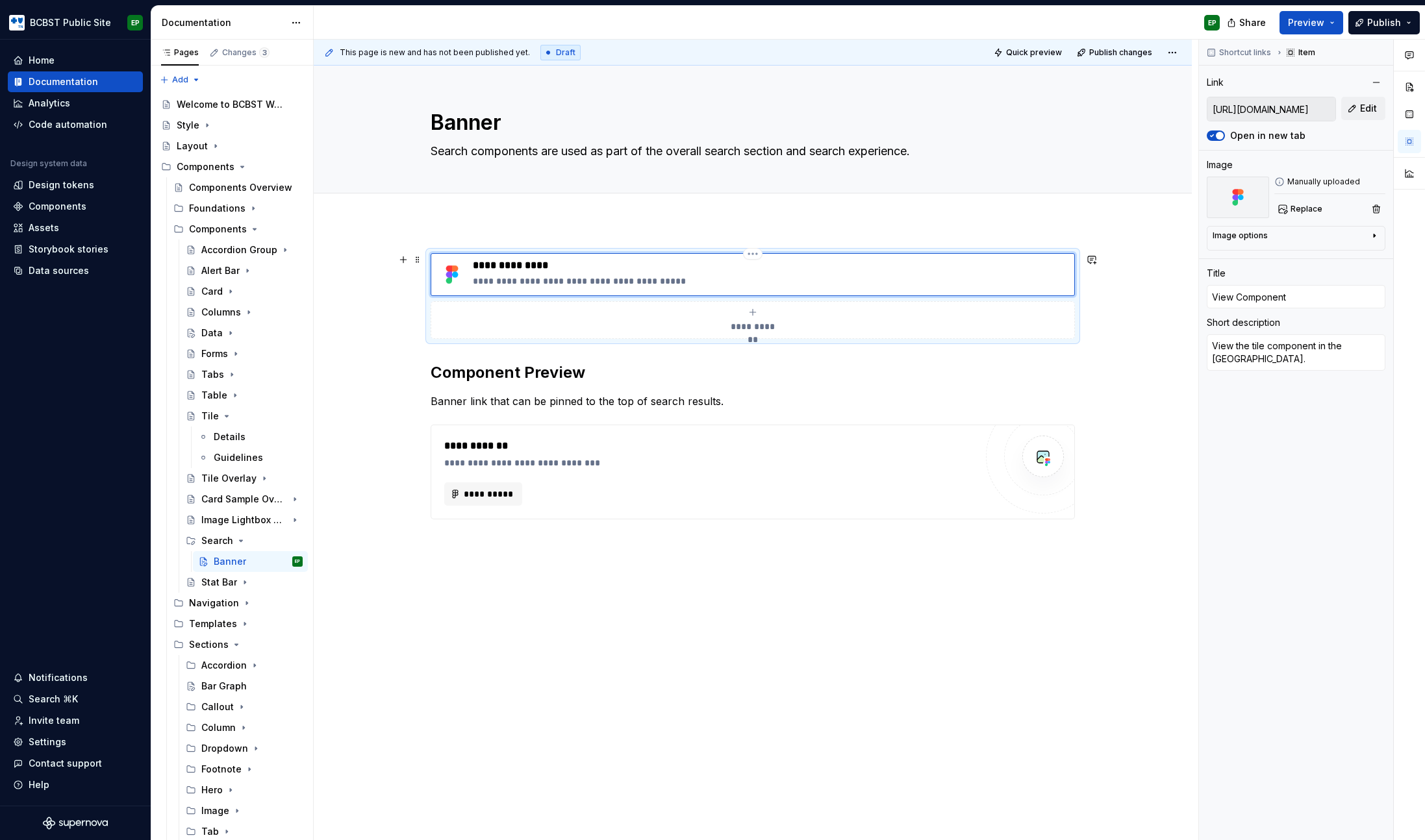
type textarea "*"
type textarea "View the til component in the [GEOGRAPHIC_DATA]."
type textarea "*"
type textarea "View the ti component in the [GEOGRAPHIC_DATA]."
type textarea "*"
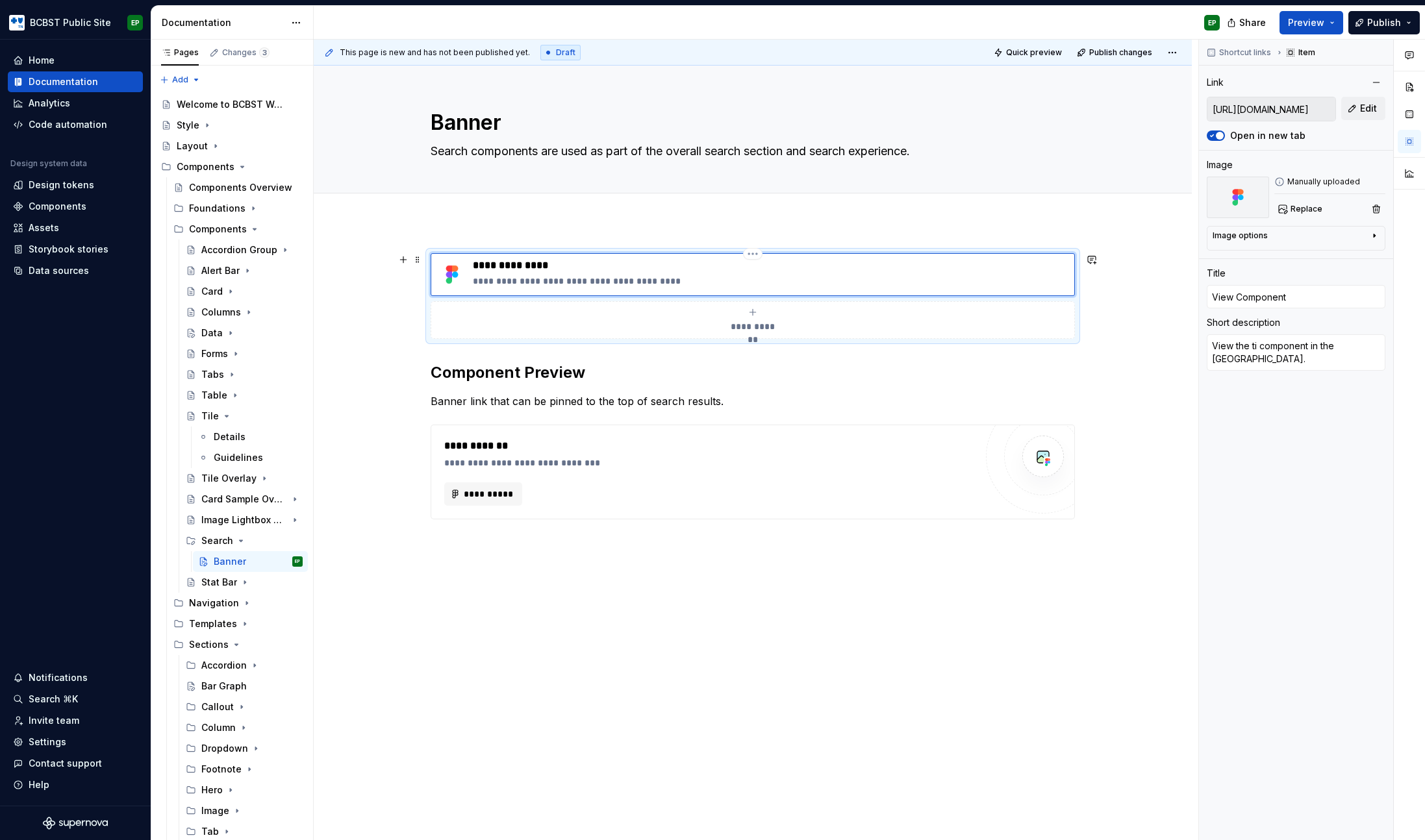
type textarea "View the t component in the [GEOGRAPHIC_DATA]."
type textarea "*"
type textarea "View the component in the [GEOGRAPHIC_DATA]."
type textarea "*"
type textarea "View the s component in the [GEOGRAPHIC_DATA]."
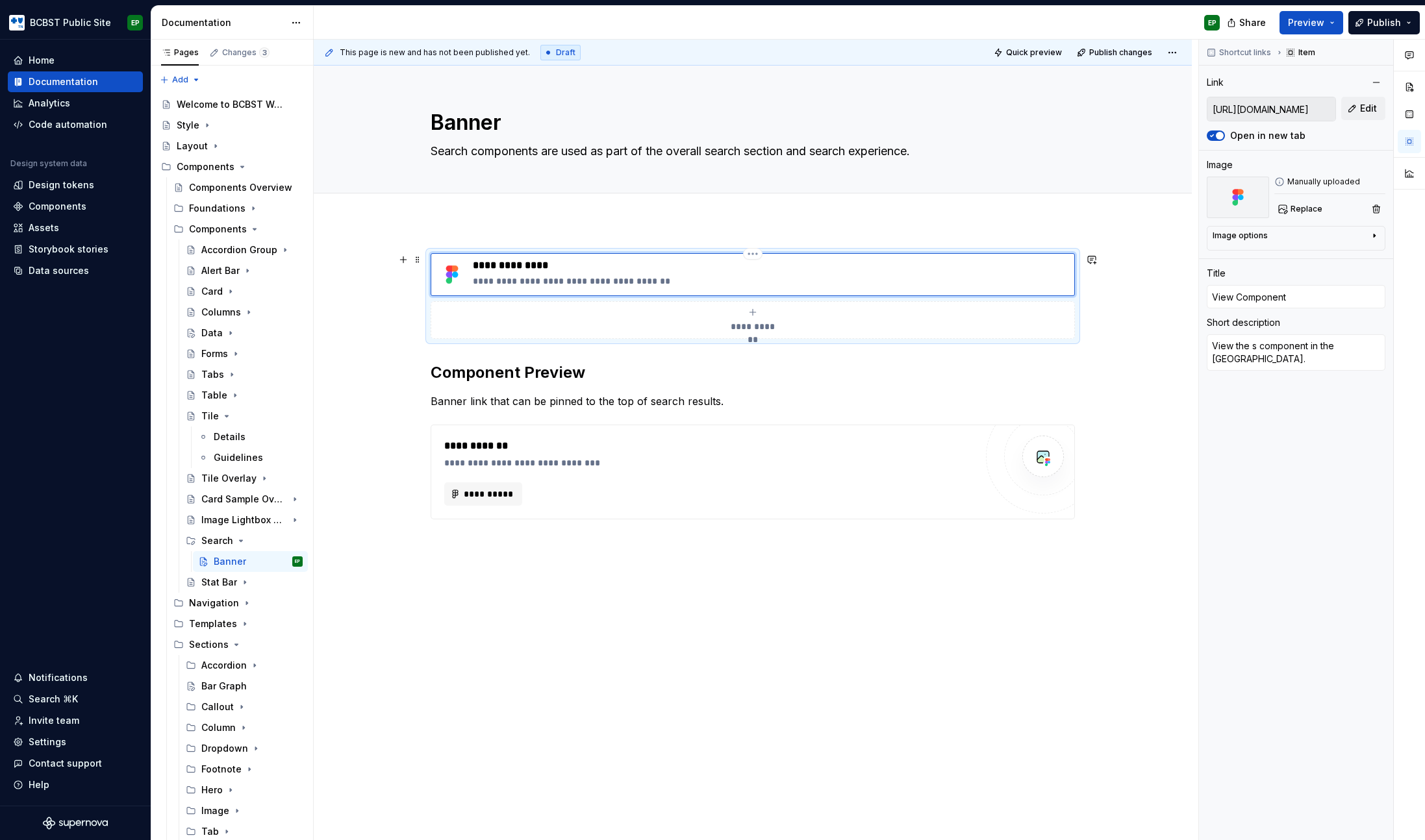
type textarea "*"
type textarea "View the se component in the [GEOGRAPHIC_DATA]."
type textarea "*"
type textarea "View the sea component in the [GEOGRAPHIC_DATA]."
type textarea "*"
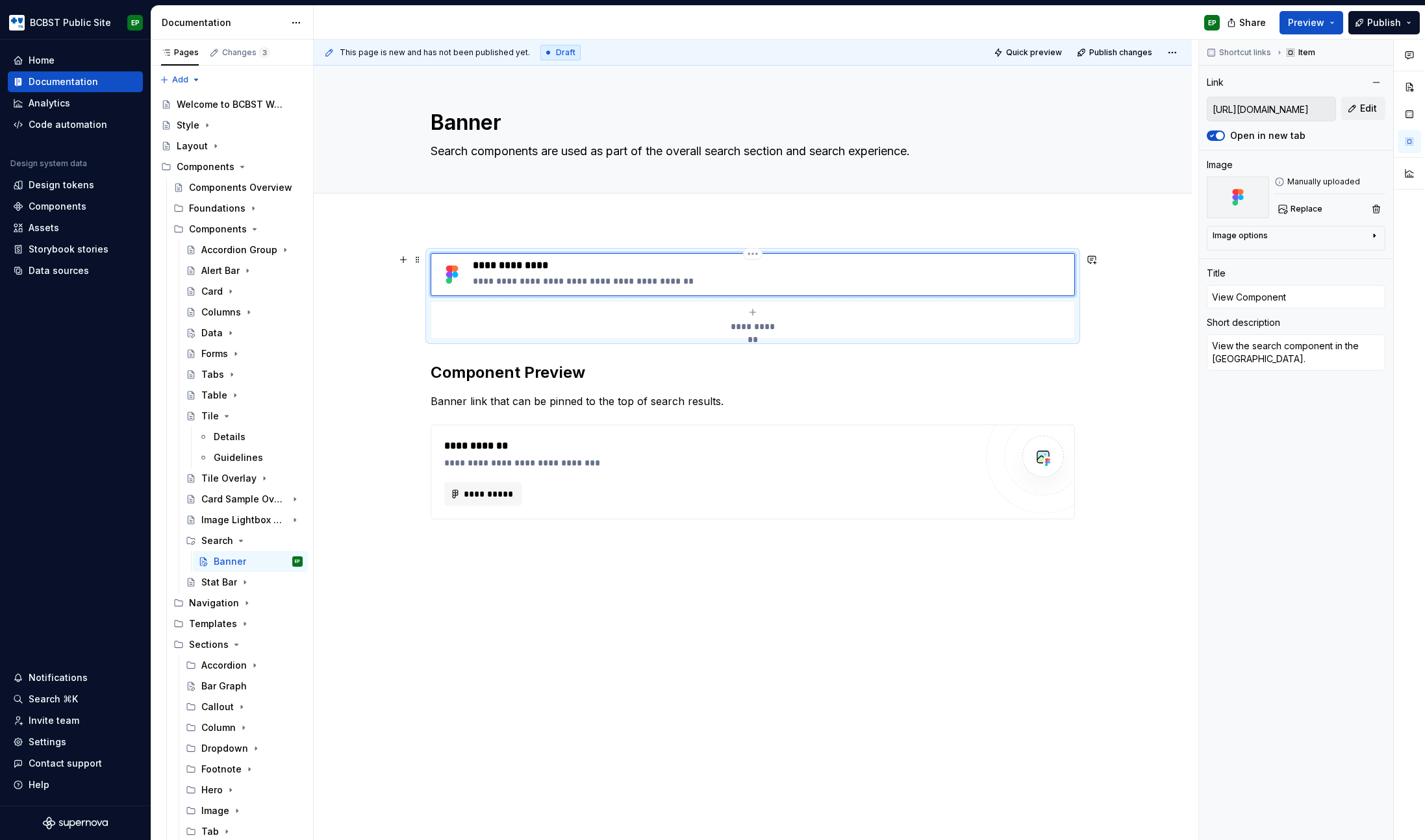
click at [594, 281] on p "**********" at bounding box center [771, 281] width 596 height 13
click at [741, 262] on p "**********" at bounding box center [771, 265] width 596 height 13
click at [1356, 117] on button "Edit" at bounding box center [1363, 109] width 44 height 23
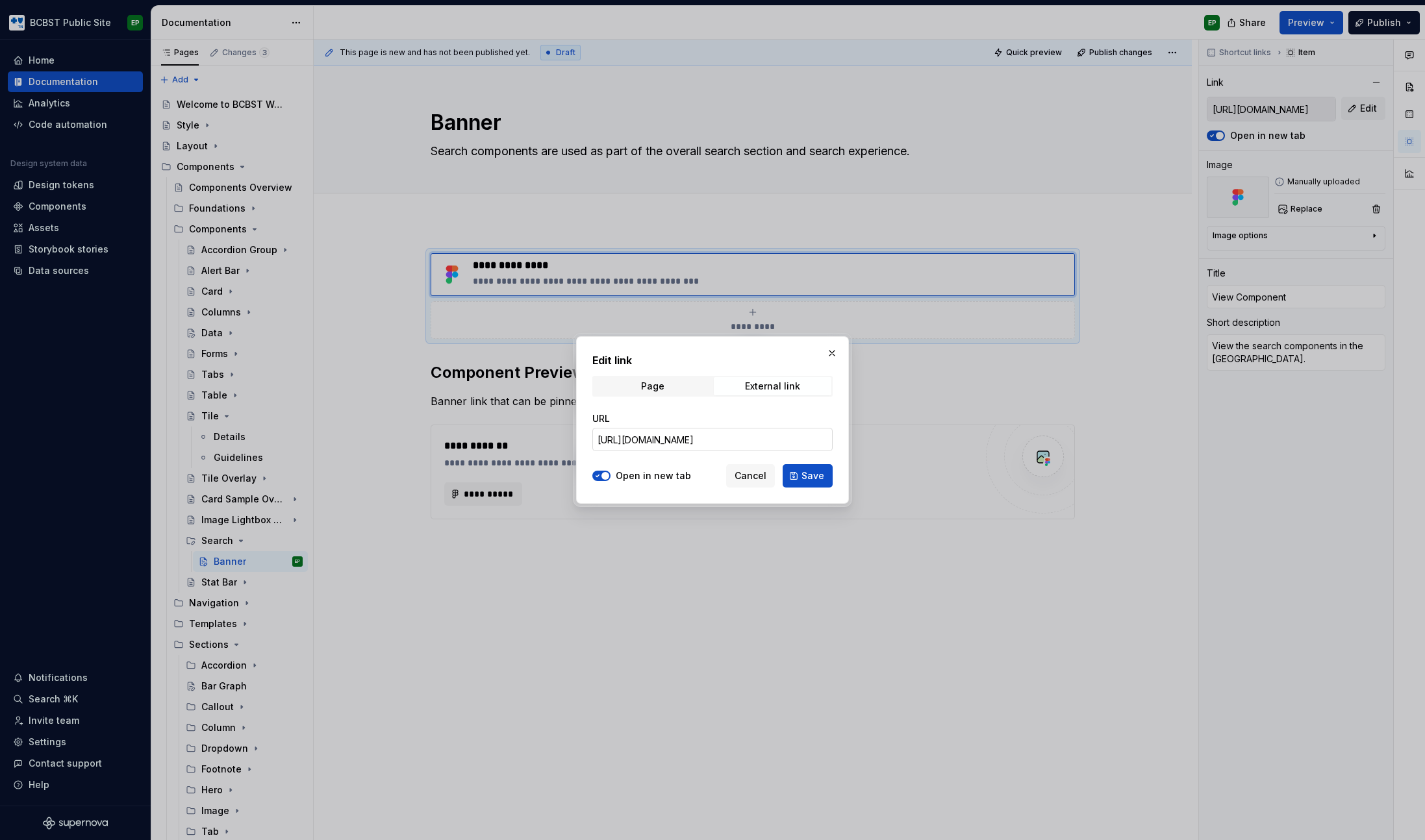
click at [666, 442] on input "[URL][DOMAIN_NAME]" at bounding box center [712, 440] width 240 height 23
paste input "Public-Site-Component-Library?node-id=2700-2830"
click at [805, 473] on span "Save" at bounding box center [812, 476] width 22 height 13
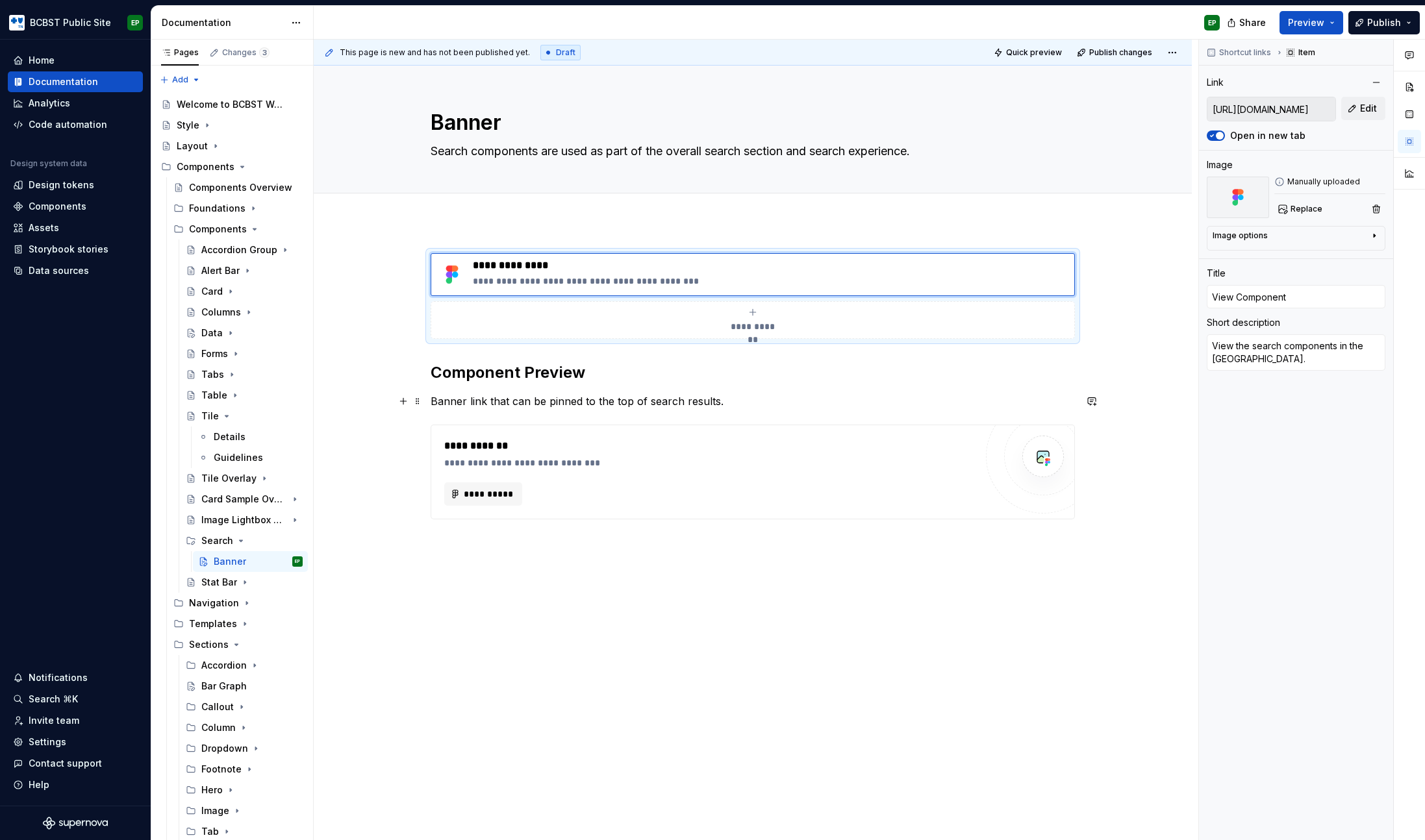
click at [744, 404] on p "Banner link that can be pinned to the top of search results." at bounding box center [752, 401] width 644 height 16
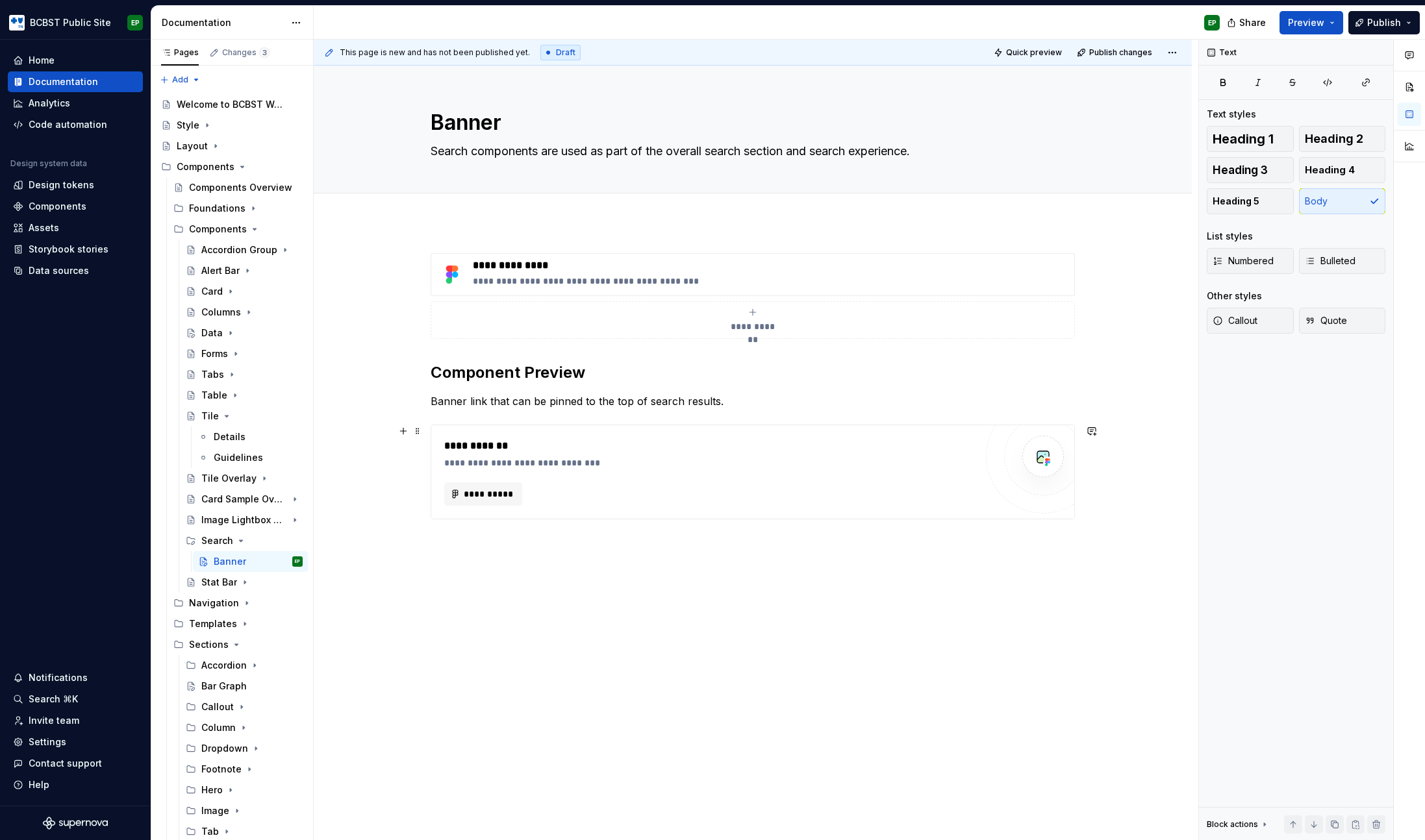
click at [632, 457] on div "**********" at bounding box center [709, 462] width 531 height 13
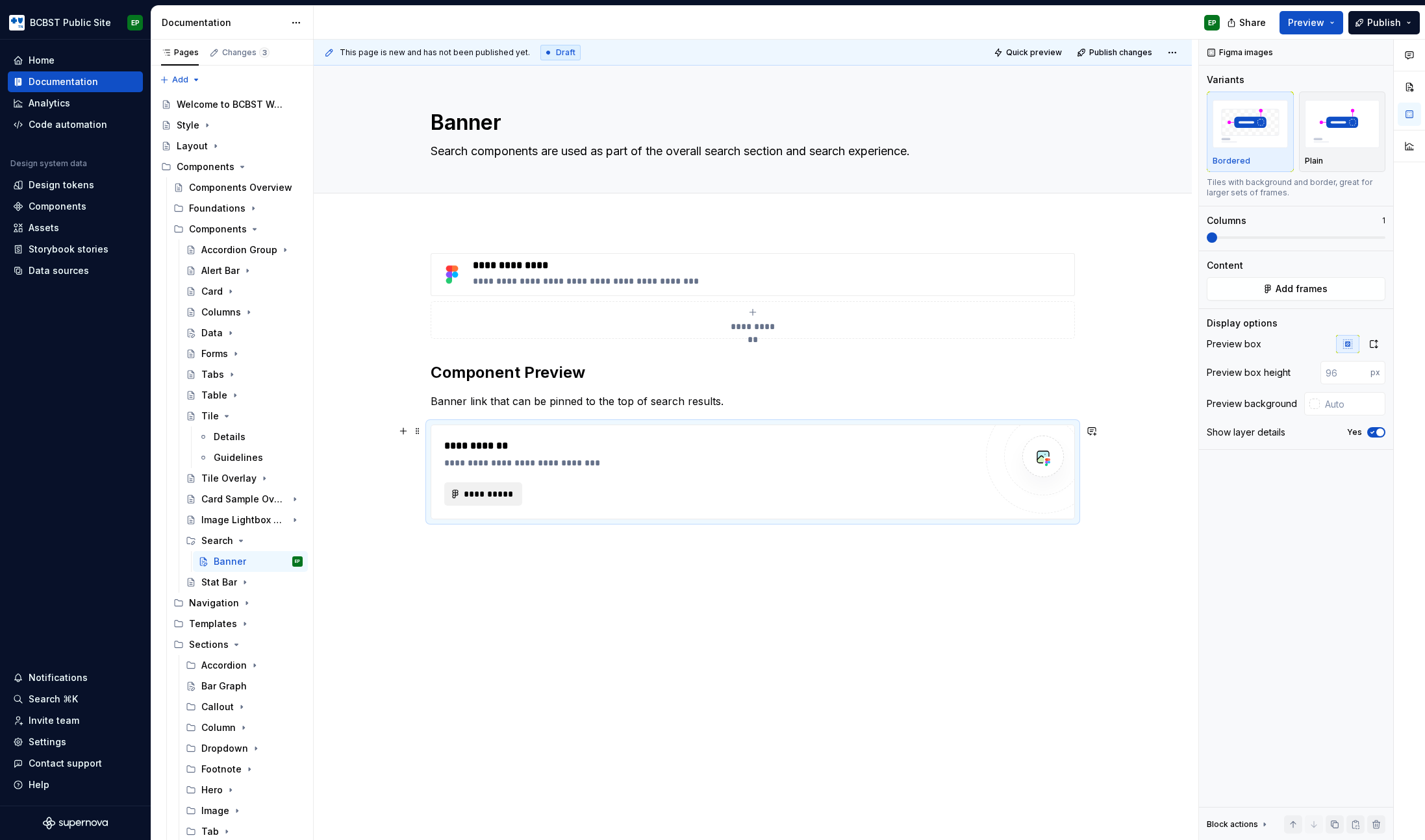
click at [494, 500] on span "**********" at bounding box center [489, 493] width 51 height 13
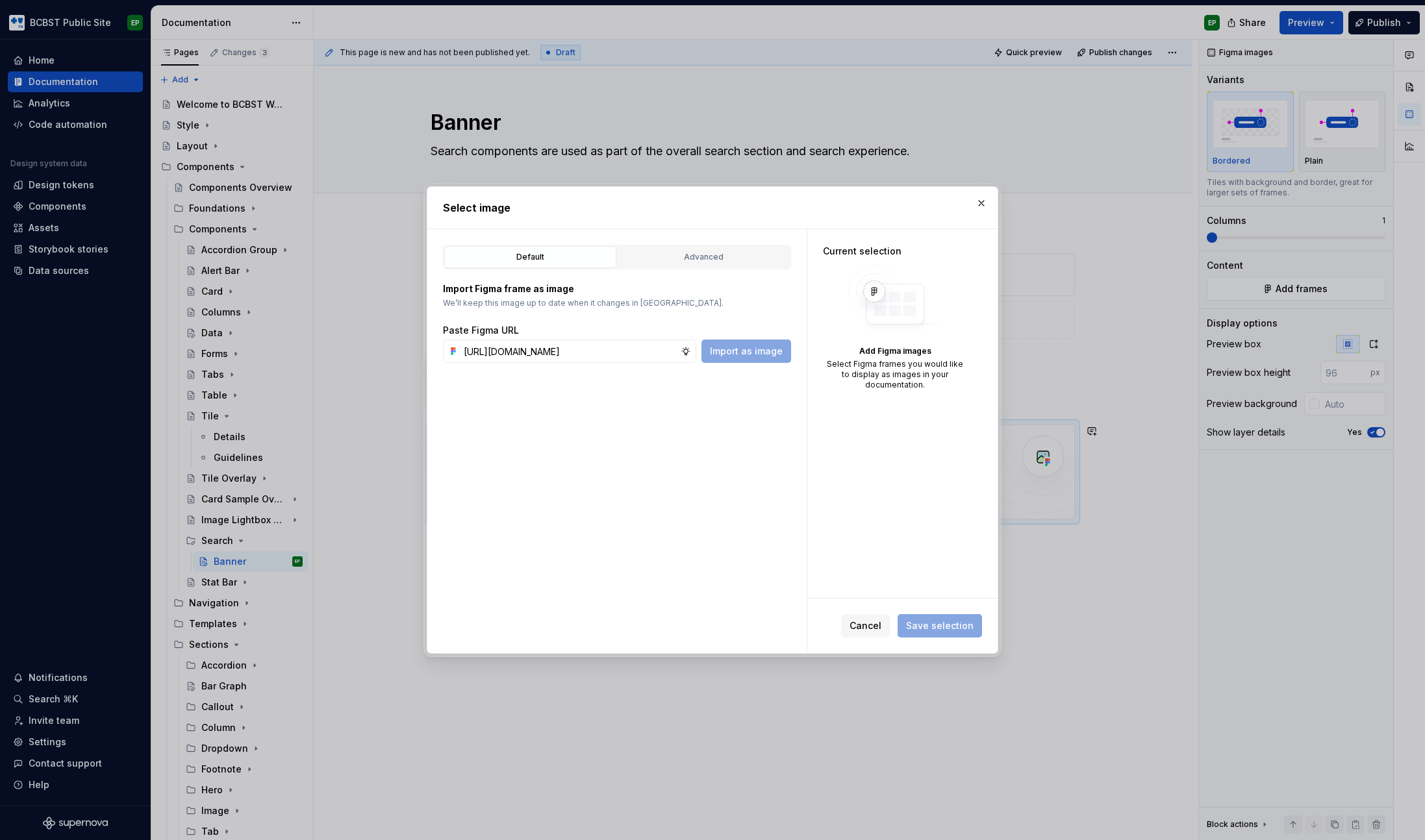
scroll to position [0, 384]
click at [738, 353] on span "Import as image" at bounding box center [746, 351] width 73 height 13
click at [630, 353] on input "text" at bounding box center [569, 352] width 222 height 23
paste input "[URL][DOMAIN_NAME]"
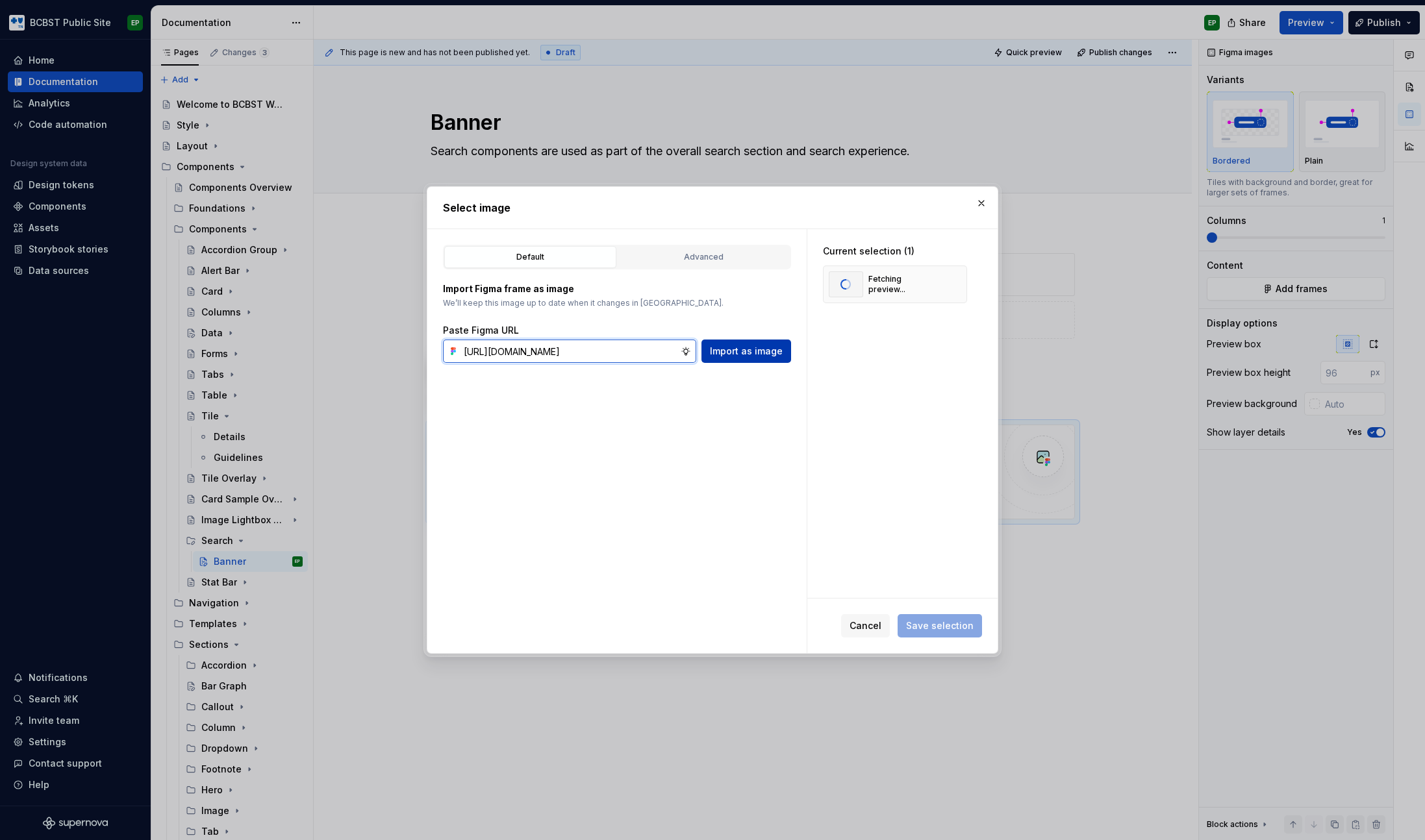
scroll to position [0, 384]
click at [754, 350] on span "Import as image" at bounding box center [746, 351] width 73 height 13
click at [962, 628] on span "Save selection" at bounding box center [940, 625] width 68 height 13
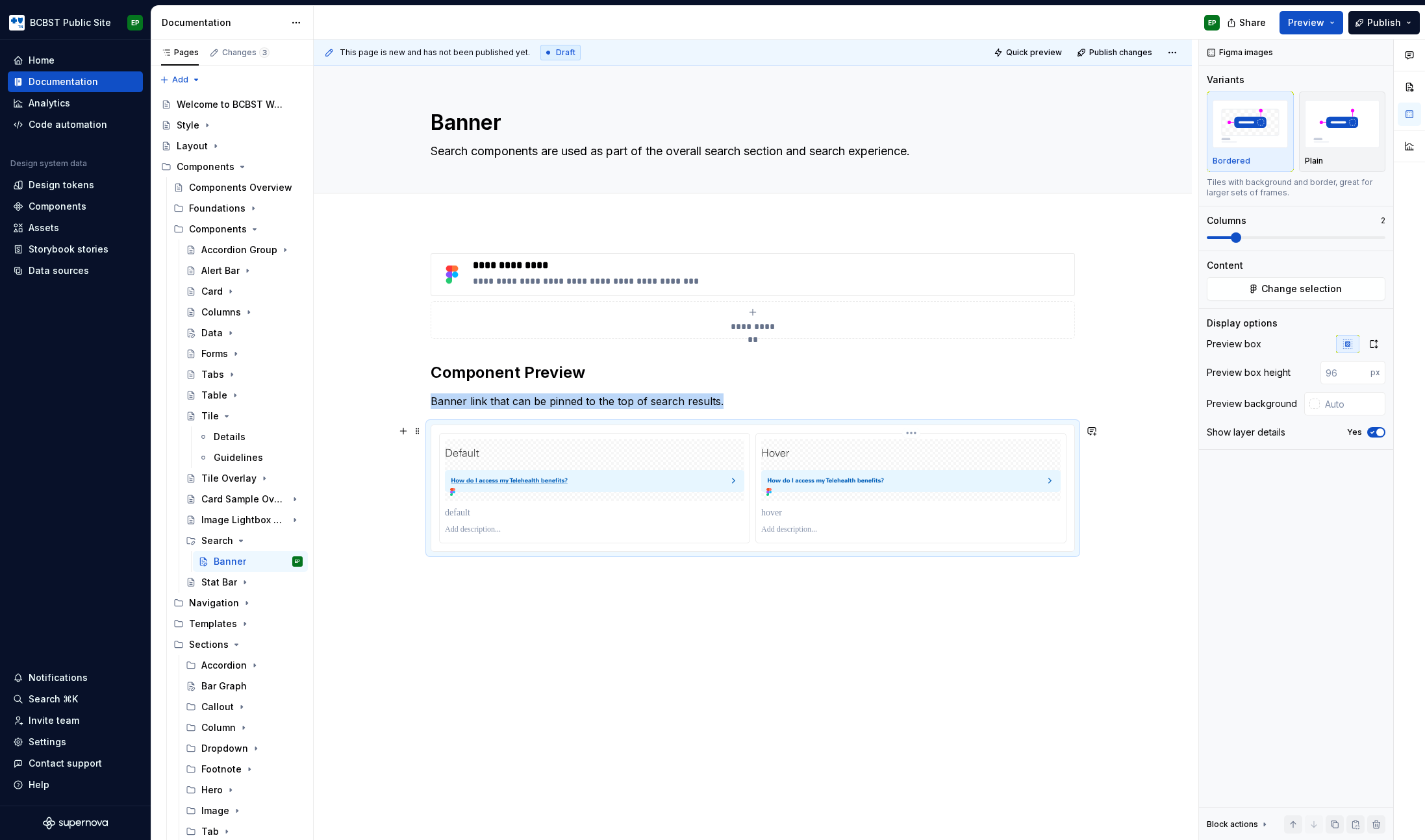
click at [875, 451] on img at bounding box center [911, 470] width 299 height 45
click at [1373, 340] on icon "button" at bounding box center [1374, 344] width 7 height 8
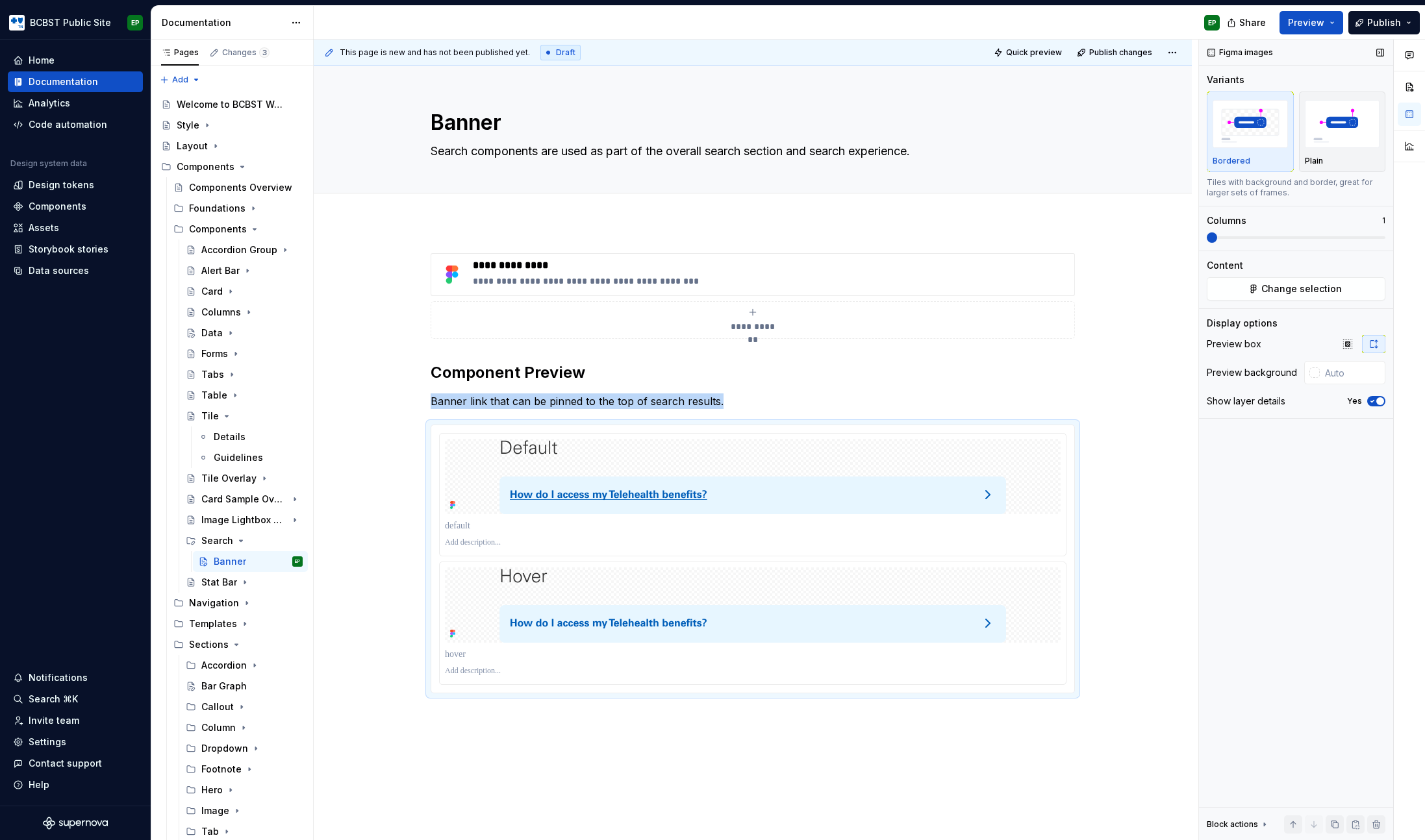
click at [1207, 243] on span at bounding box center [1212, 237] width 11 height 11
click at [1372, 396] on button "Yes" at bounding box center [1376, 401] width 18 height 11
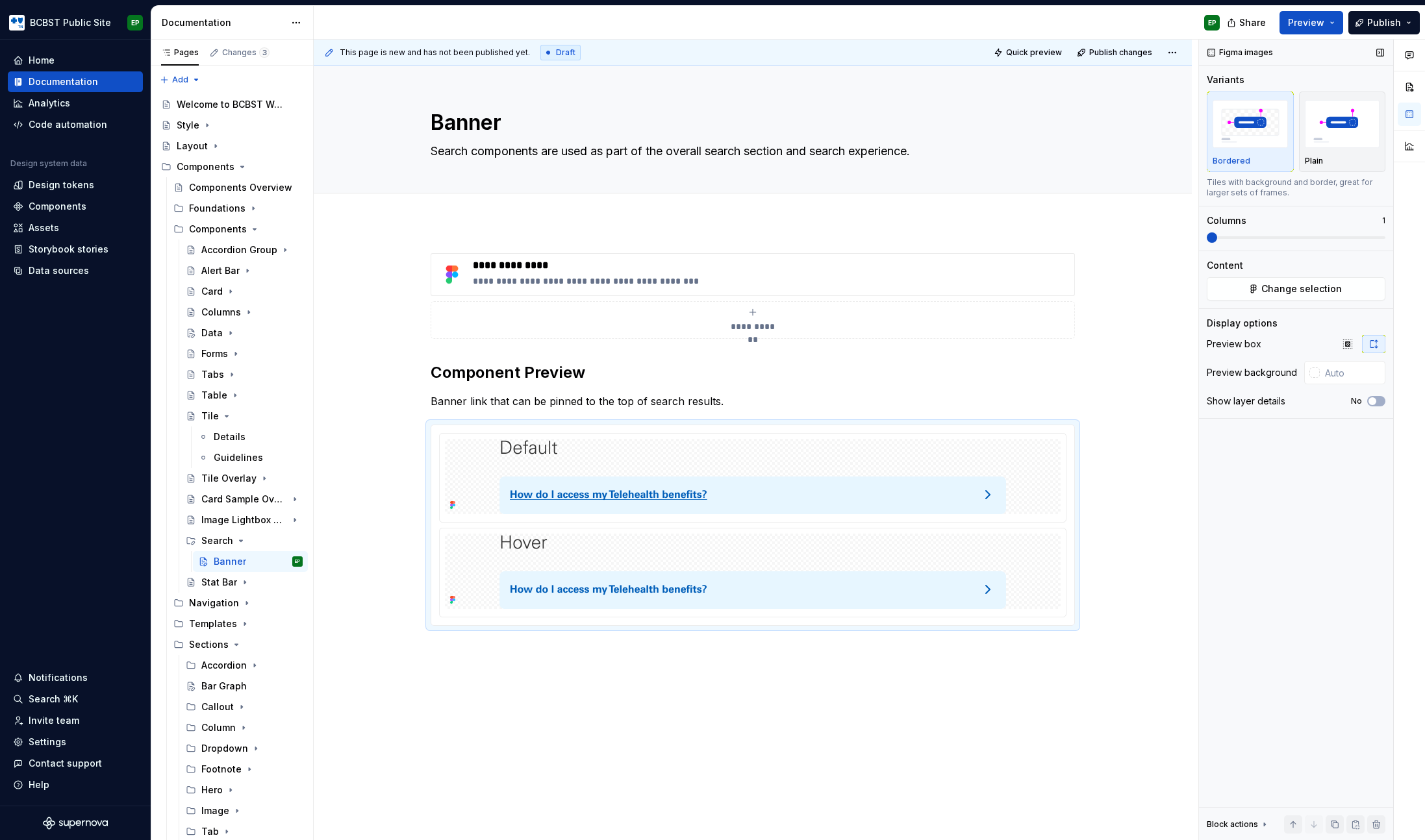
click at [1315, 487] on div "Figma images Variants Bordered Plain Tiles with background and border, great fo…" at bounding box center [1297, 440] width 194 height 801
